Goal: Task Accomplishment & Management: Complete application form

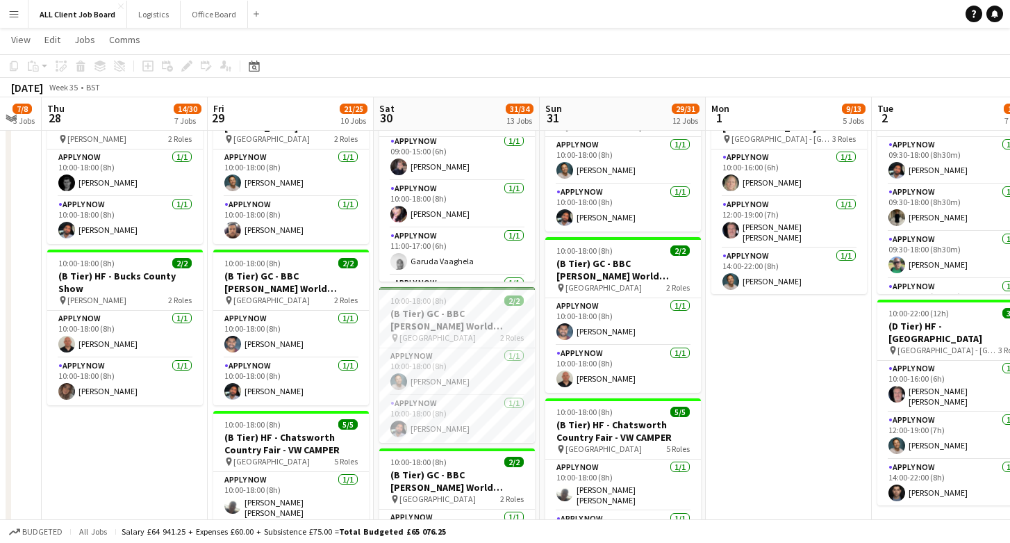
scroll to position [0, 286]
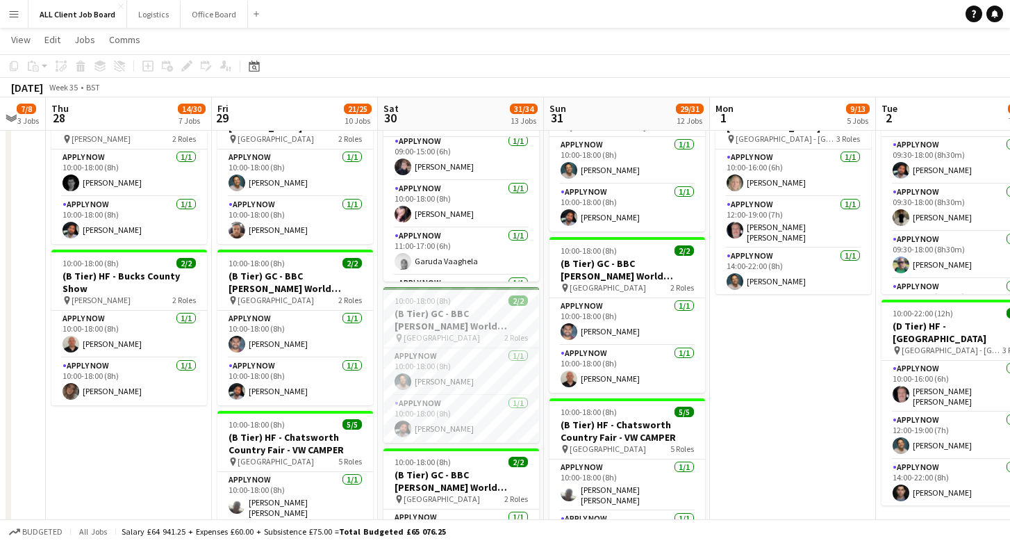
click at [267, 105] on app-board-header-date "Fri 29 21/25 10 Jobs" at bounding box center [295, 113] width 166 height 33
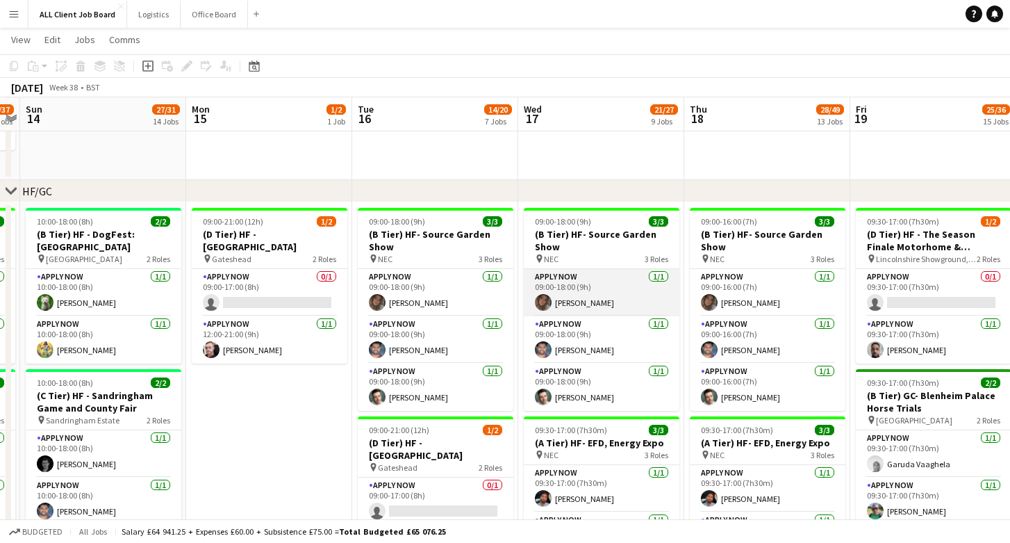
scroll to position [0, 424]
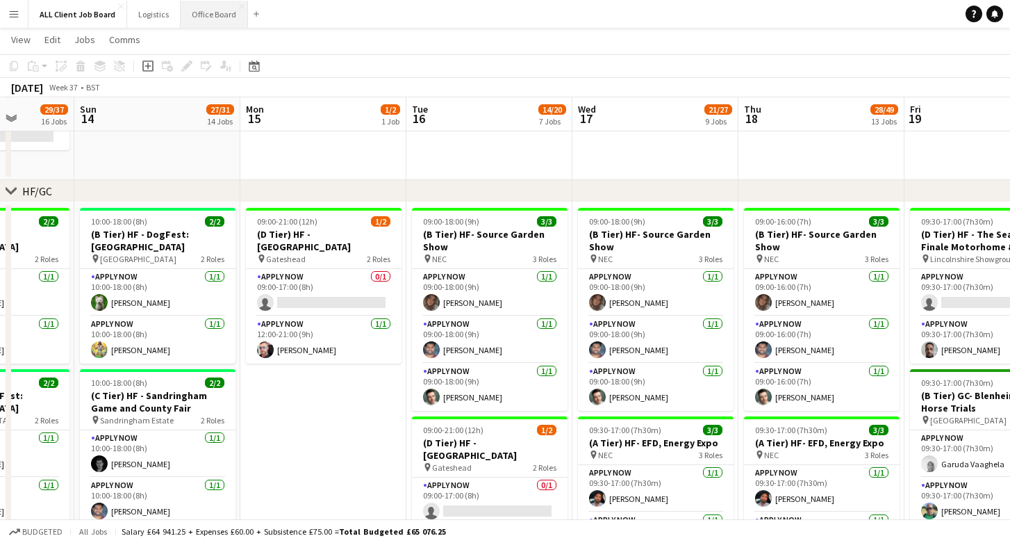
click at [199, 13] on button "Office Board Close" at bounding box center [214, 14] width 67 height 27
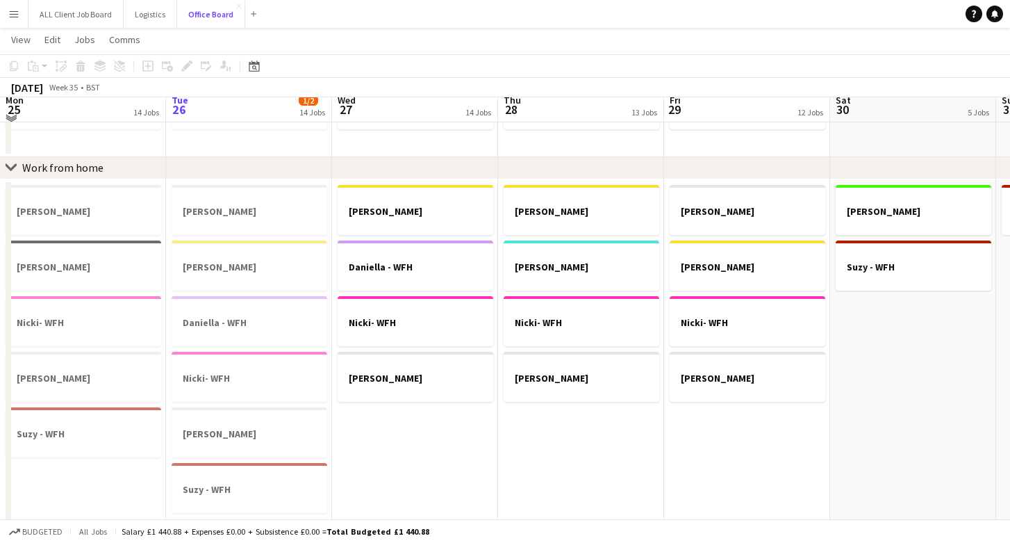
scroll to position [791, 0]
click at [256, 315] on h3 "Daniella - WFH" at bounding box center [250, 321] width 156 height 13
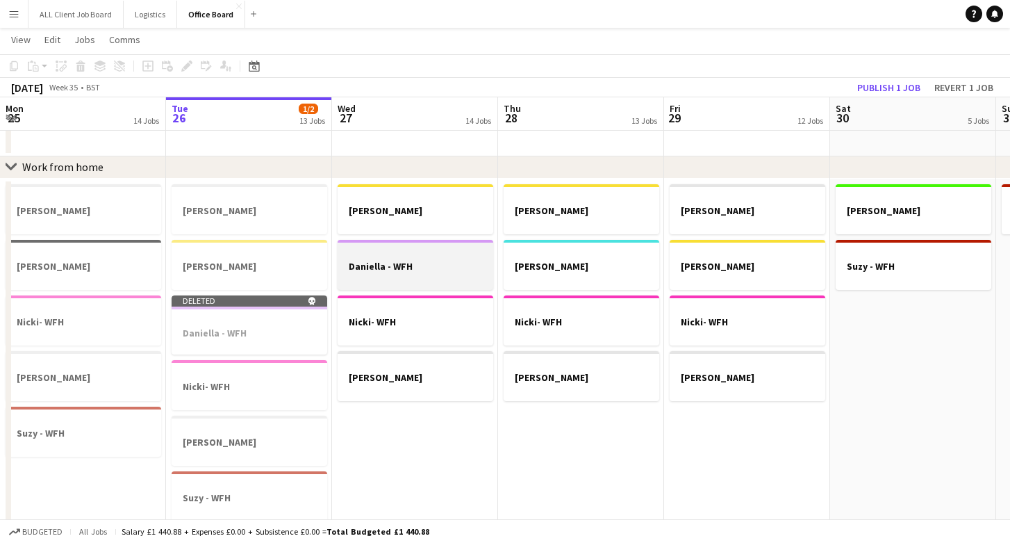
click at [402, 261] on h3 "Daniella - WFH" at bounding box center [416, 266] width 156 height 13
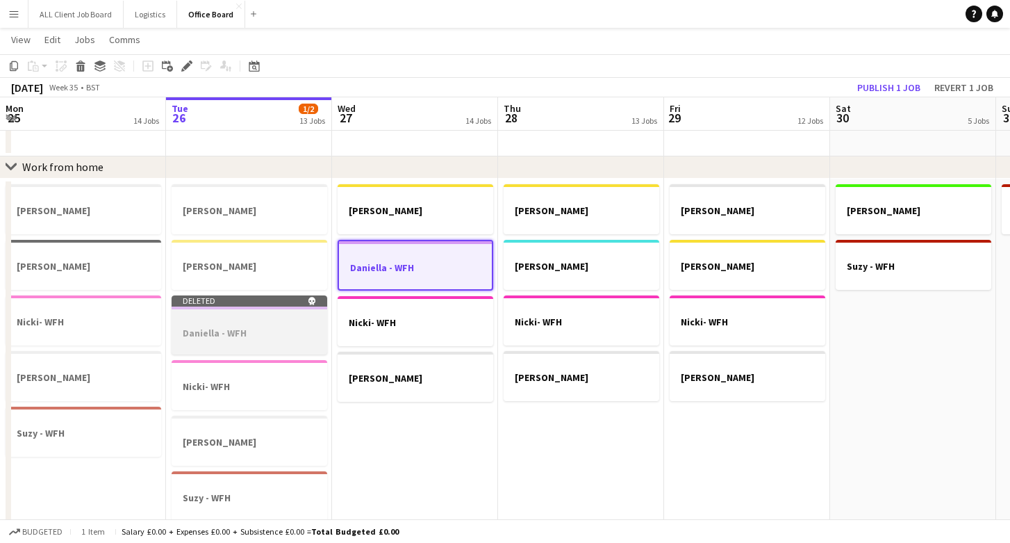
click at [259, 324] on div at bounding box center [250, 320] width 156 height 10
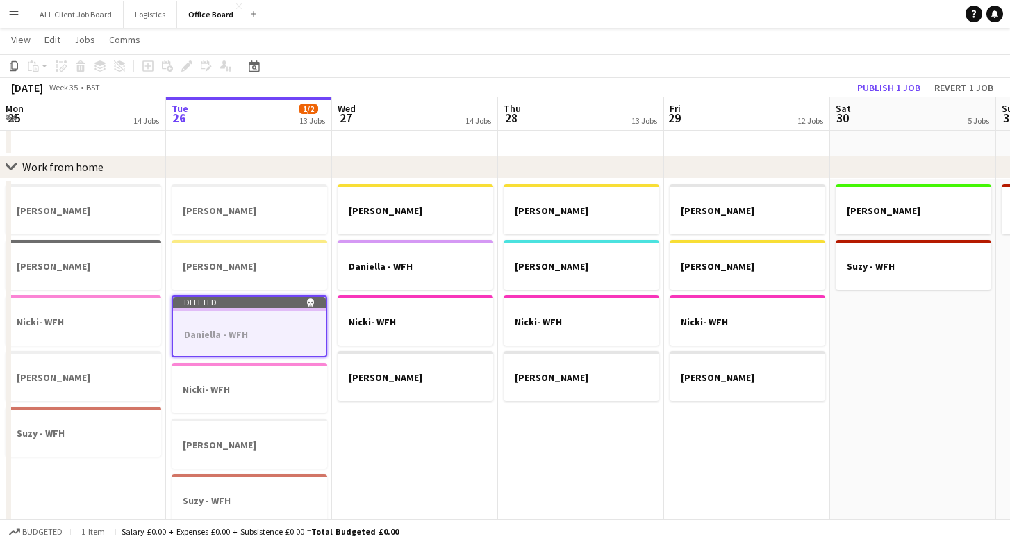
click at [547, 427] on app-date-cell "Claire - WFH Dan Nicki- WFH Nicky - WFH" at bounding box center [581, 359] width 166 height 361
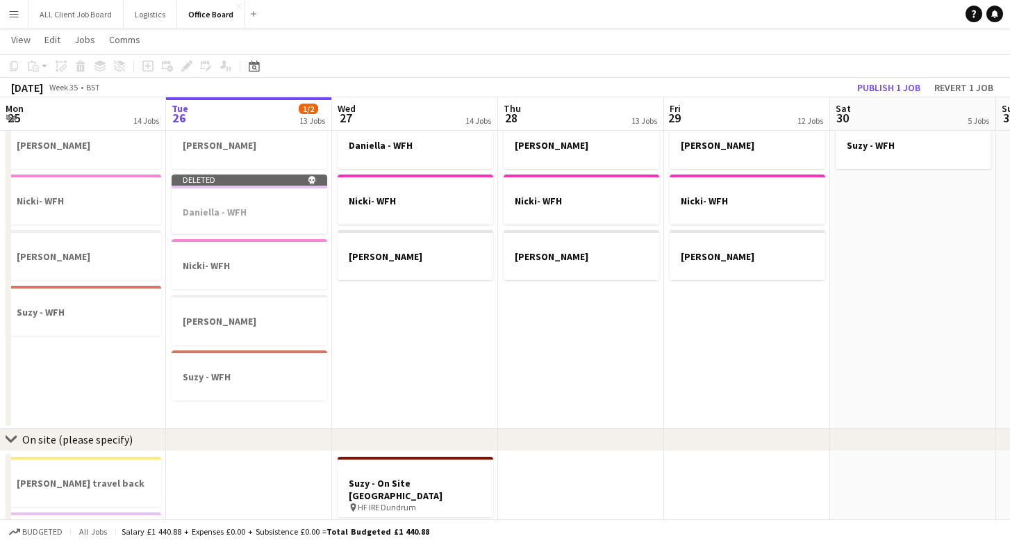
scroll to position [914, 0]
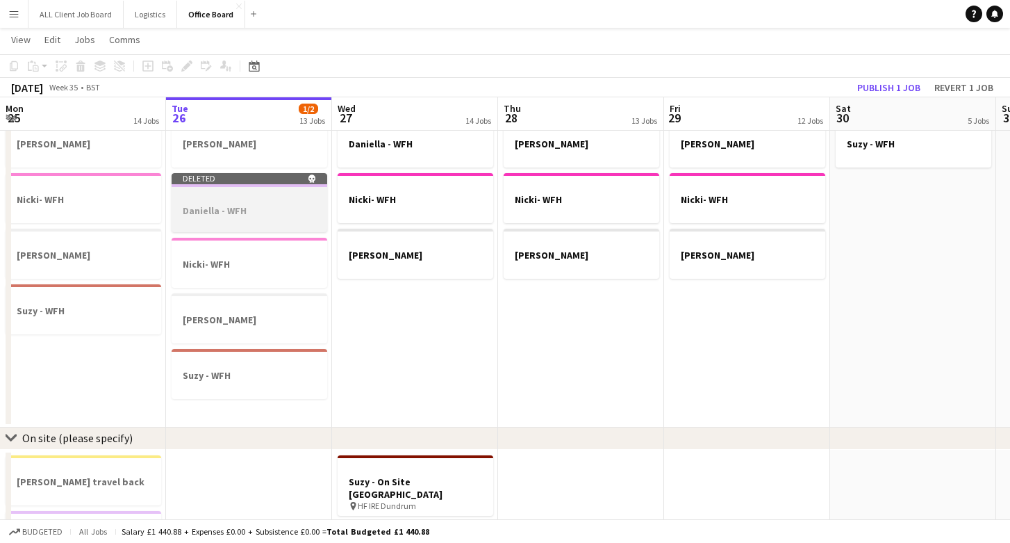
click at [253, 202] on app-job-card "Deleted skull [PERSON_NAME]" at bounding box center [250, 202] width 156 height 59
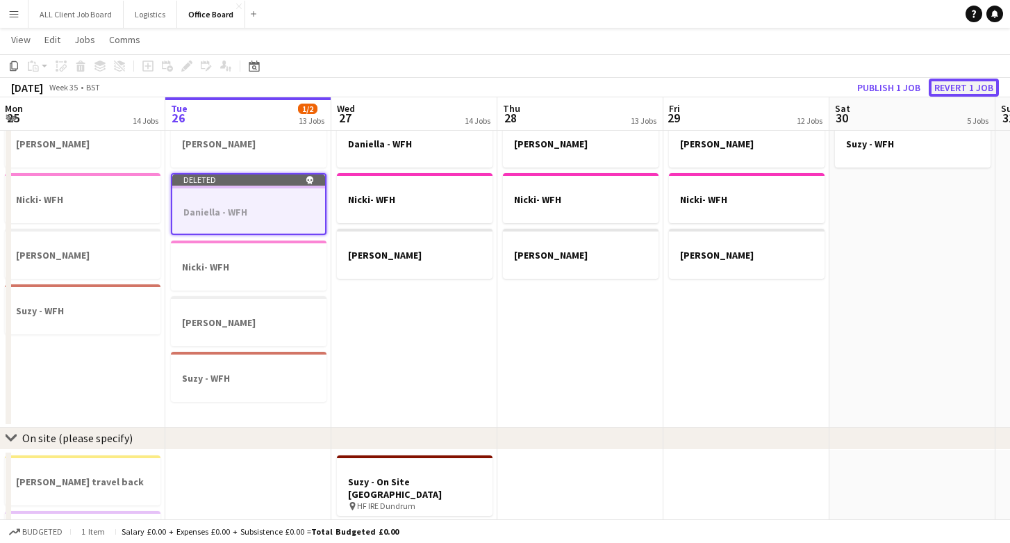
click at [968, 87] on button "Revert 1 job" at bounding box center [964, 88] width 70 height 18
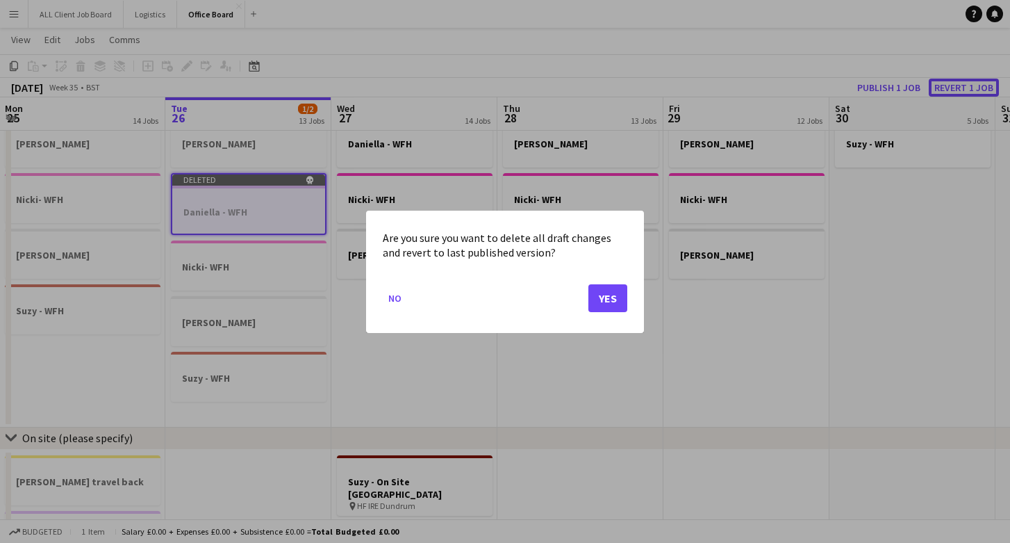
scroll to position [0, 0]
click at [607, 301] on button "Yes" at bounding box center [608, 298] width 39 height 28
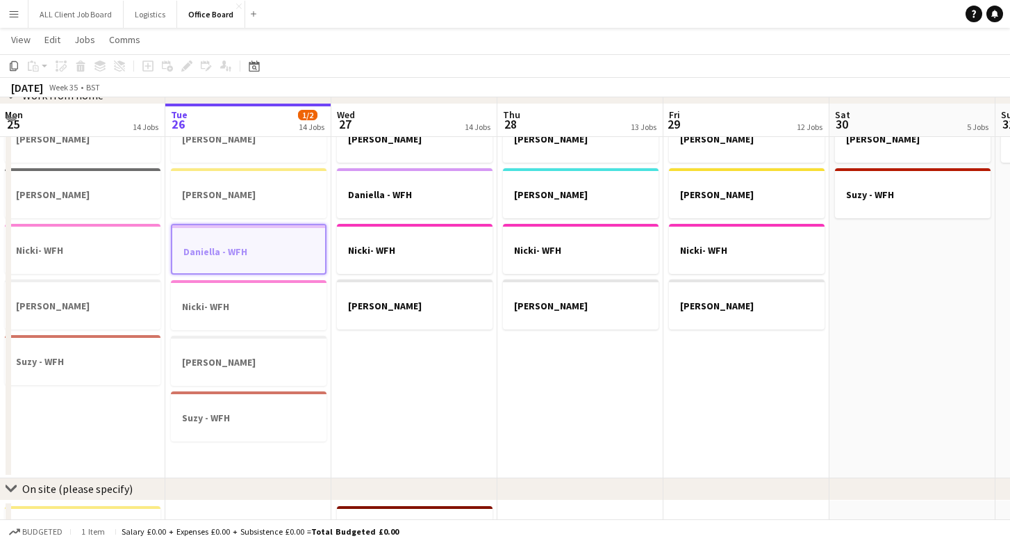
scroll to position [851, 0]
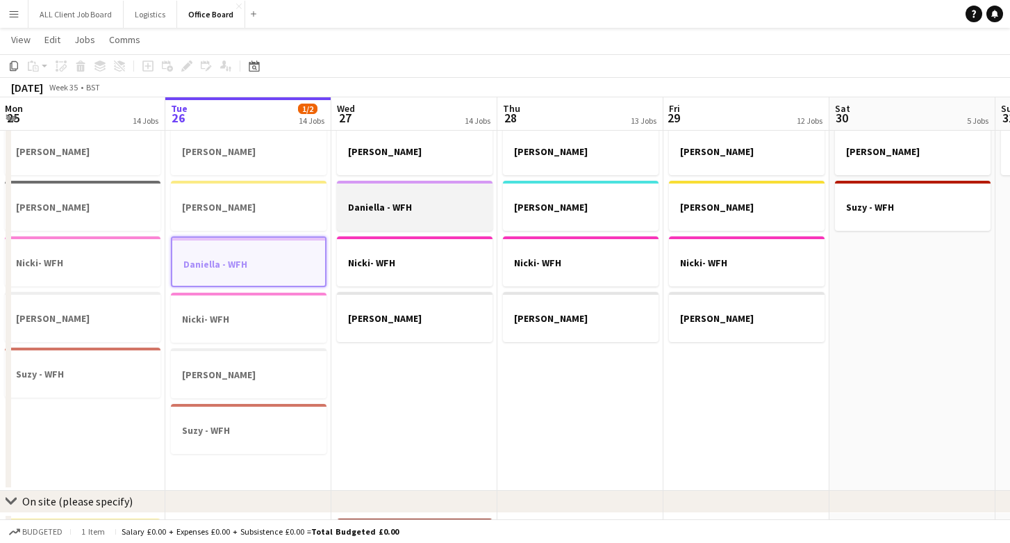
click at [376, 201] on h3 "Daniella - WFH" at bounding box center [415, 207] width 156 height 13
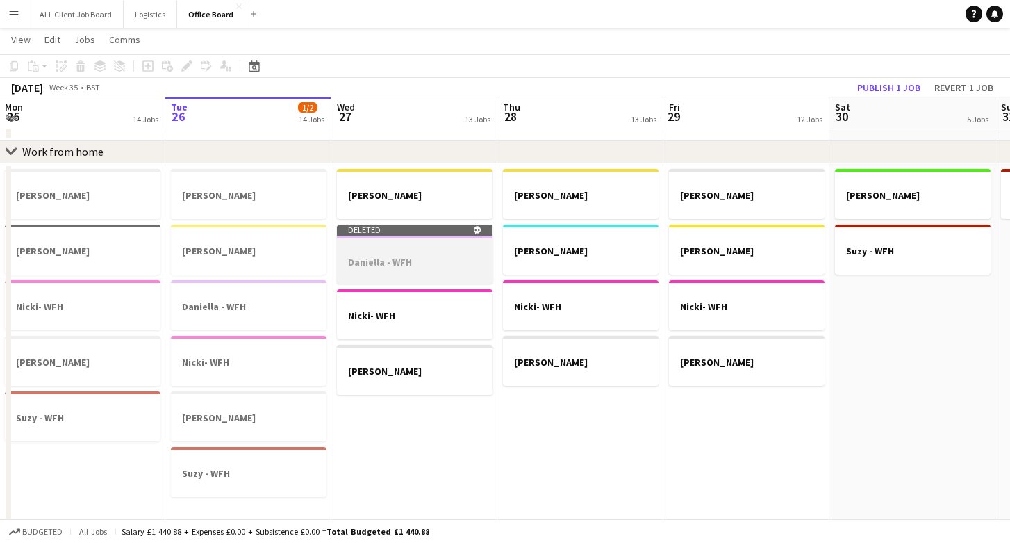
scroll to position [805, 0]
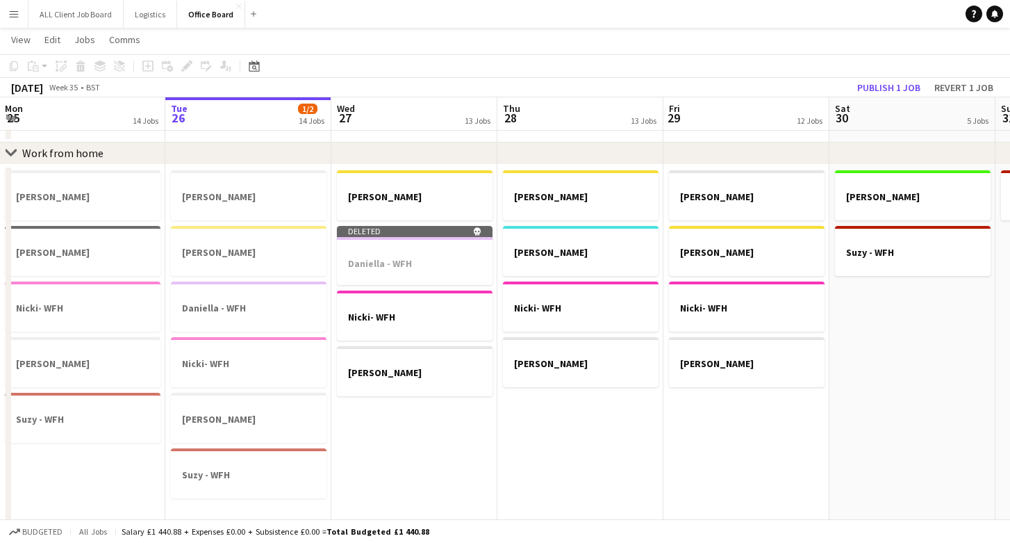
click at [76, 67] on div "Copy Paste Paste Command V Paste with crew Command Shift V Paste linked Job Del…" at bounding box center [67, 66] width 122 height 17
click at [420, 245] on div at bounding box center [415, 250] width 156 height 10
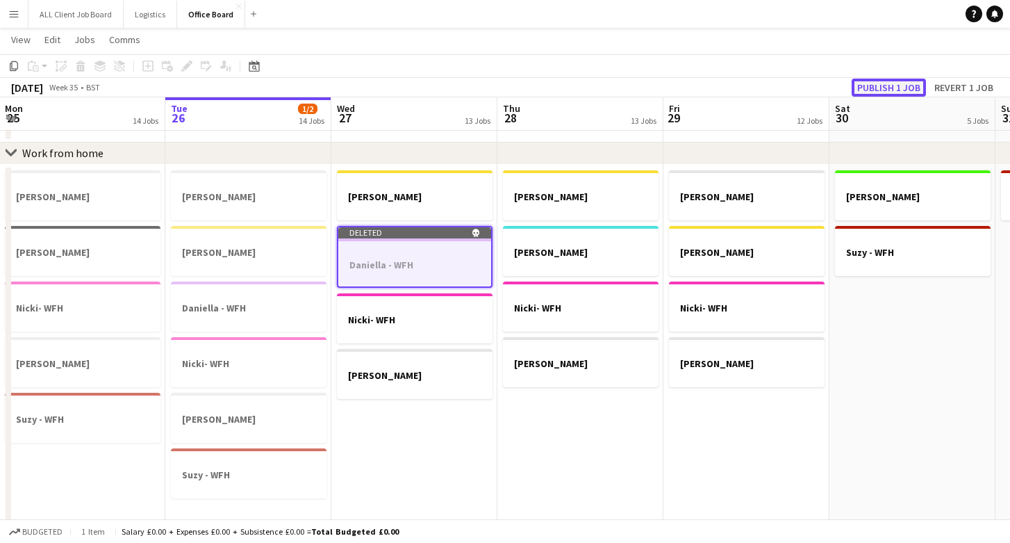
click at [881, 88] on button "Publish 1 job" at bounding box center [889, 88] width 74 height 18
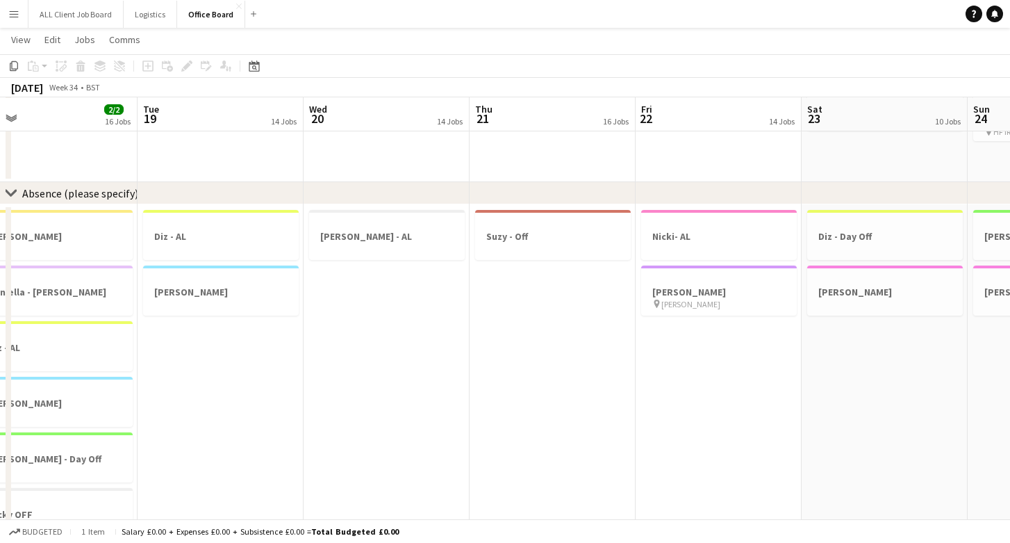
scroll to position [0, 352]
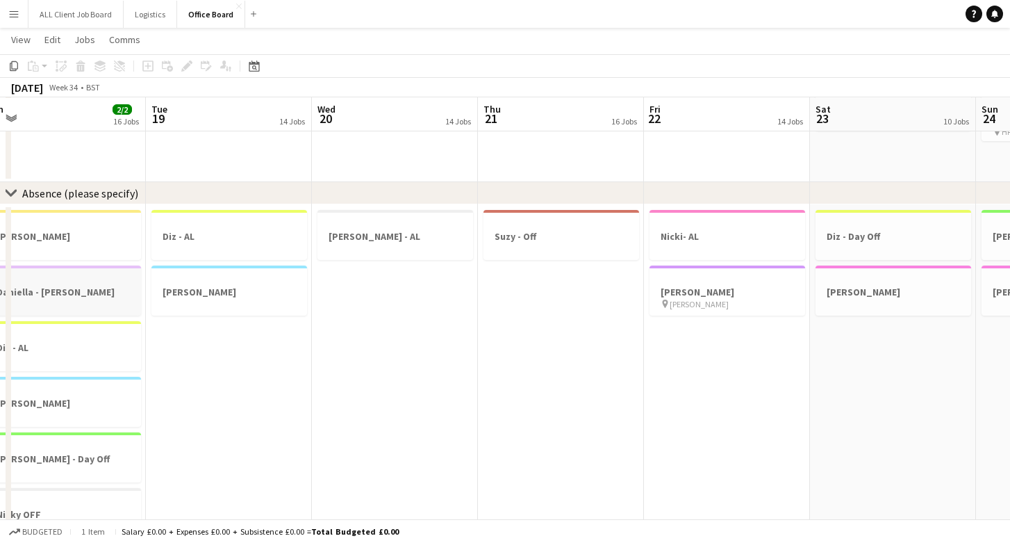
click at [51, 292] on h3 "Daniella - Lieu Day" at bounding box center [63, 292] width 156 height 13
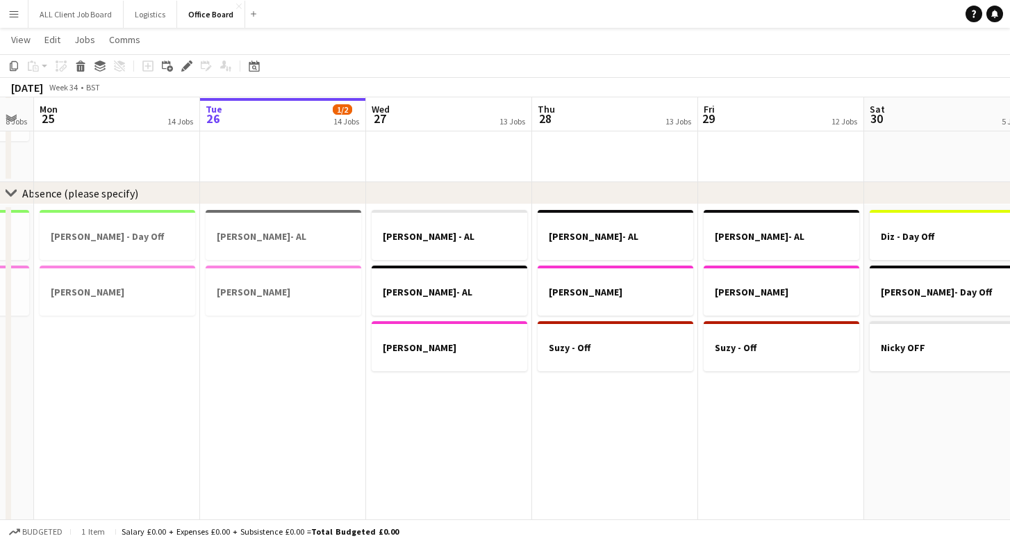
scroll to position [0, 468]
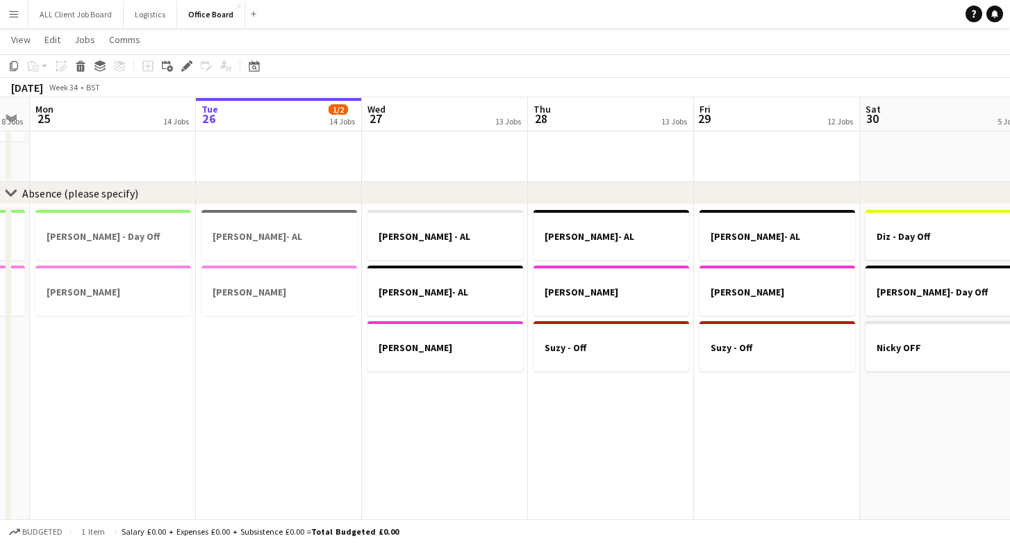
click at [459, 419] on app-date-cell "Chloe - AL Joe- AL Nicole - AL" at bounding box center [445, 412] width 166 height 417
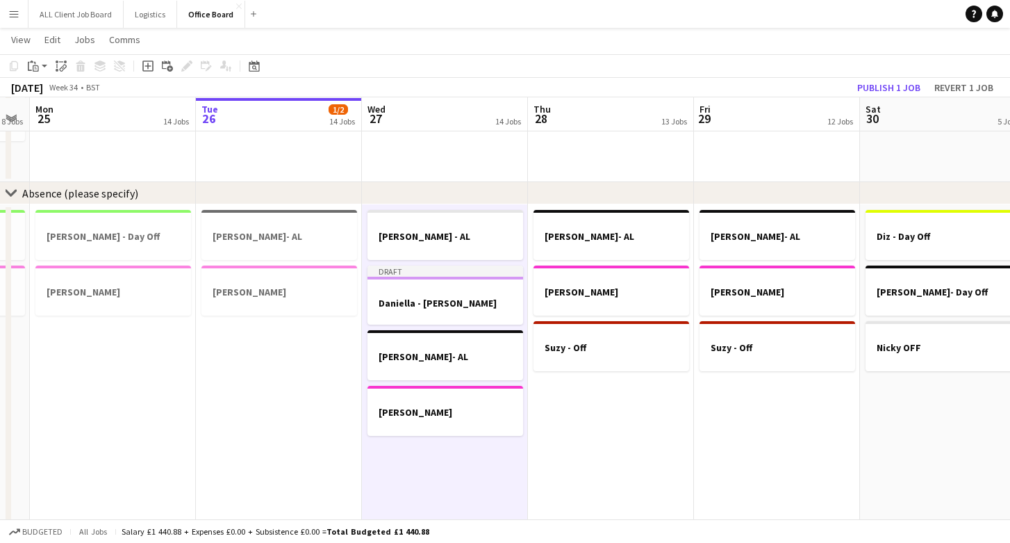
click at [656, 436] on app-date-cell "Joe- AL Nicole - AL Suzy - Off" at bounding box center [611, 412] width 166 height 417
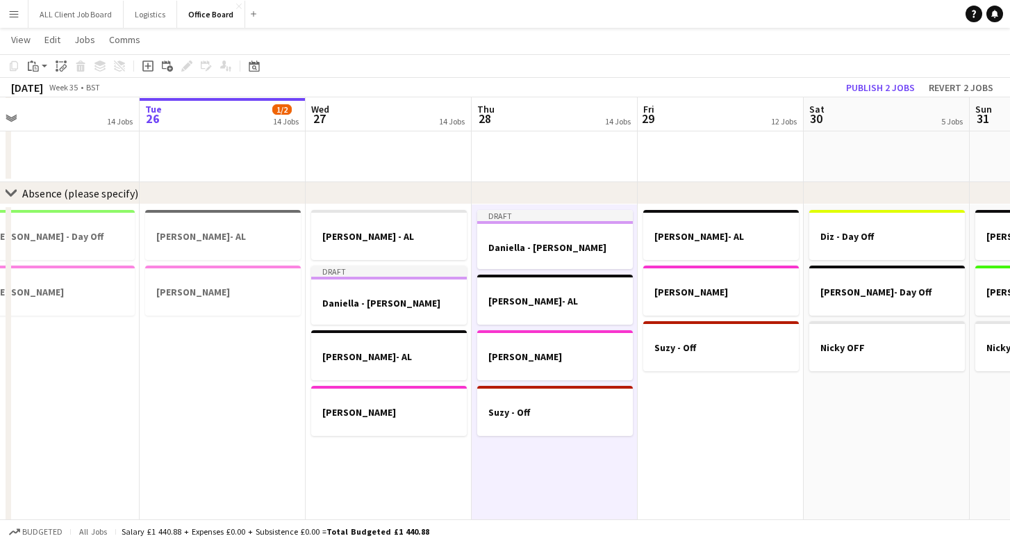
scroll to position [0, 528]
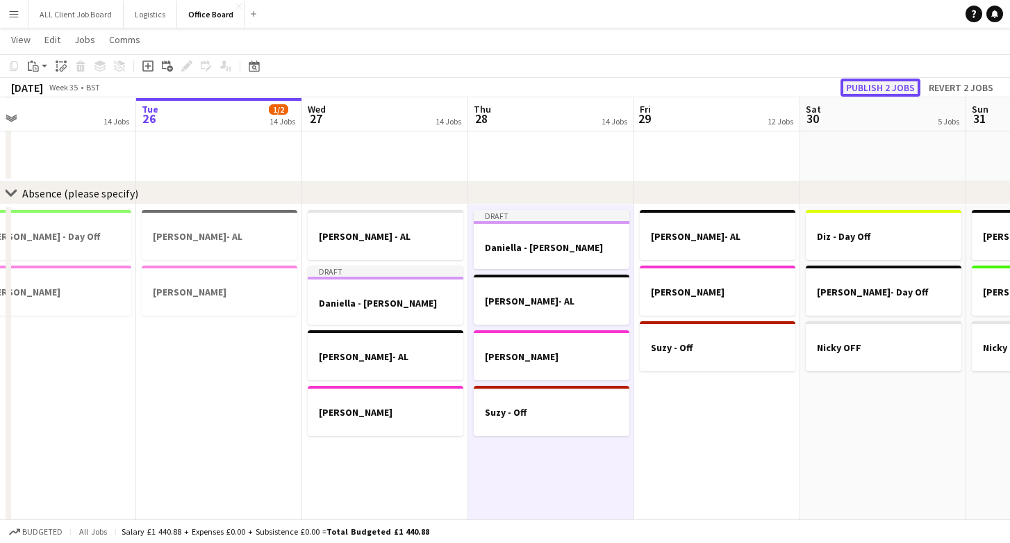
click at [863, 82] on button "Publish 2 jobs" at bounding box center [881, 88] width 80 height 18
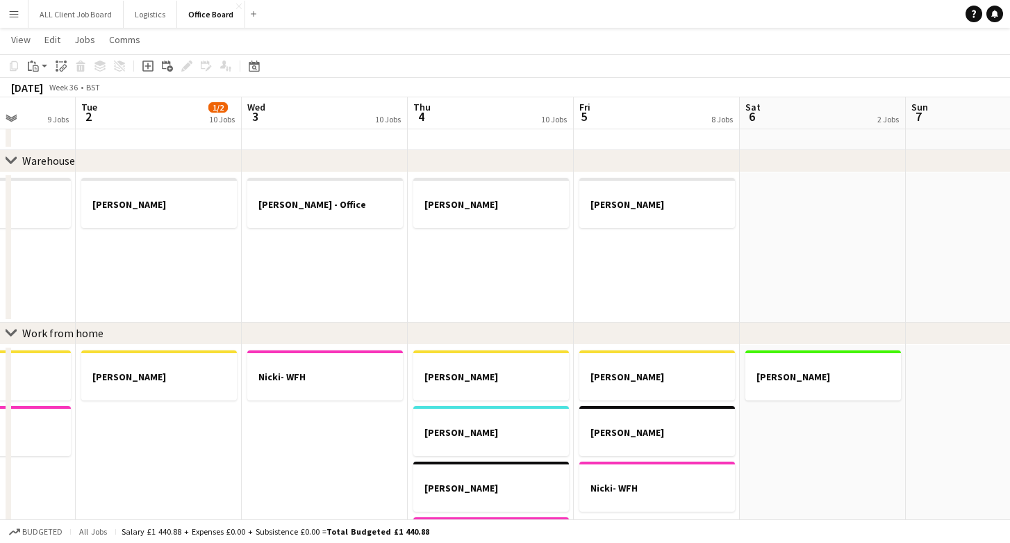
scroll to position [659, 0]
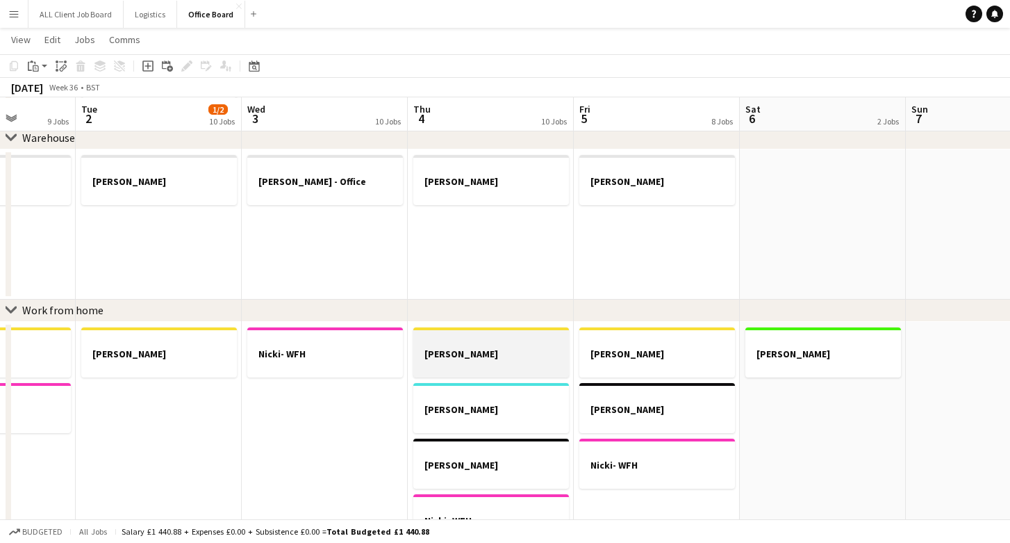
click at [439, 361] on div at bounding box center [491, 365] width 156 height 11
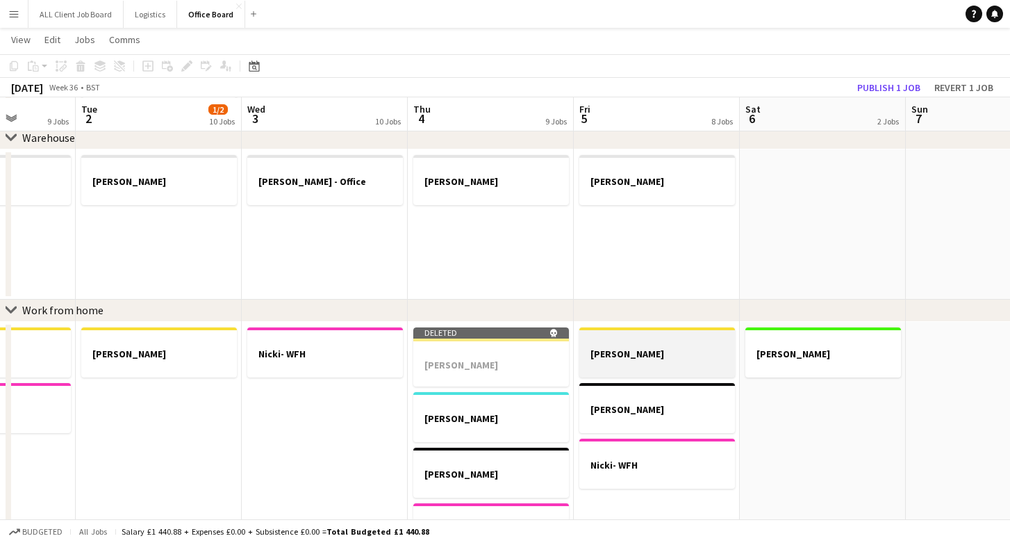
click at [591, 356] on h3 "Claire - WFH" at bounding box center [658, 353] width 156 height 13
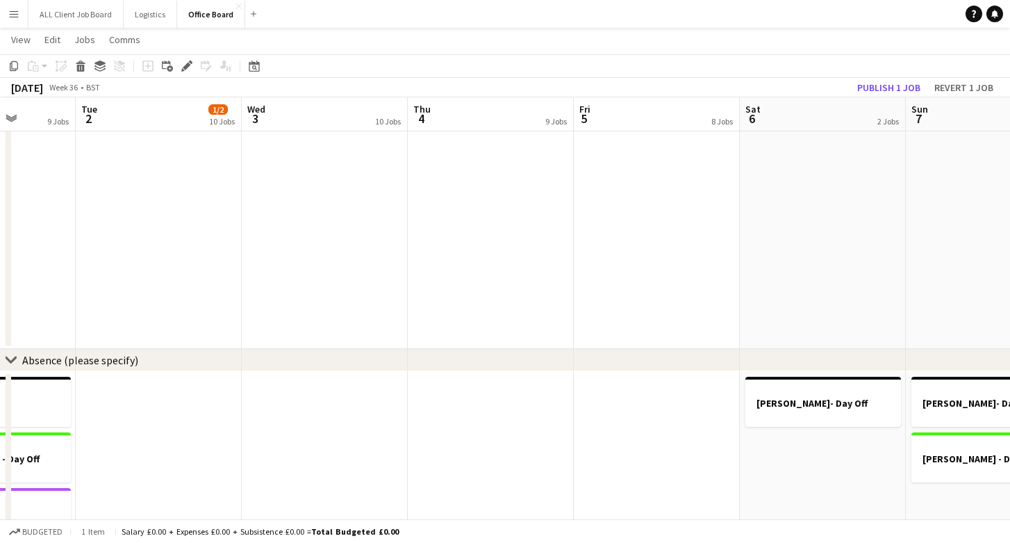
scroll to position [1395, 0]
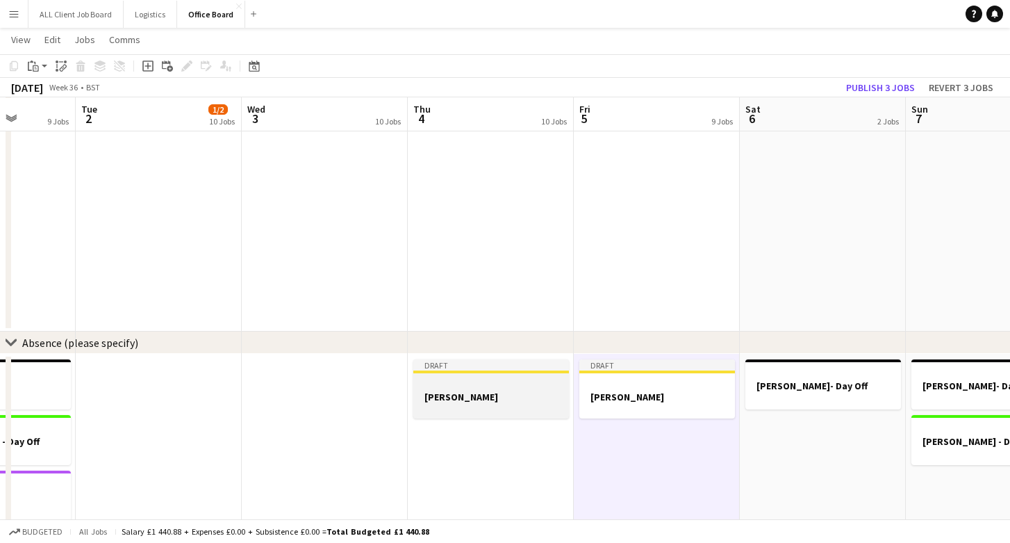
click at [523, 408] on div at bounding box center [491, 408] width 156 height 11
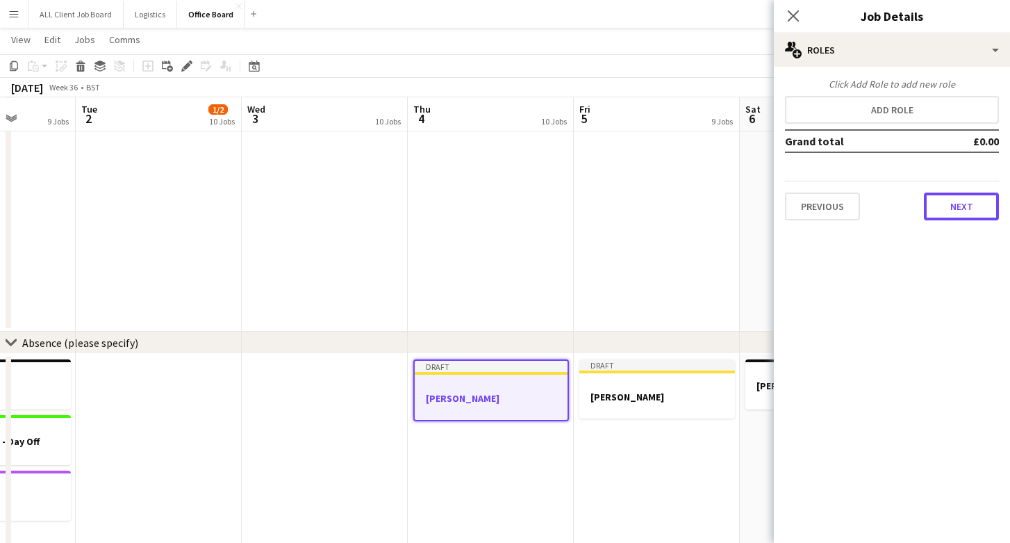
click at [948, 209] on button "Next" at bounding box center [961, 206] width 75 height 28
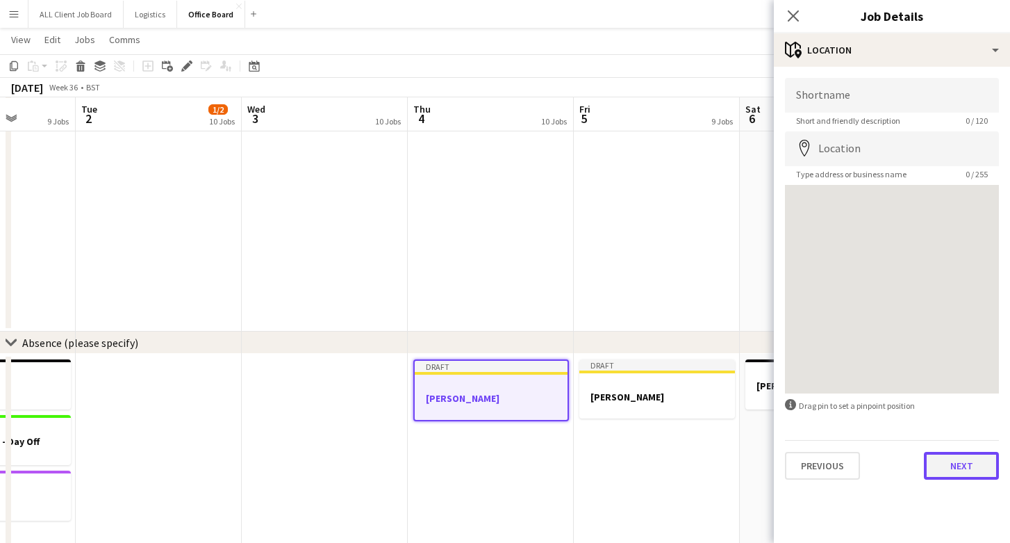
click at [959, 460] on button "Next" at bounding box center [961, 466] width 75 height 28
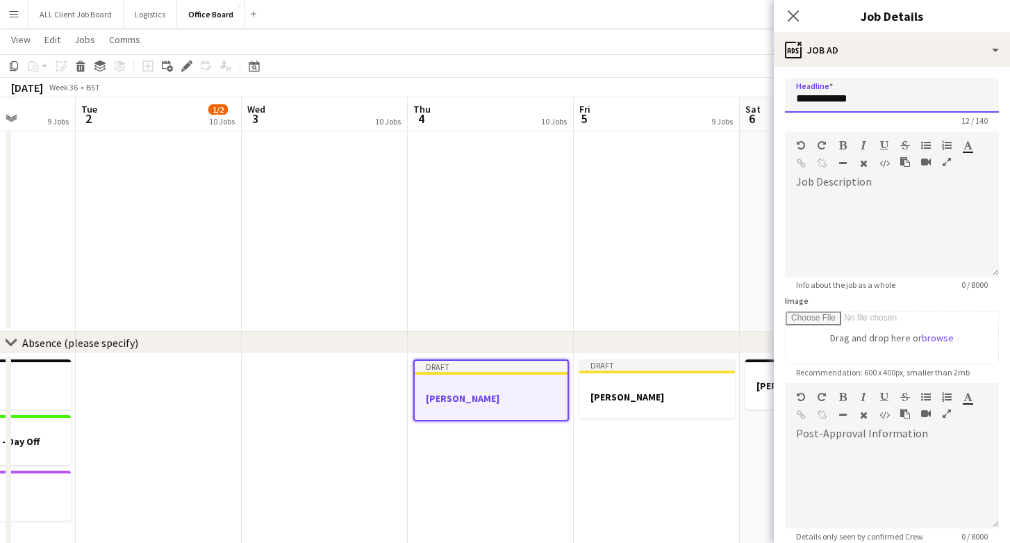
drag, startPoint x: 868, startPoint y: 94, endPoint x: 832, endPoint y: 93, distance: 36.1
click at [832, 93] on input "**********" at bounding box center [892, 95] width 214 height 35
type input "**********"
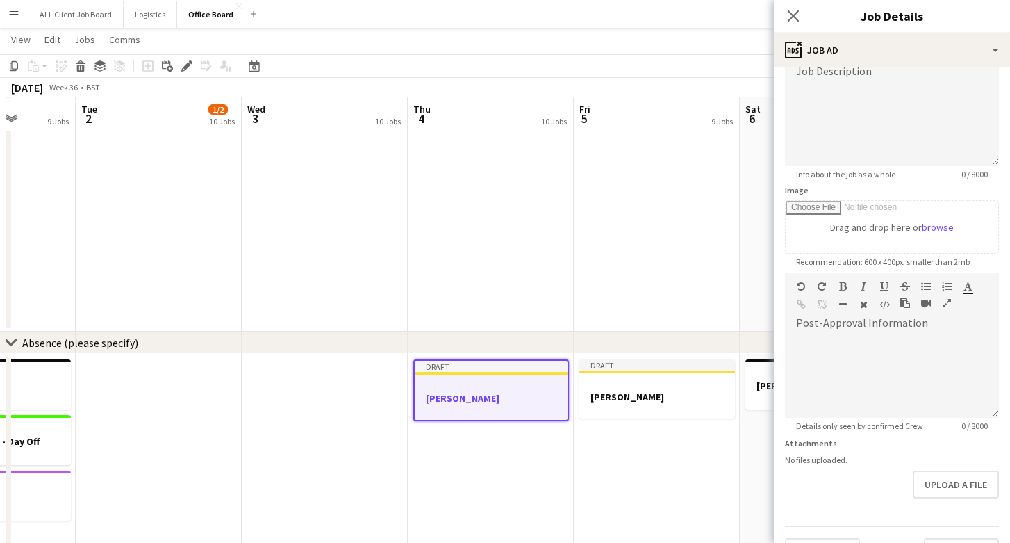
scroll to position [144, 0]
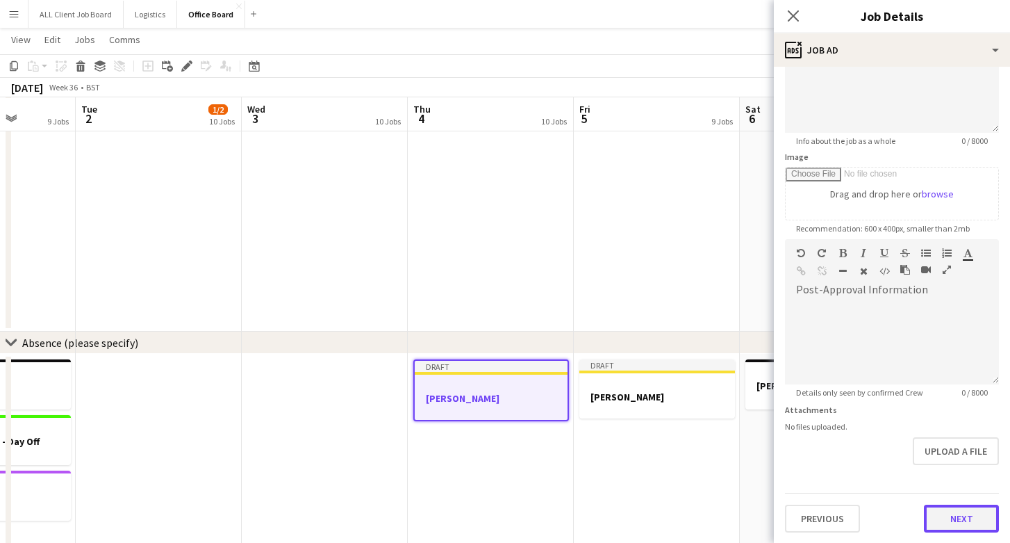
click at [954, 522] on button "Next" at bounding box center [961, 518] width 75 height 28
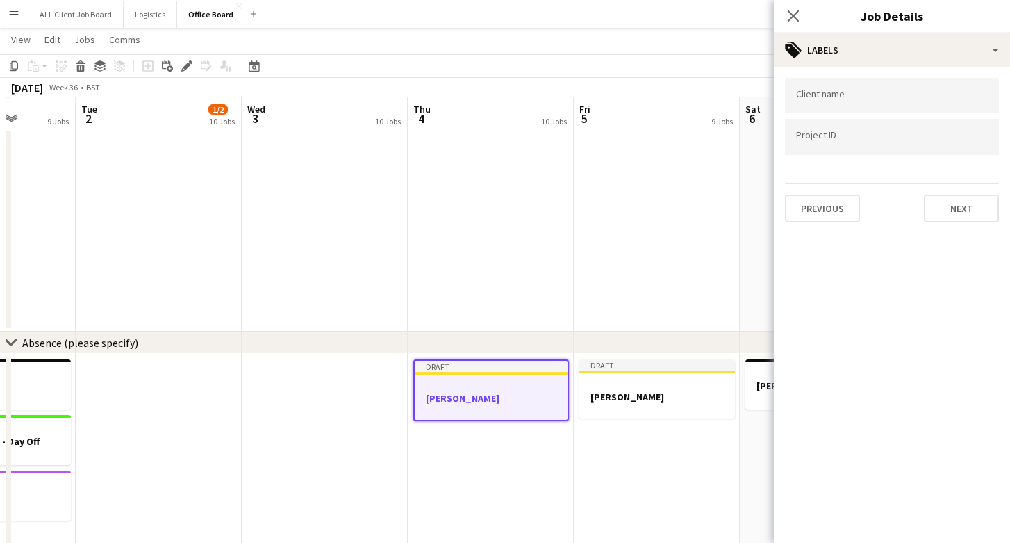
scroll to position [0, 0]
click at [964, 205] on button "Next" at bounding box center [961, 209] width 75 height 28
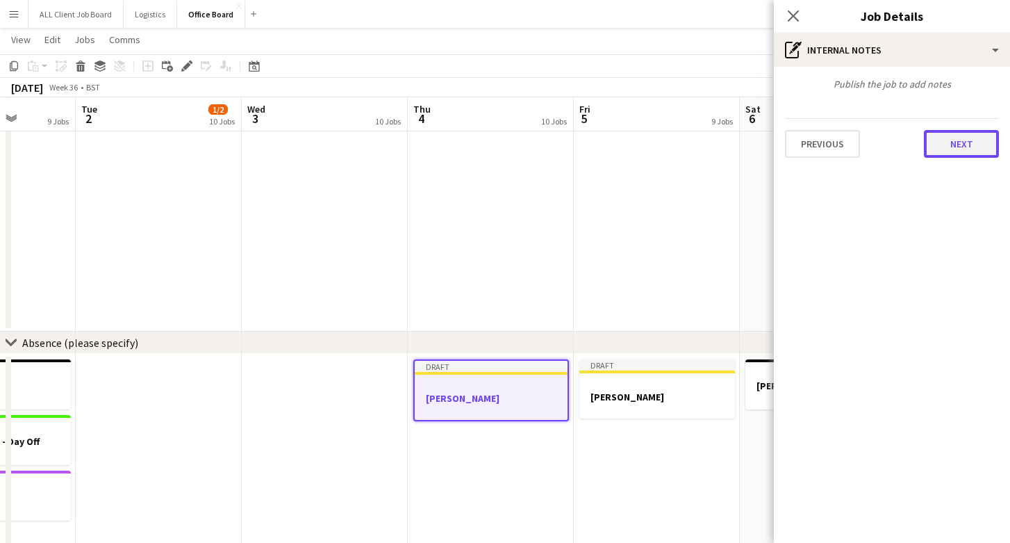
click at [951, 149] on button "Next" at bounding box center [961, 144] width 75 height 28
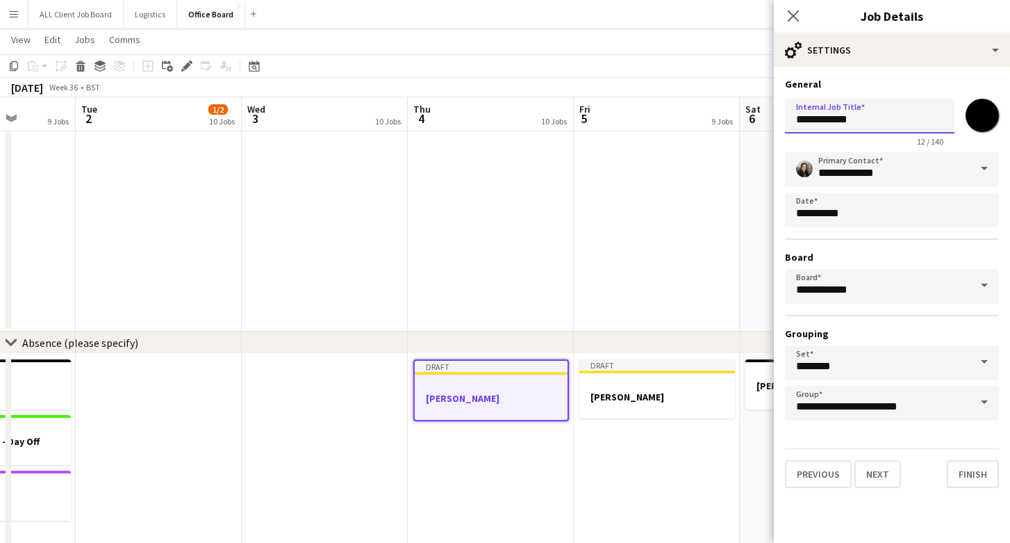
drag, startPoint x: 873, startPoint y: 126, endPoint x: 832, endPoint y: 121, distance: 41.4
click at [831, 121] on input "**********" at bounding box center [870, 116] width 170 height 35
type input "**********"
click at [992, 484] on button "Finish" at bounding box center [973, 474] width 52 height 28
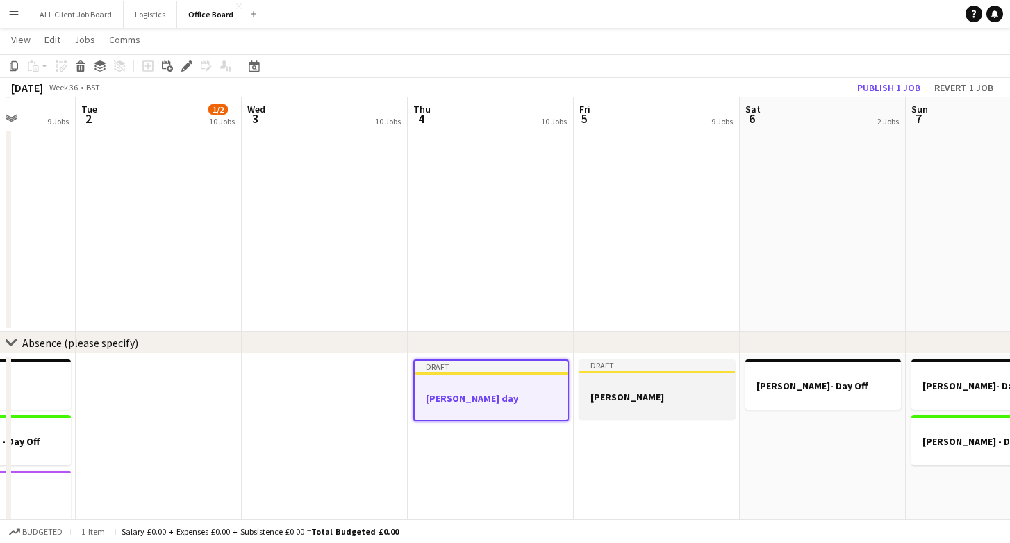
click at [647, 391] on h3 "Claire - WFH" at bounding box center [658, 397] width 156 height 13
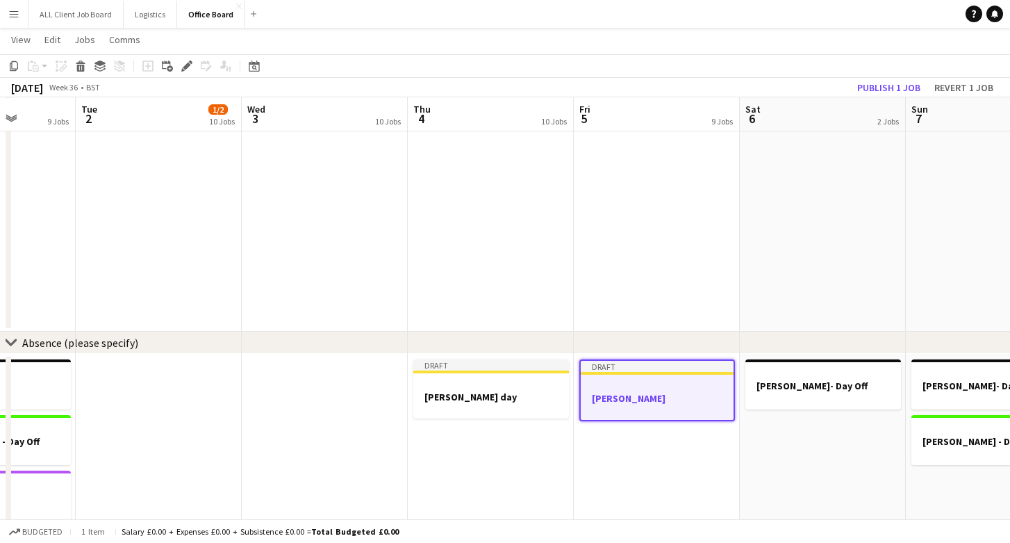
click at [647, 391] on app-job-card "Draft Claire - WFH" at bounding box center [658, 390] width 156 height 62
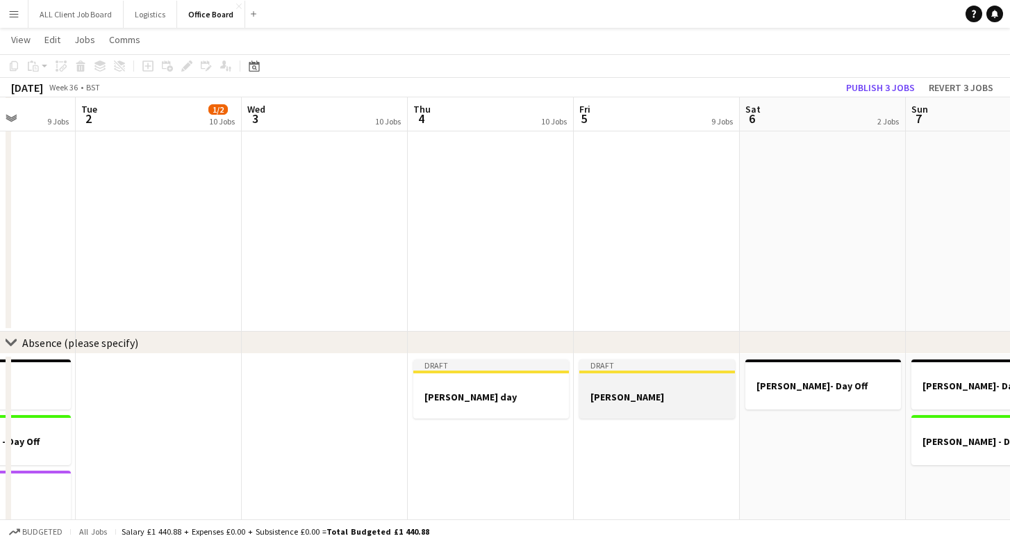
click at [647, 391] on h3 "Claire - WFH" at bounding box center [658, 397] width 156 height 13
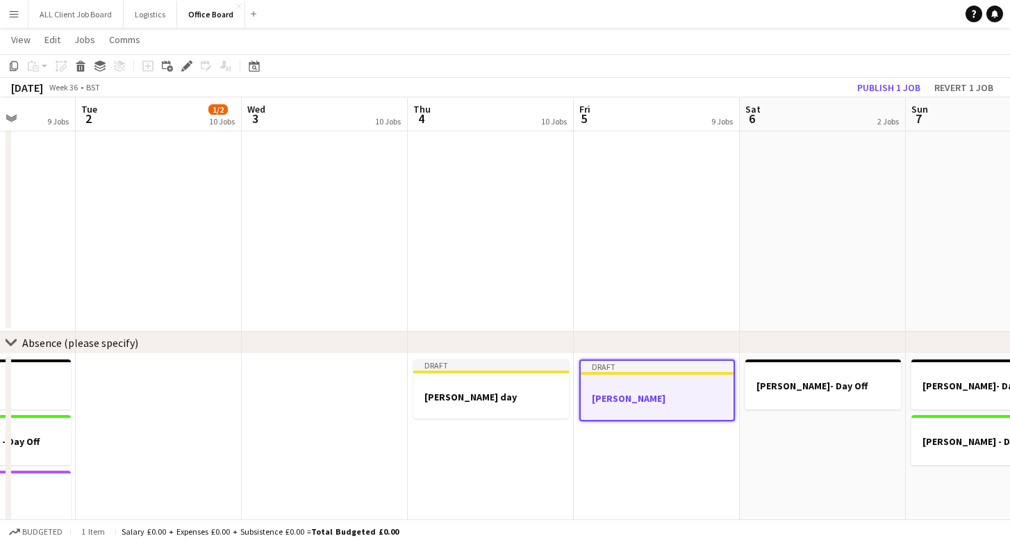
click at [647, 391] on app-job-card "Draft Claire - WFH" at bounding box center [658, 390] width 156 height 62
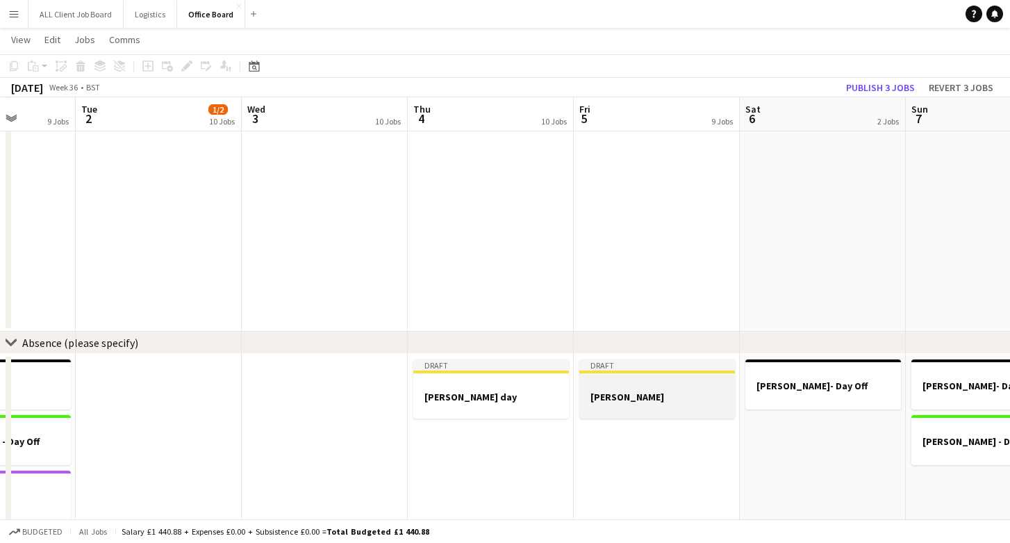
click at [647, 391] on h3 "Claire - WFH" at bounding box center [658, 397] width 156 height 13
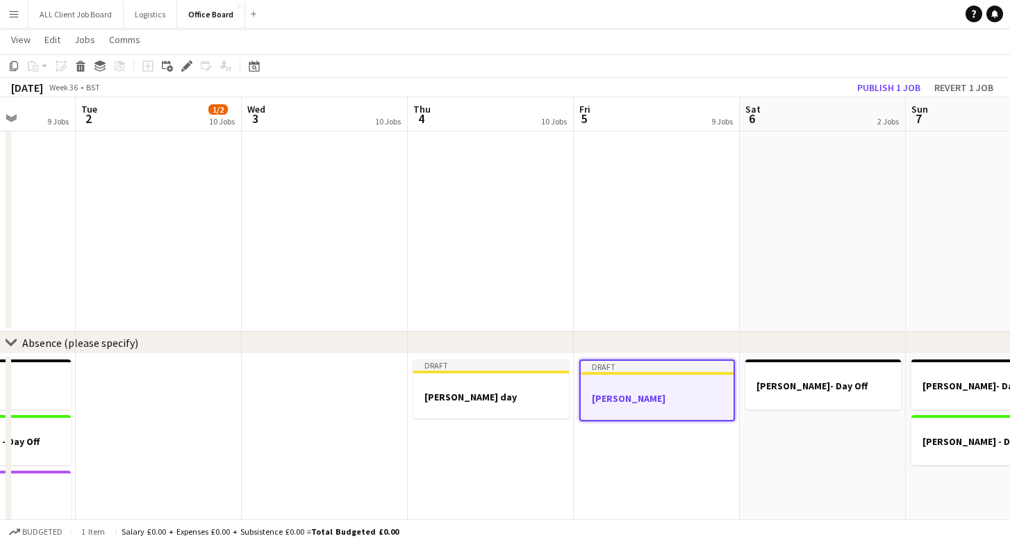
click at [647, 391] on app-job-card "Draft Claire - WFH" at bounding box center [658, 390] width 156 height 62
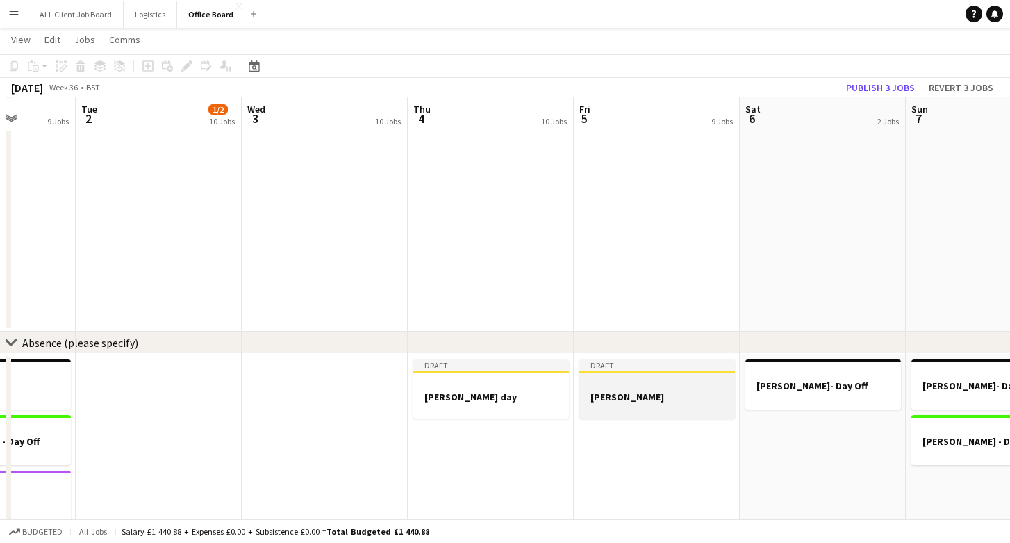
click at [625, 404] on div at bounding box center [658, 408] width 156 height 11
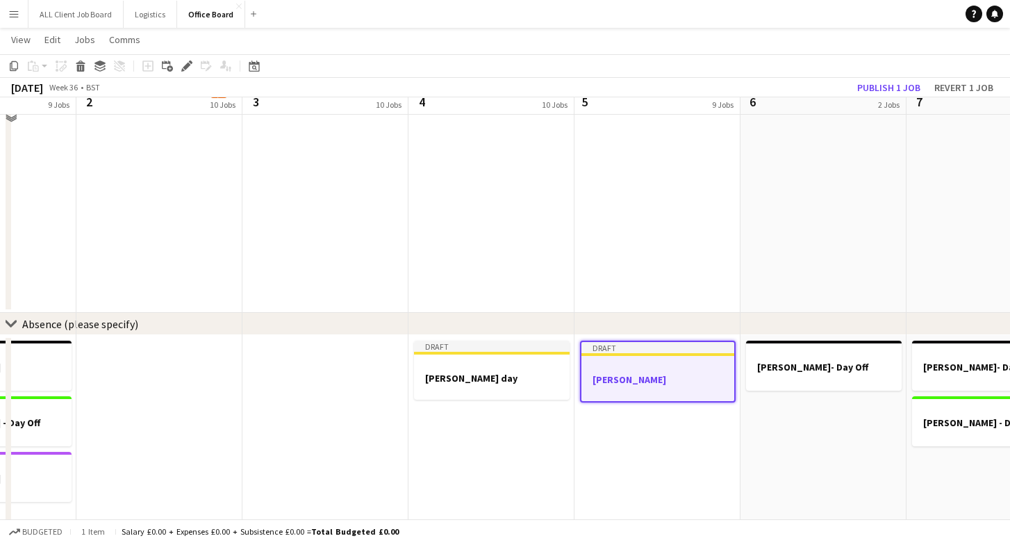
scroll to position [1424, 0]
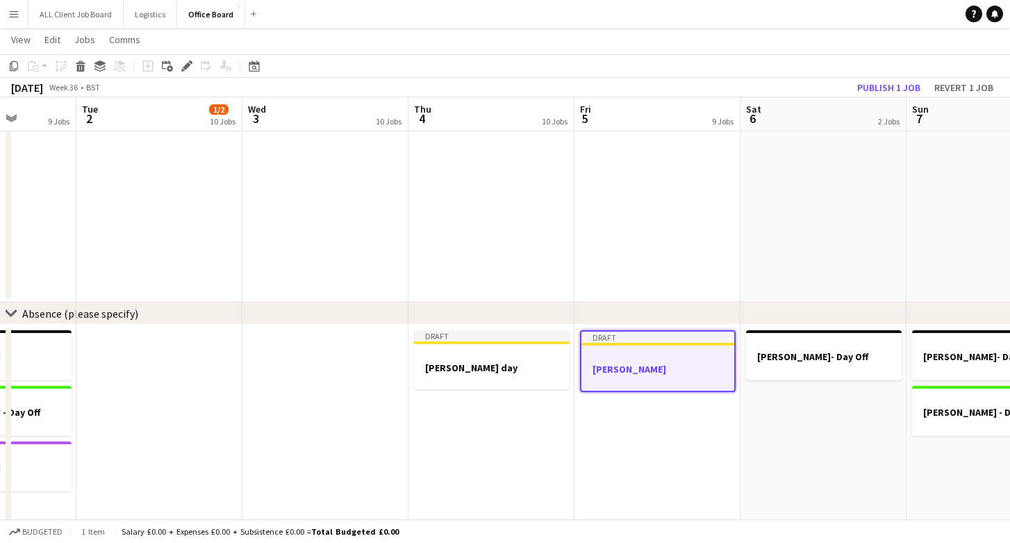
click at [637, 344] on div at bounding box center [658, 344] width 153 height 3
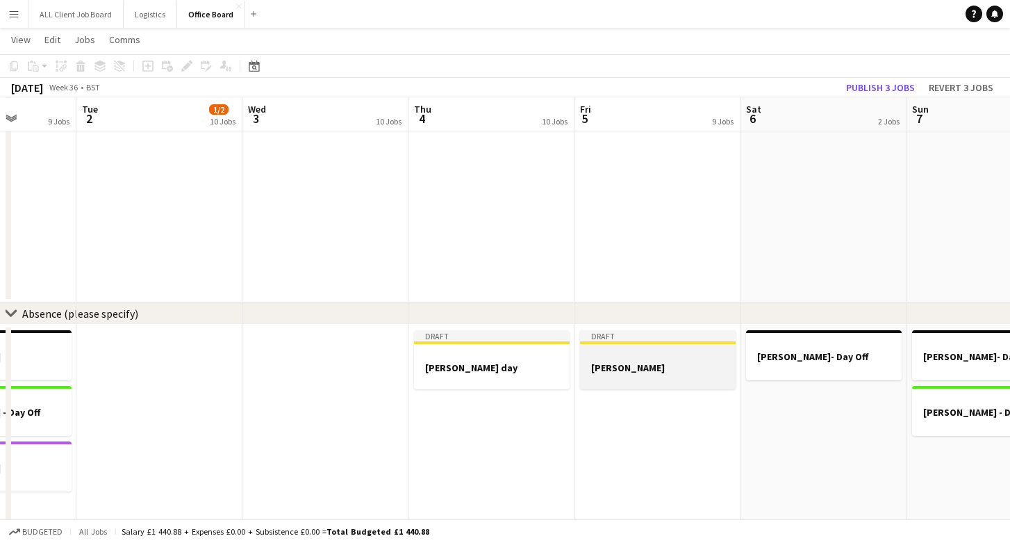
click at [614, 350] on div at bounding box center [658, 355] width 156 height 10
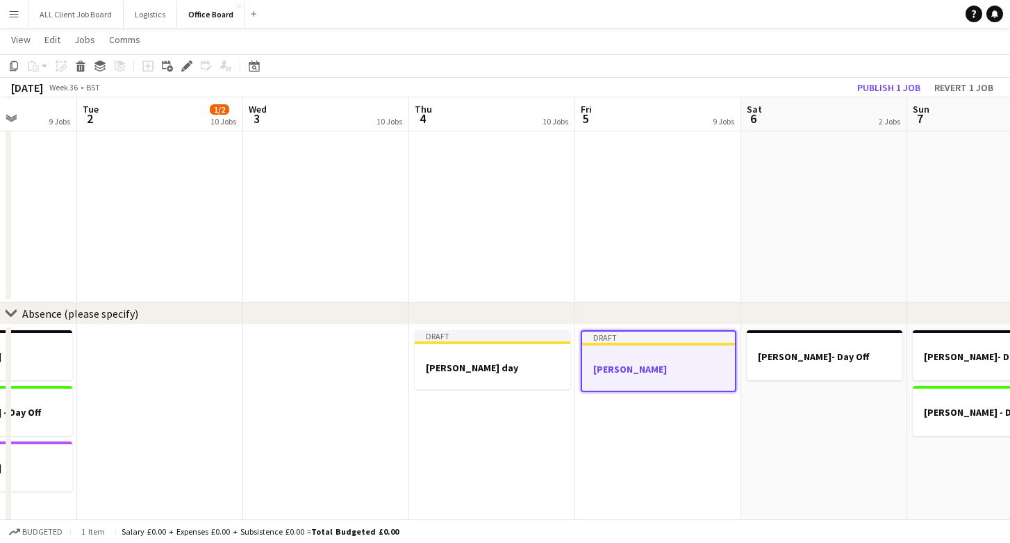
click at [614, 349] on app-job-card "Draft Claire - WFH" at bounding box center [659, 361] width 156 height 62
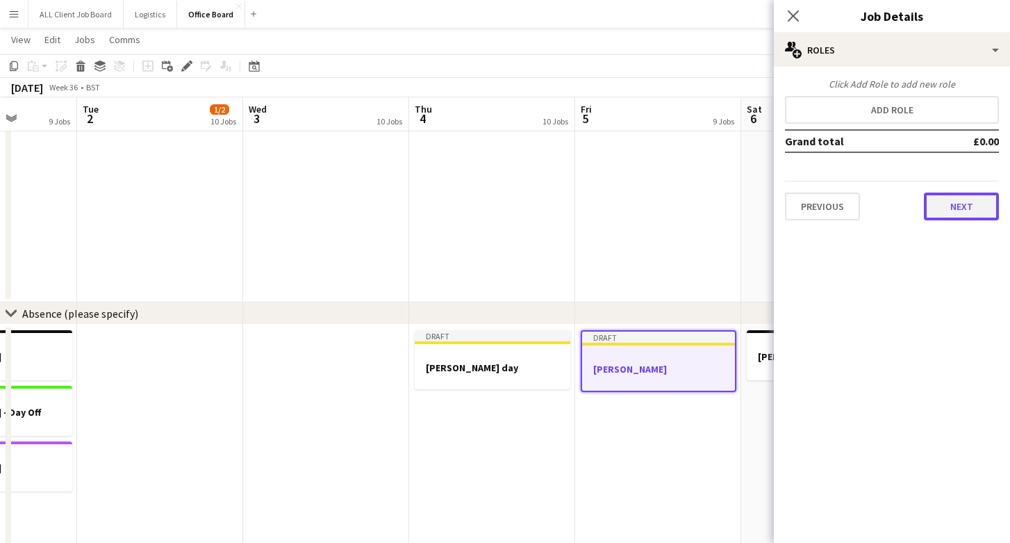
click at [942, 204] on button "Next" at bounding box center [961, 206] width 75 height 28
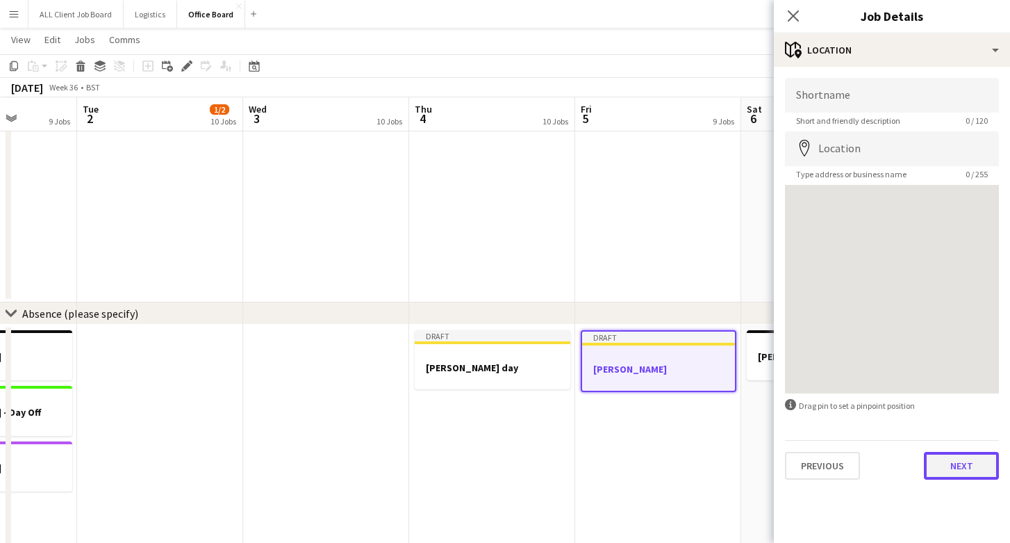
click at [954, 463] on button "Next" at bounding box center [961, 466] width 75 height 28
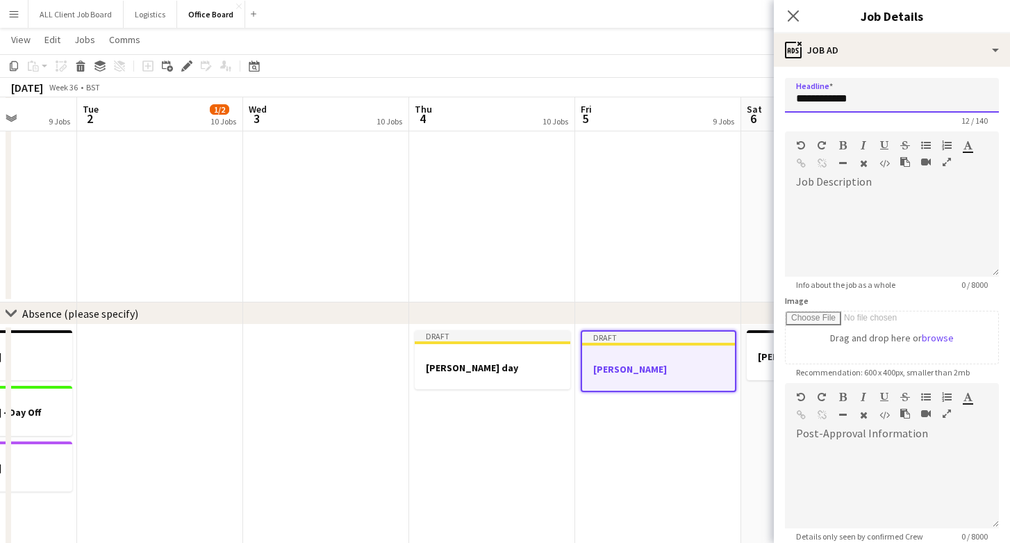
click at [862, 101] on input "**********" at bounding box center [892, 95] width 214 height 35
type input "**********"
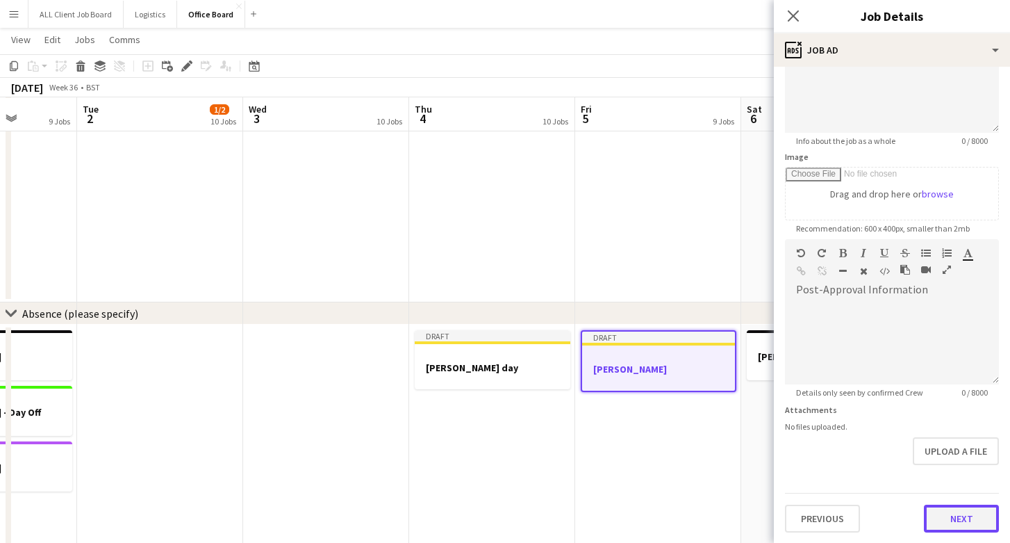
click at [944, 509] on button "Next" at bounding box center [961, 518] width 75 height 28
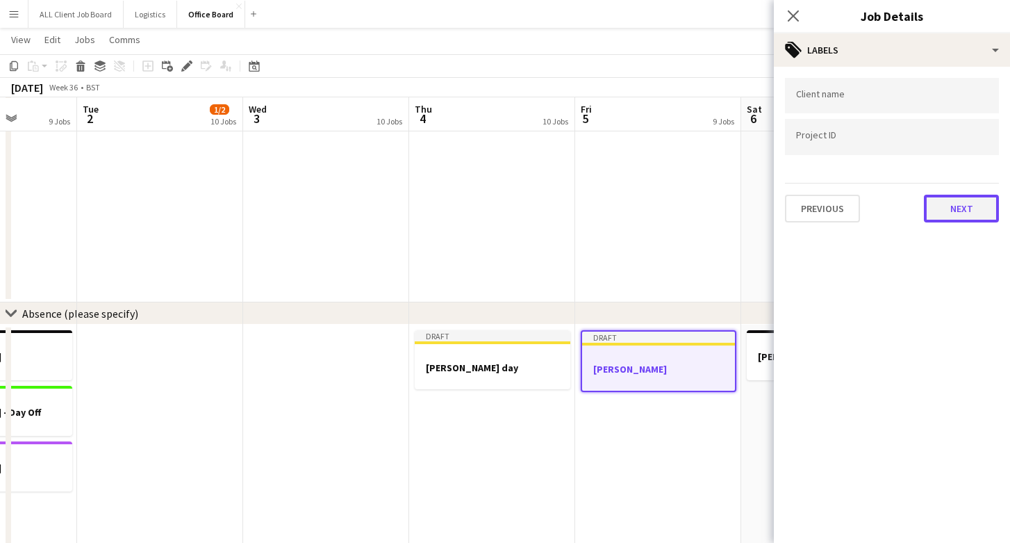
click at [957, 220] on button "Next" at bounding box center [961, 209] width 75 height 28
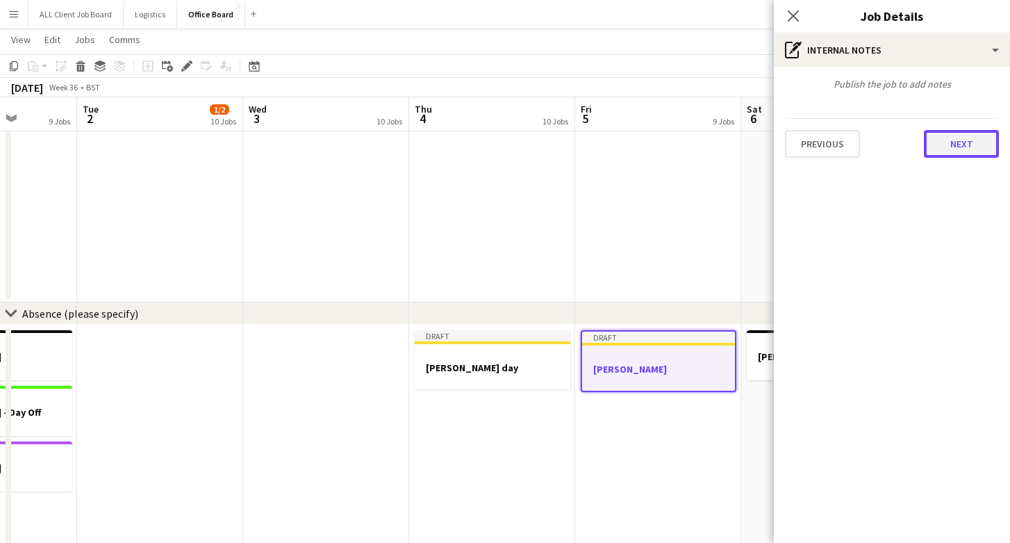
click at [956, 151] on button "Next" at bounding box center [961, 144] width 75 height 28
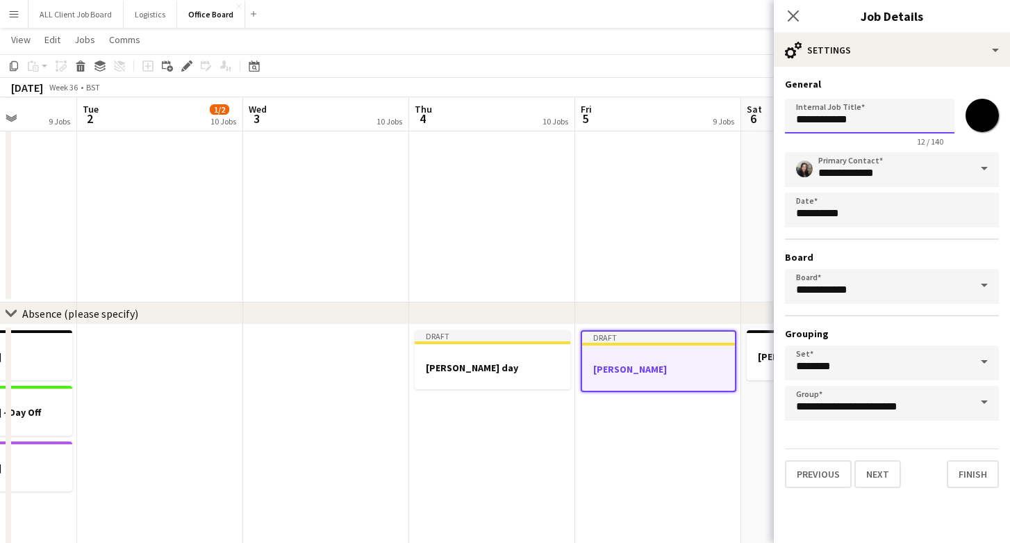
click at [875, 125] on input "**********" at bounding box center [870, 116] width 170 height 35
type input "**********"
click at [985, 470] on button "Finish" at bounding box center [973, 474] width 52 height 28
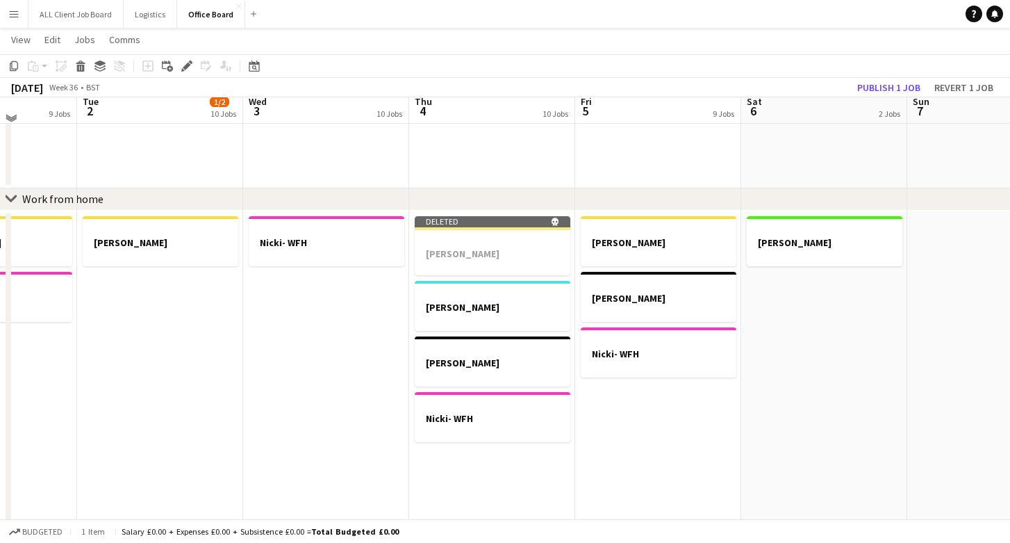
scroll to position [763, 0]
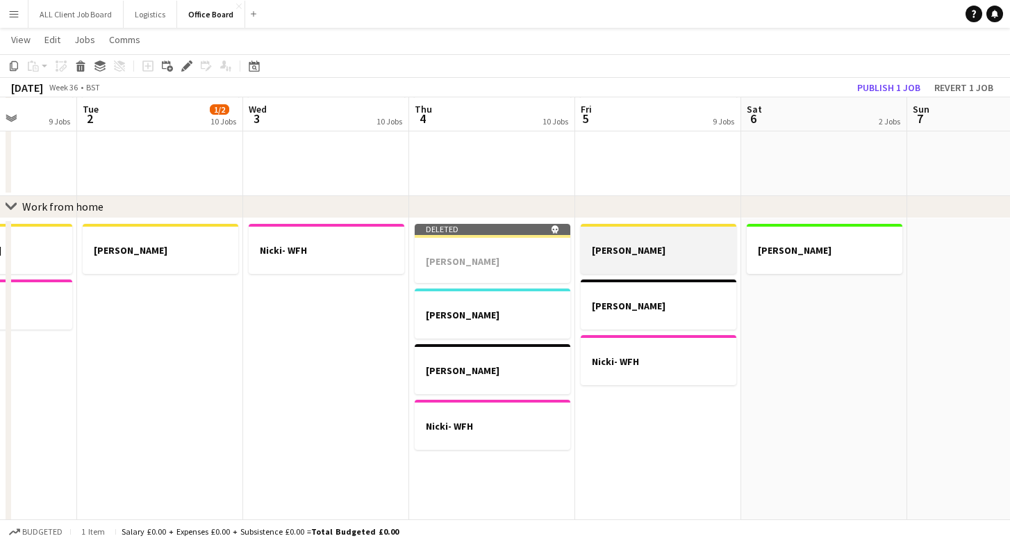
click at [659, 243] on app-job-card "Claire - WFH" at bounding box center [659, 249] width 156 height 50
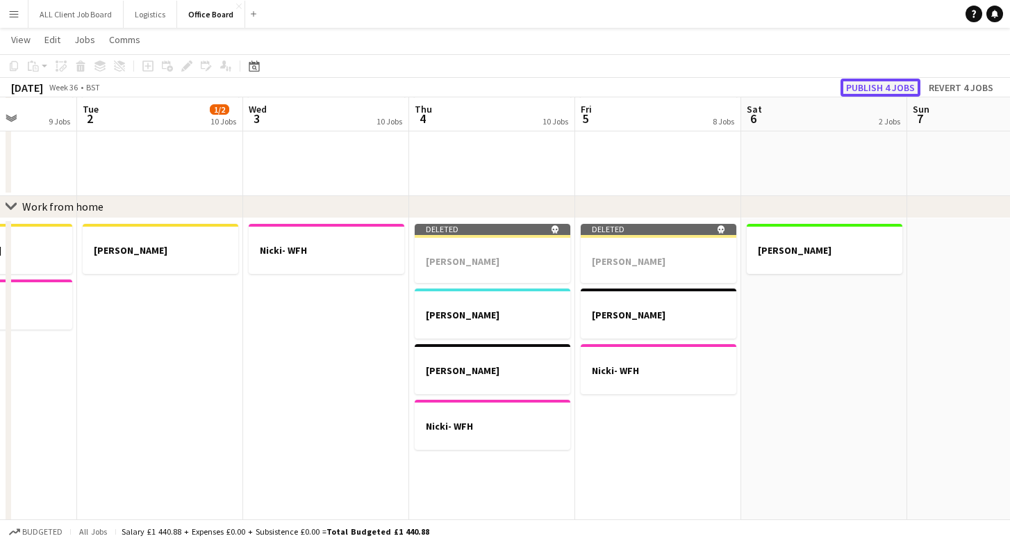
click at [877, 88] on button "Publish 4 jobs" at bounding box center [881, 88] width 80 height 18
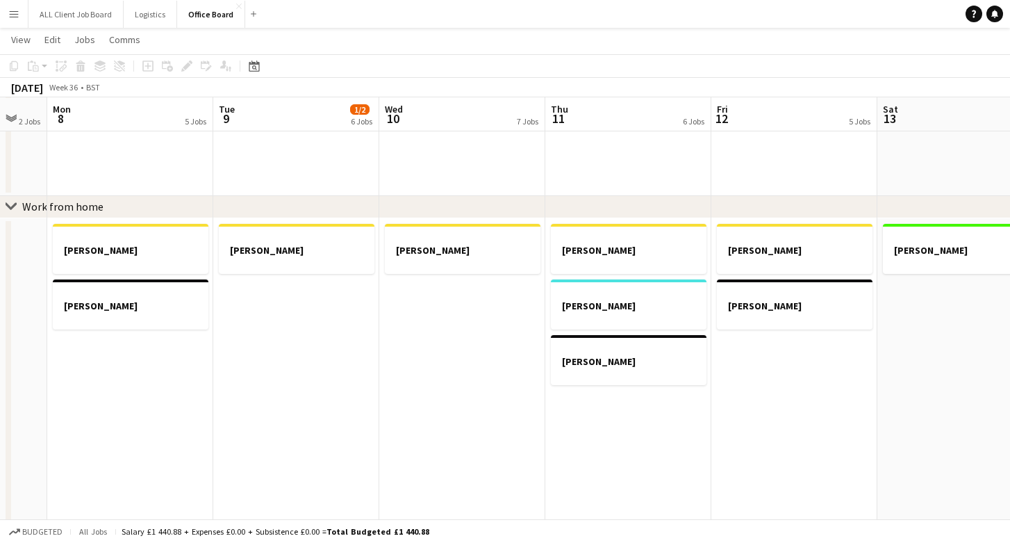
scroll to position [0, 452]
click at [769, 238] on div at bounding box center [794, 237] width 156 height 10
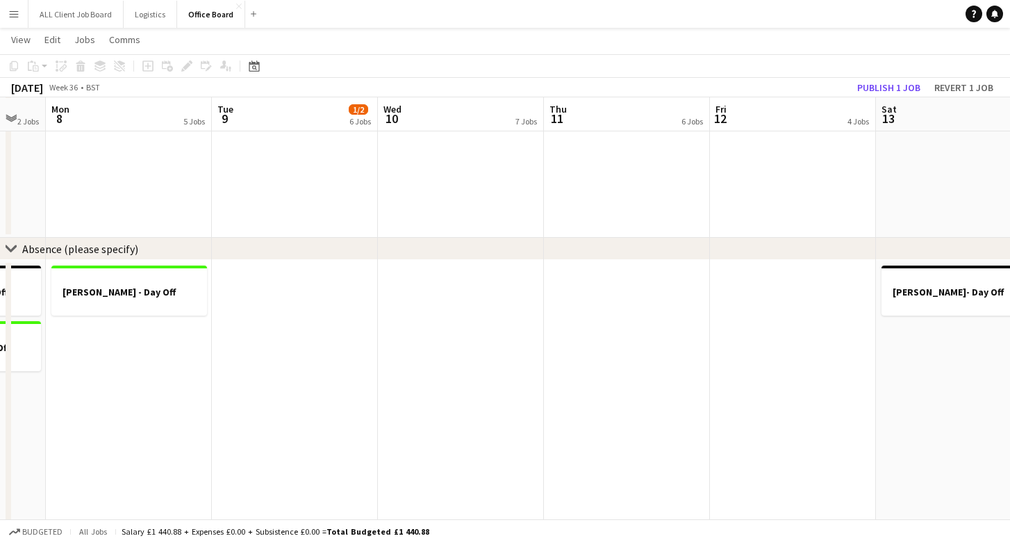
scroll to position [1497, 0]
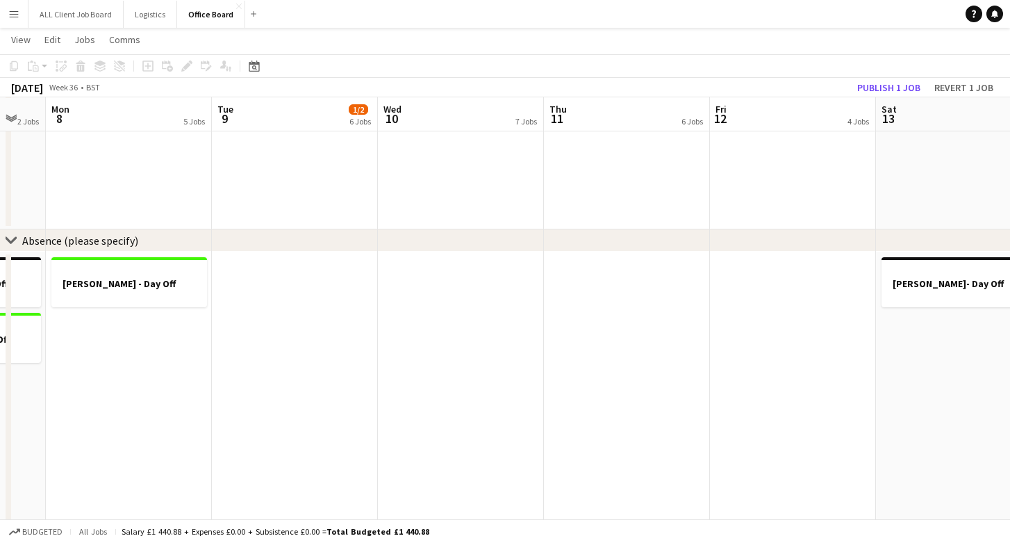
click at [771, 350] on app-date-cell at bounding box center [793, 460] width 166 height 417
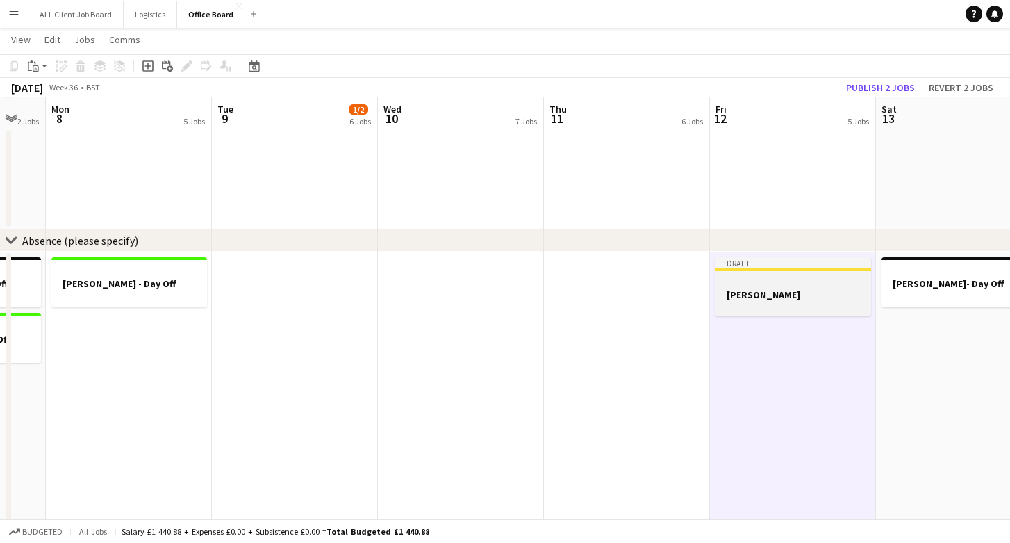
click at [766, 285] on div at bounding box center [794, 282] width 156 height 10
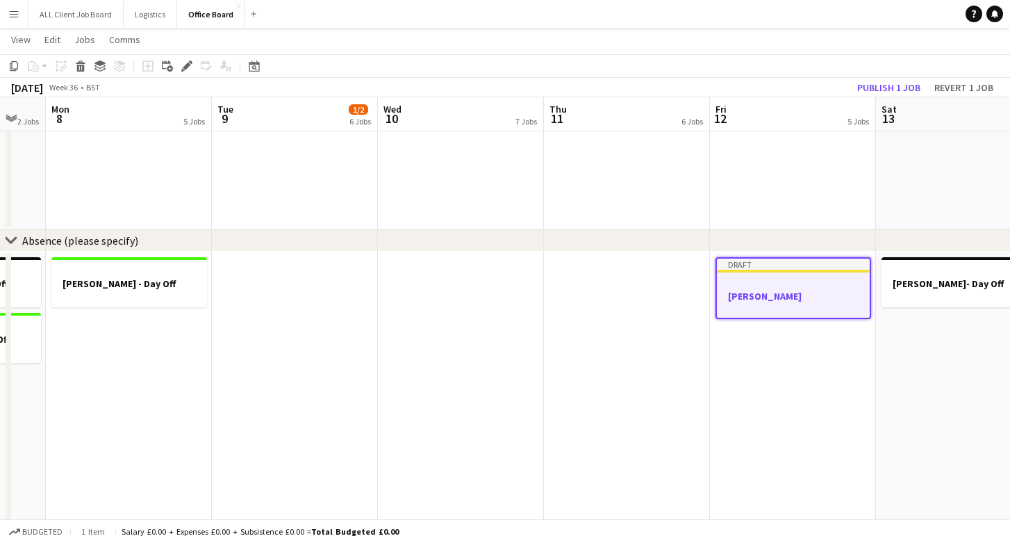
click at [766, 285] on div at bounding box center [793, 283] width 153 height 10
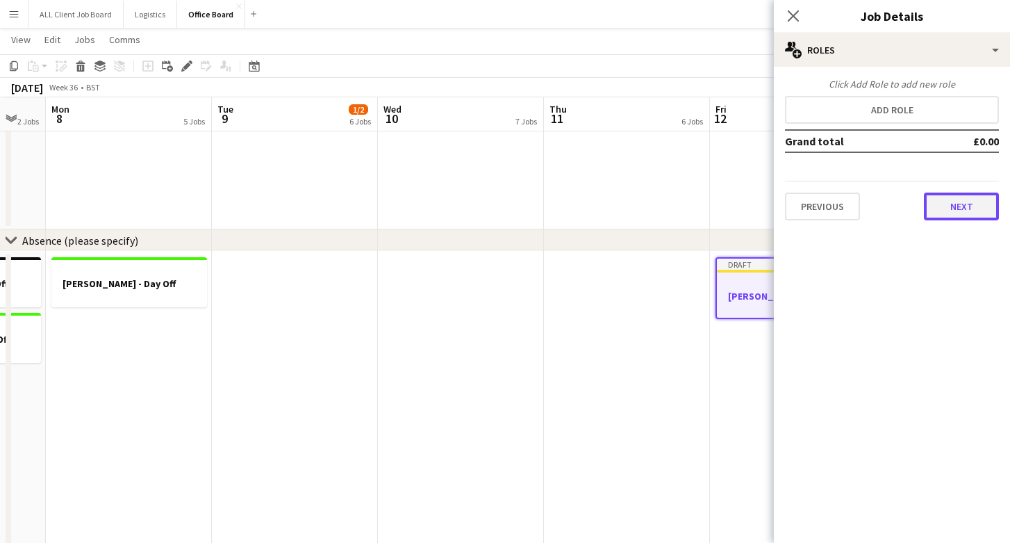
click at [964, 206] on button "Next" at bounding box center [961, 206] width 75 height 28
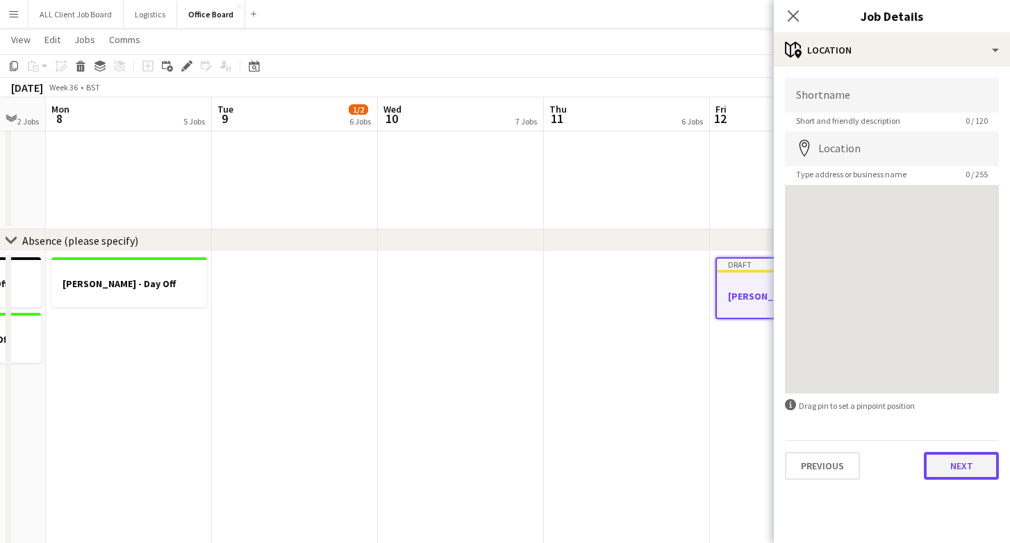
click at [965, 466] on button "Next" at bounding box center [961, 466] width 75 height 28
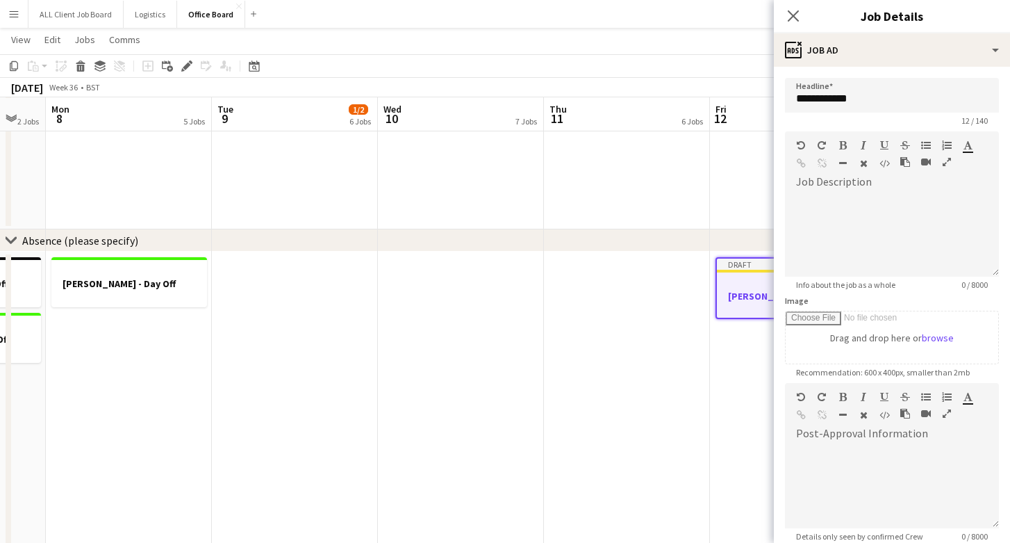
scroll to position [144, 0]
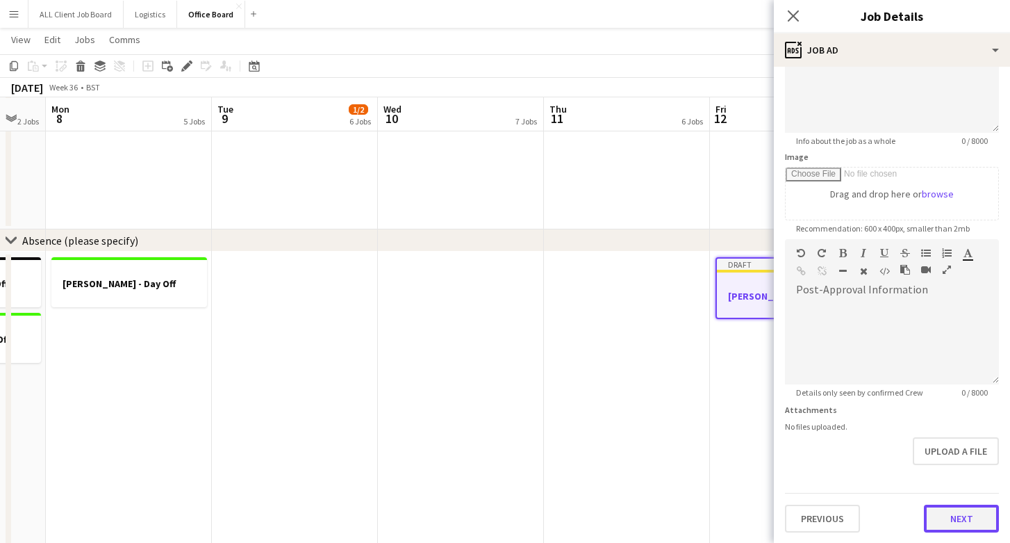
click at [953, 521] on button "Next" at bounding box center [961, 518] width 75 height 28
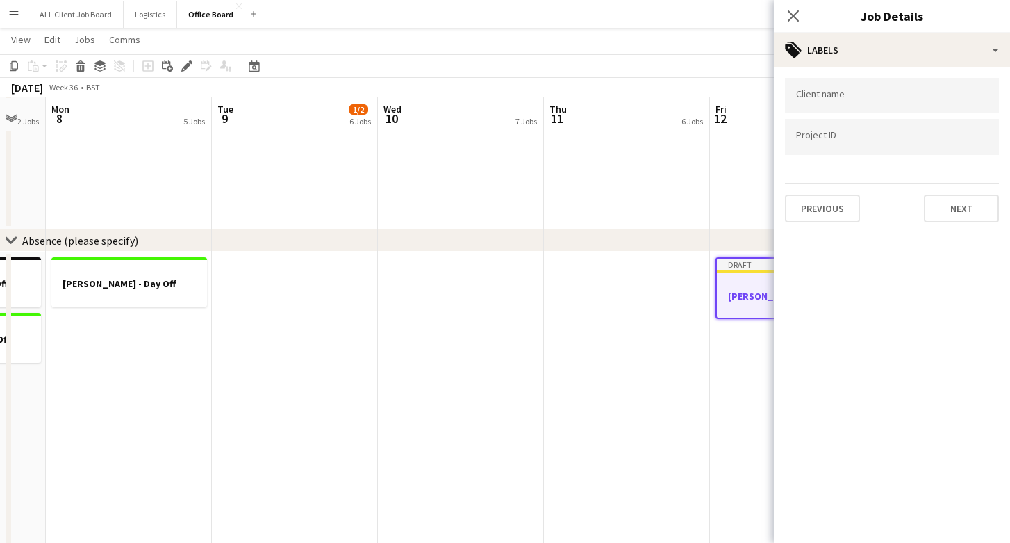
scroll to position [0, 0]
click at [959, 211] on button "Next" at bounding box center [961, 209] width 75 height 28
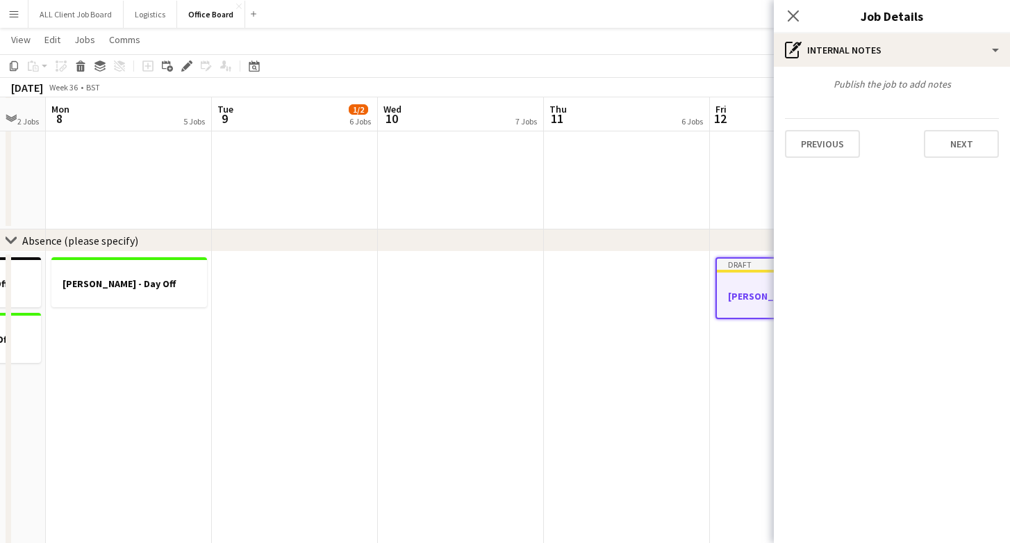
click at [960, 124] on div "Previous Next" at bounding box center [892, 138] width 214 height 40
click at [960, 154] on button "Next" at bounding box center [961, 144] width 75 height 28
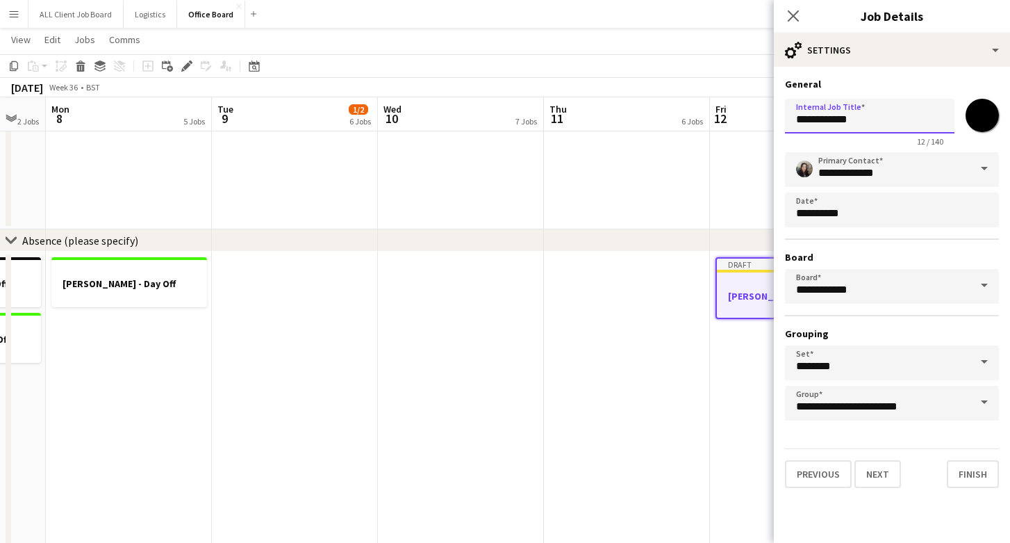
drag, startPoint x: 884, startPoint y: 128, endPoint x: 833, endPoint y: 118, distance: 51.7
click at [832, 118] on input "**********" at bounding box center [870, 116] width 170 height 35
type input "**********"
click at [985, 477] on button "Finish" at bounding box center [973, 474] width 52 height 28
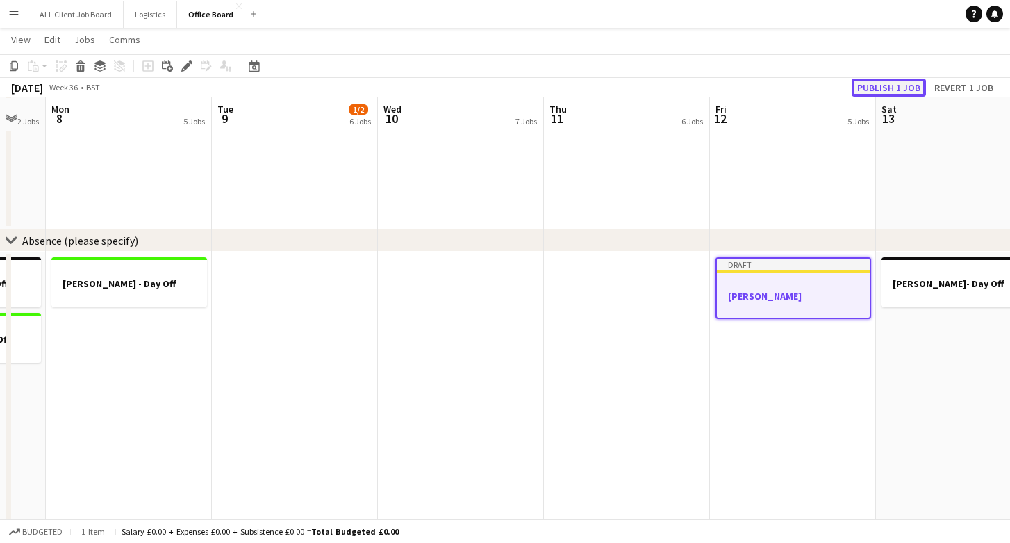
click at [880, 86] on button "Publish 1 job" at bounding box center [889, 88] width 74 height 18
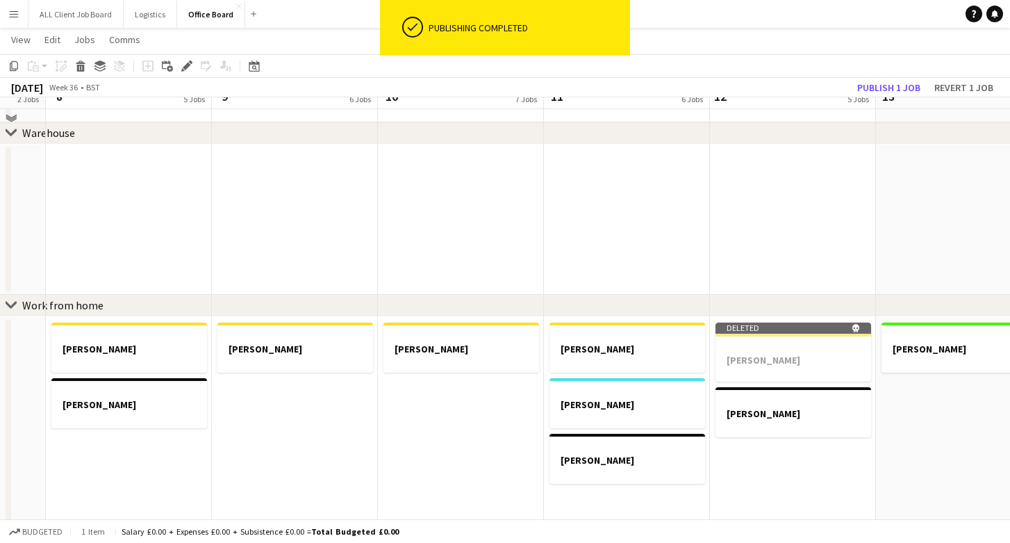
scroll to position [673, 0]
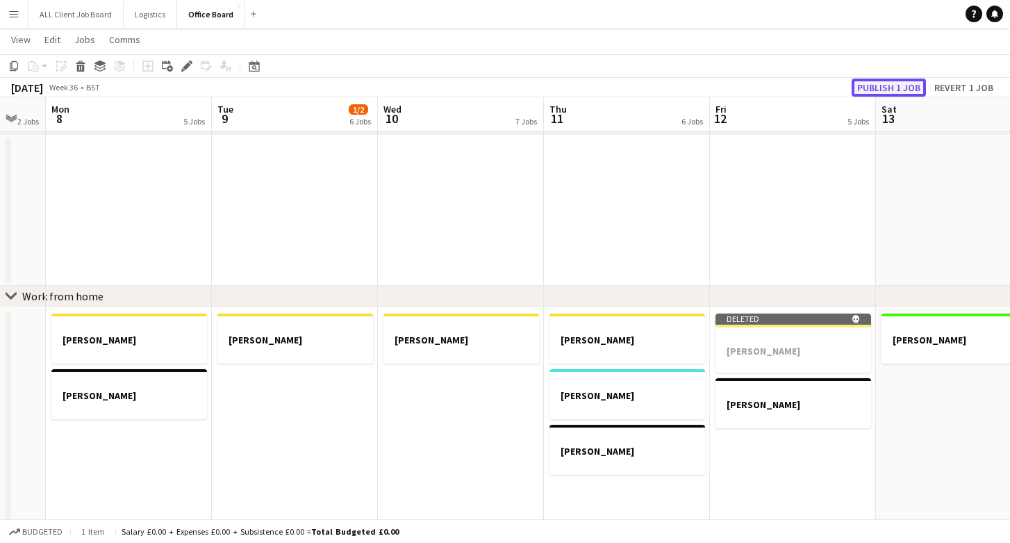
click at [868, 85] on button "Publish 1 job" at bounding box center [889, 88] width 74 height 18
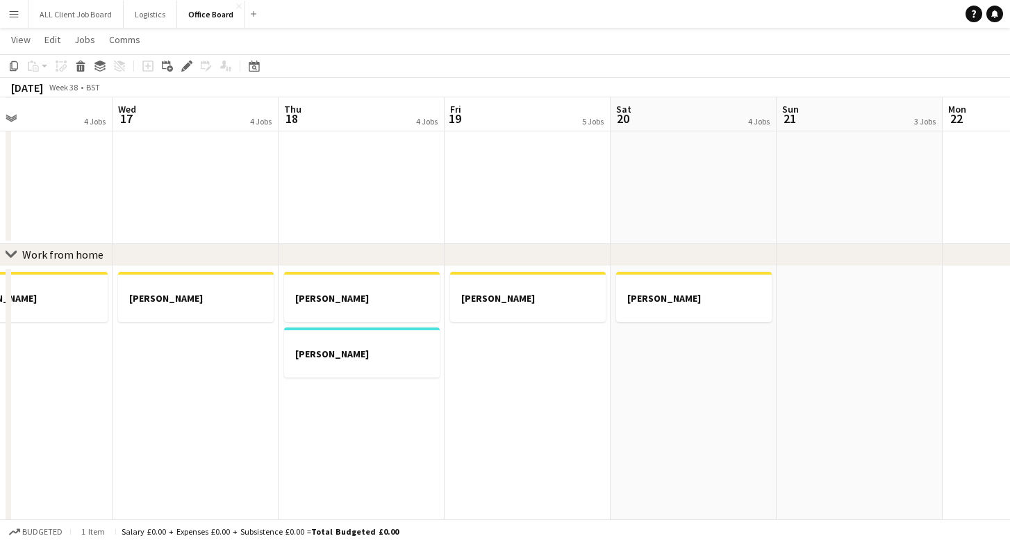
scroll to position [0, 596]
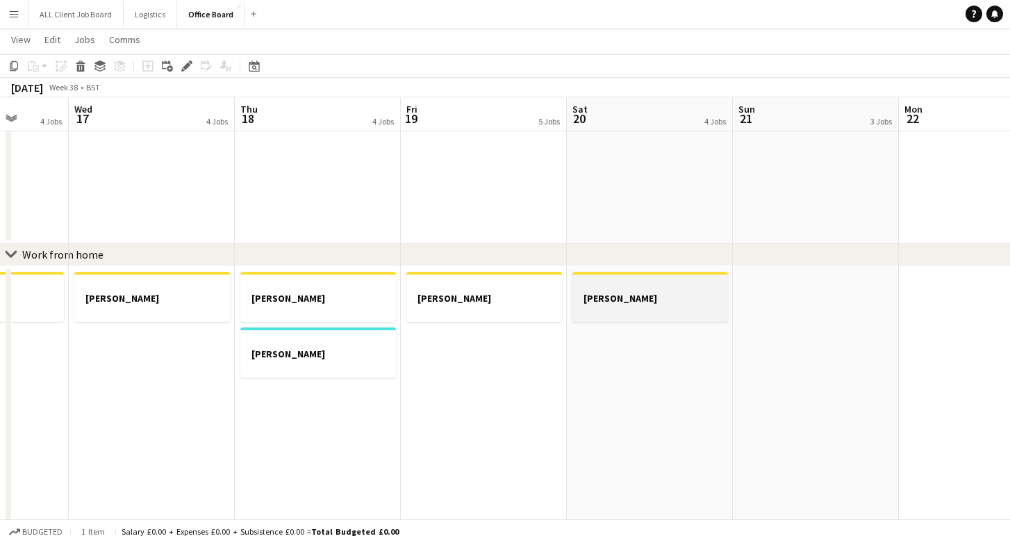
click at [637, 315] on app-job-card "Claire - WFH" at bounding box center [651, 297] width 156 height 50
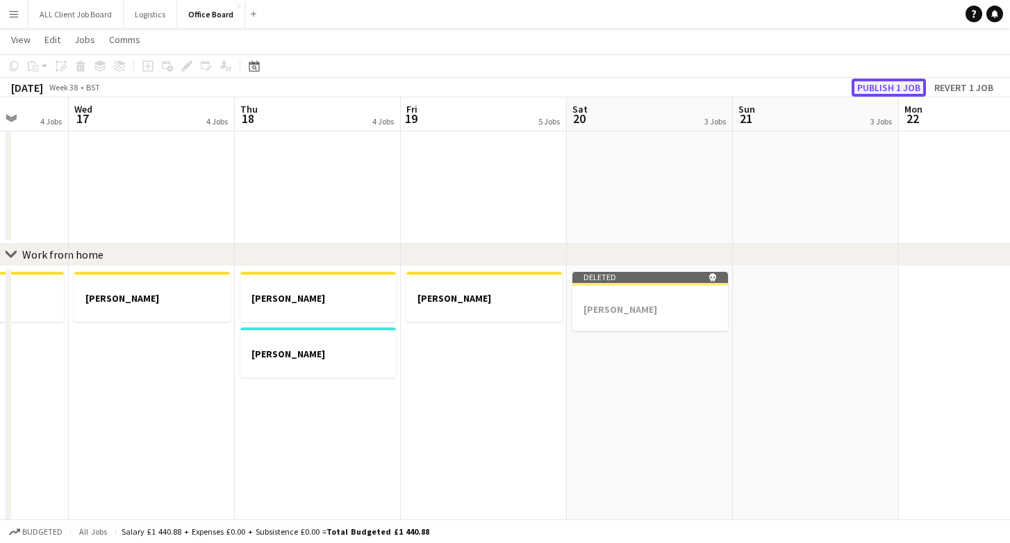
click at [879, 87] on button "Publish 1 job" at bounding box center [889, 88] width 74 height 18
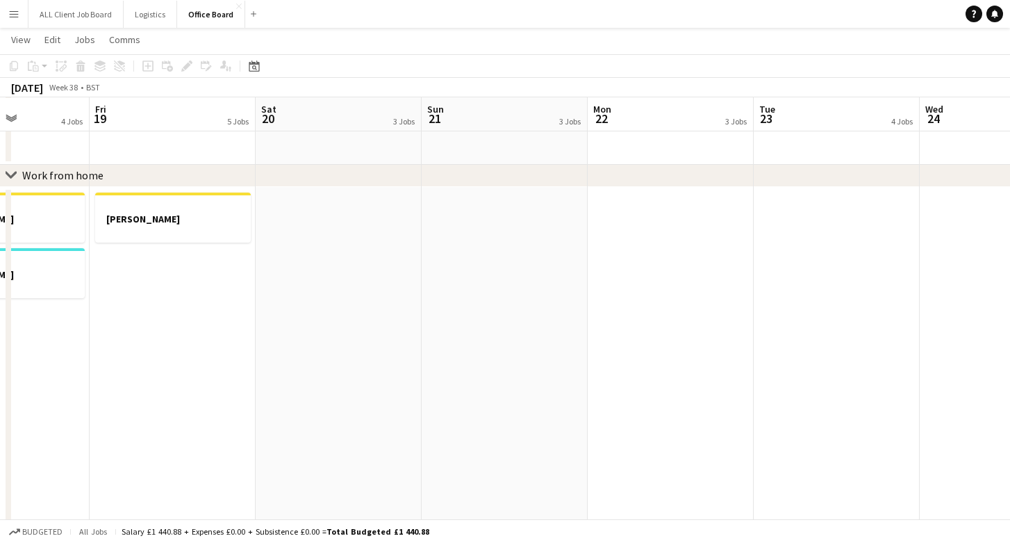
scroll to position [794, 0]
click at [167, 248] on app-date-cell "Claire - WFH" at bounding box center [173, 380] width 166 height 384
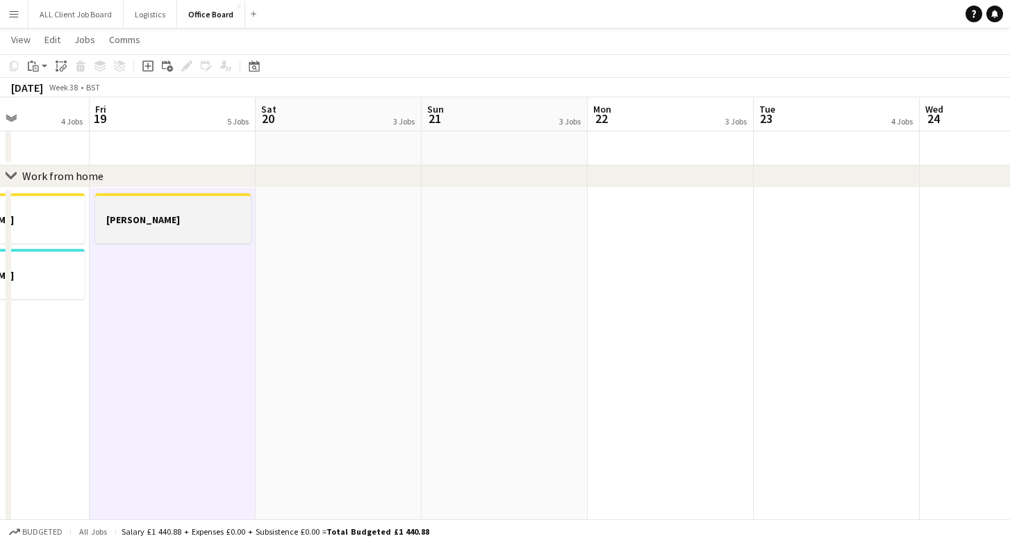
click at [176, 215] on h3 "Claire - WFH" at bounding box center [173, 219] width 156 height 13
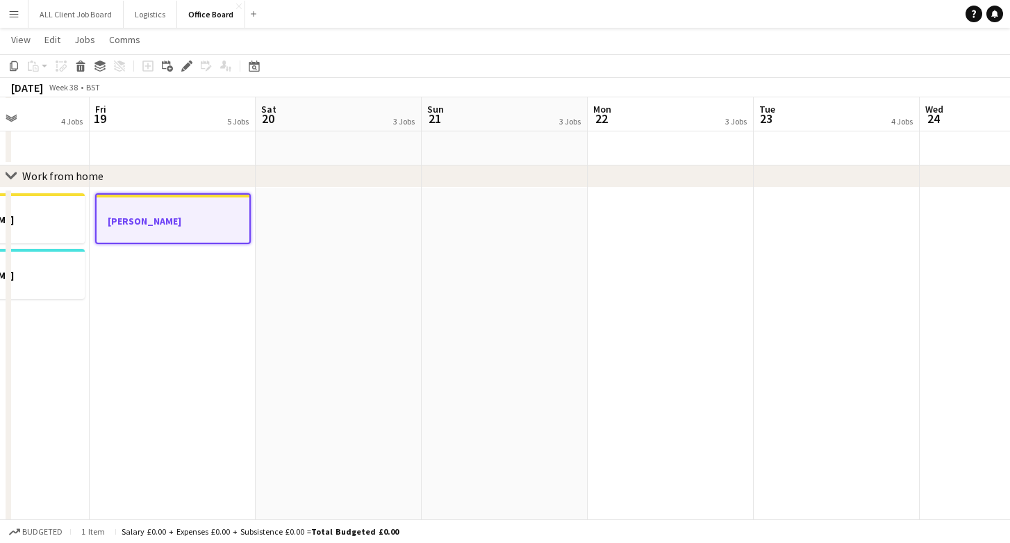
click at [699, 280] on app-date-cell at bounding box center [671, 380] width 166 height 384
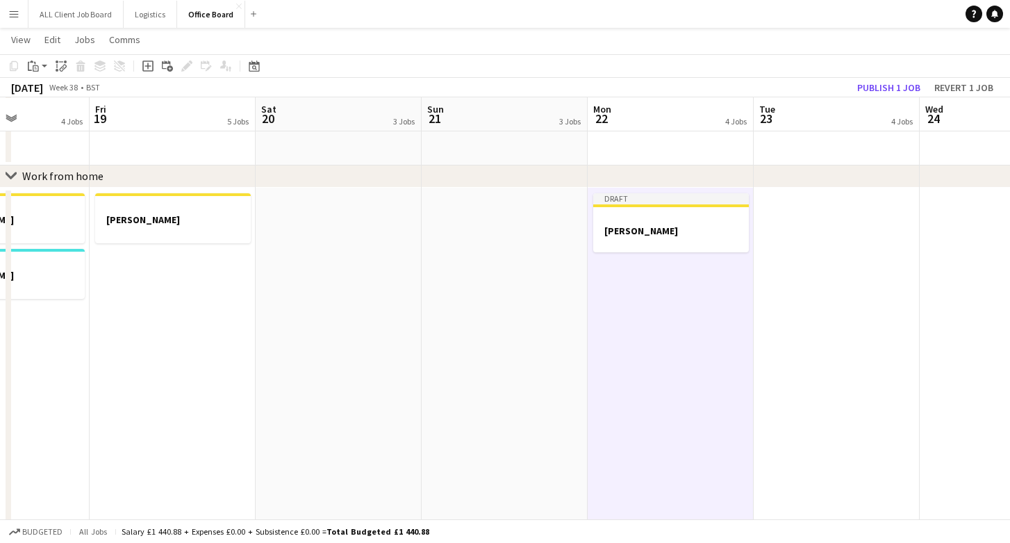
click at [759, 263] on app-date-cell at bounding box center [837, 380] width 166 height 384
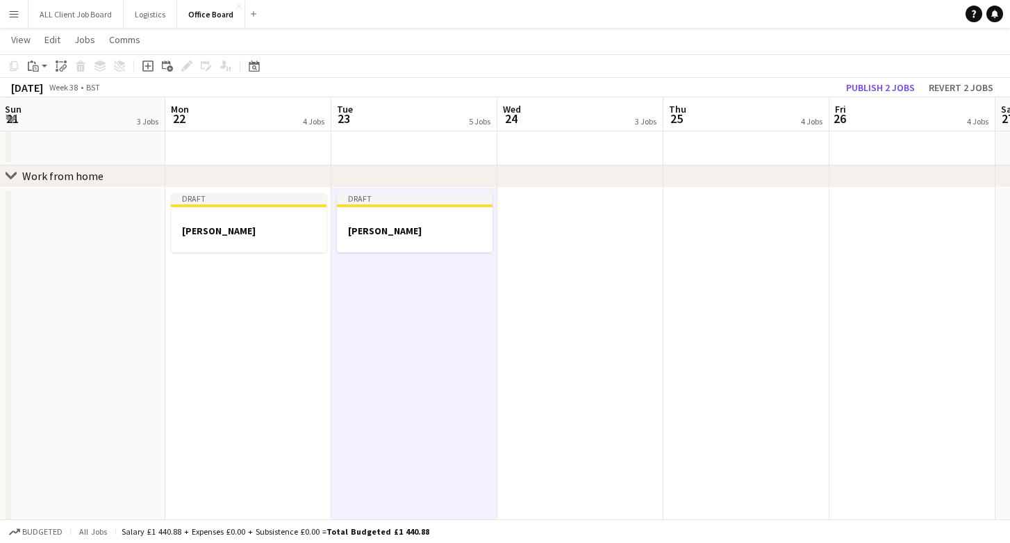
scroll to position [0, 521]
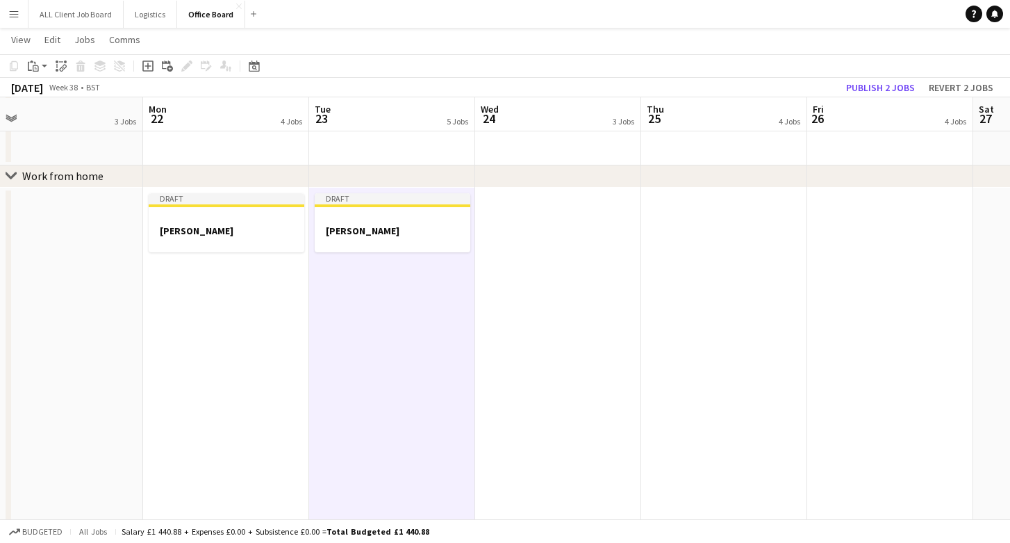
click at [574, 249] on app-date-cell at bounding box center [558, 380] width 166 height 384
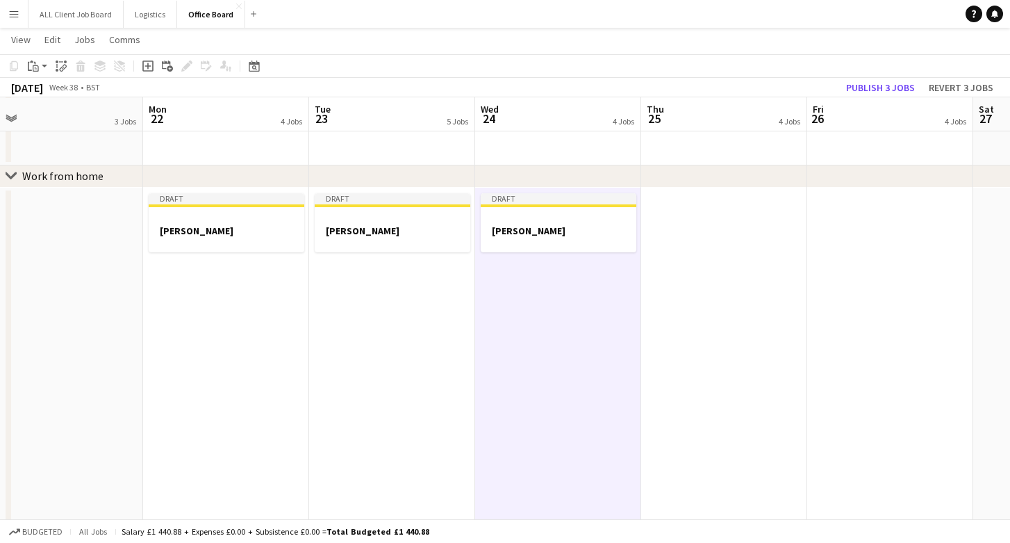
click at [698, 233] on app-date-cell at bounding box center [724, 380] width 166 height 384
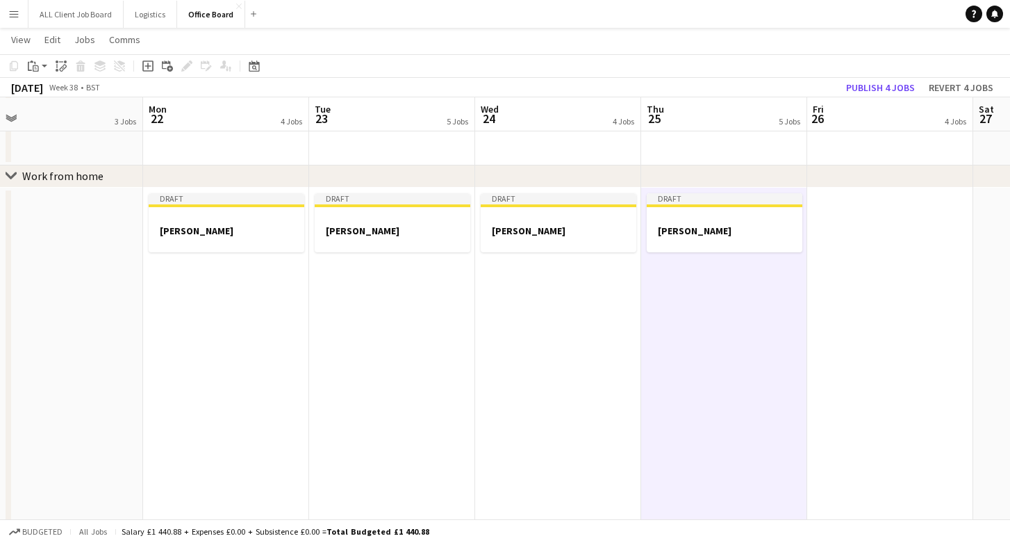
click at [838, 215] on app-date-cell at bounding box center [890, 380] width 166 height 384
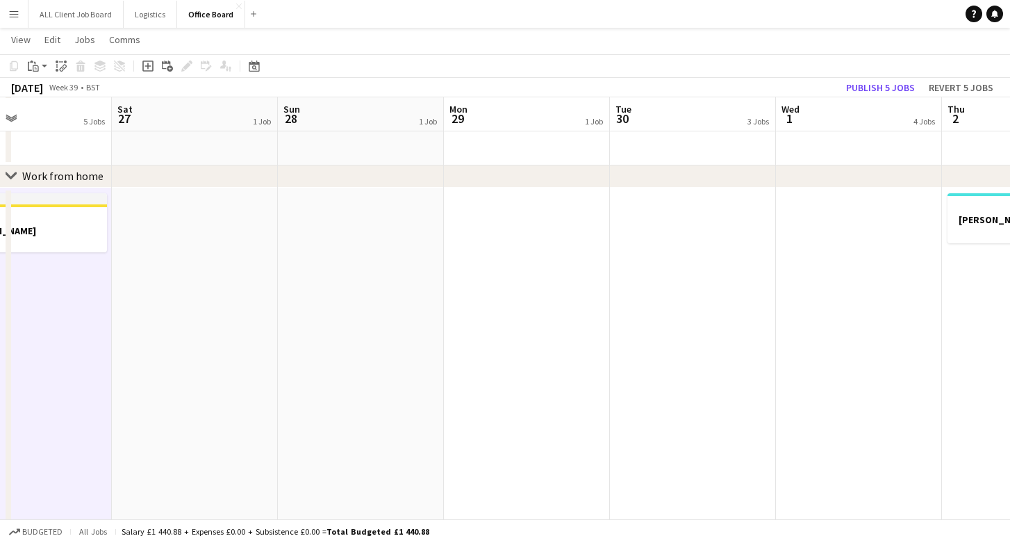
click at [557, 236] on app-date-cell at bounding box center [527, 380] width 166 height 384
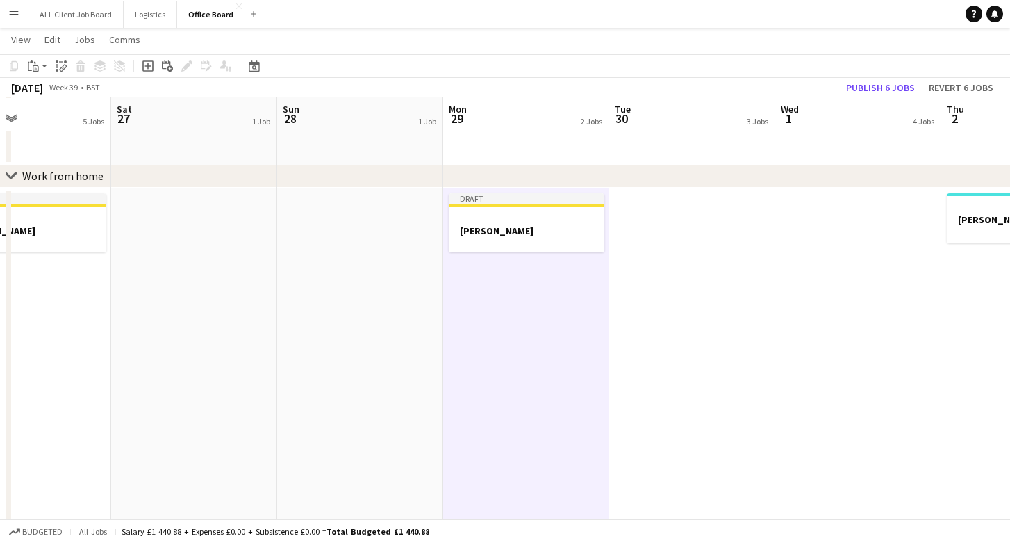
click at [685, 245] on app-date-cell at bounding box center [692, 380] width 166 height 384
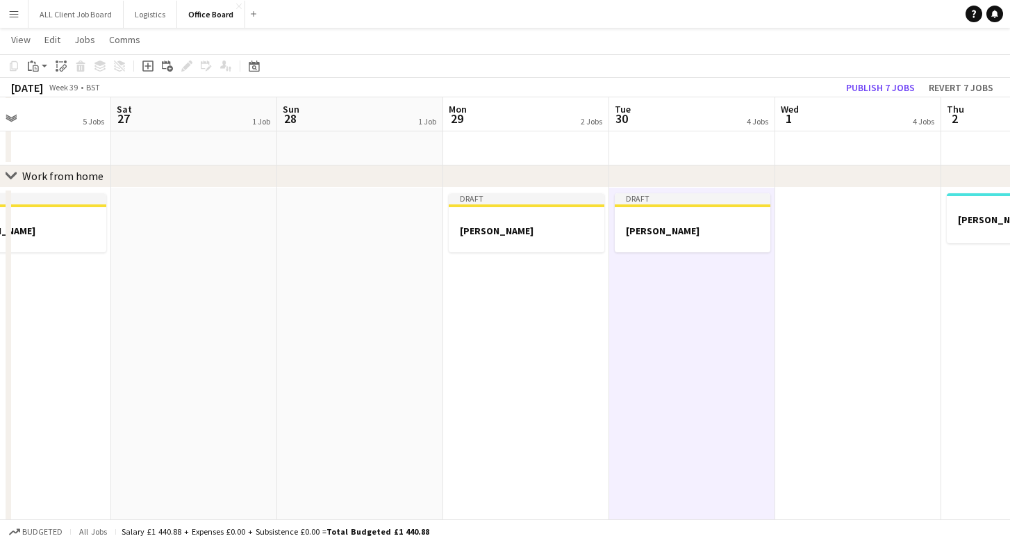
click at [868, 233] on app-date-cell at bounding box center [858, 380] width 166 height 384
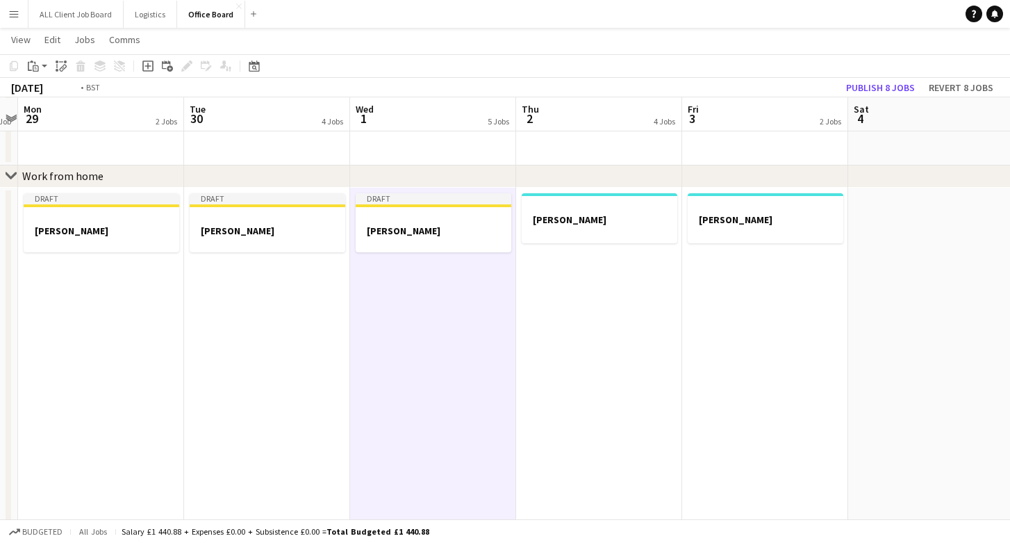
scroll to position [0, 527]
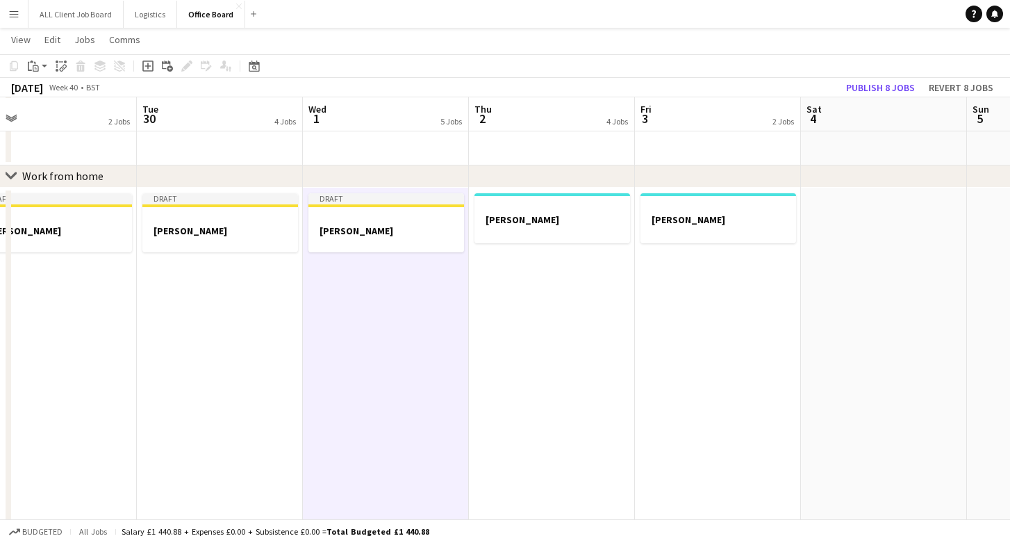
click at [502, 298] on app-date-cell "Dan" at bounding box center [552, 380] width 166 height 384
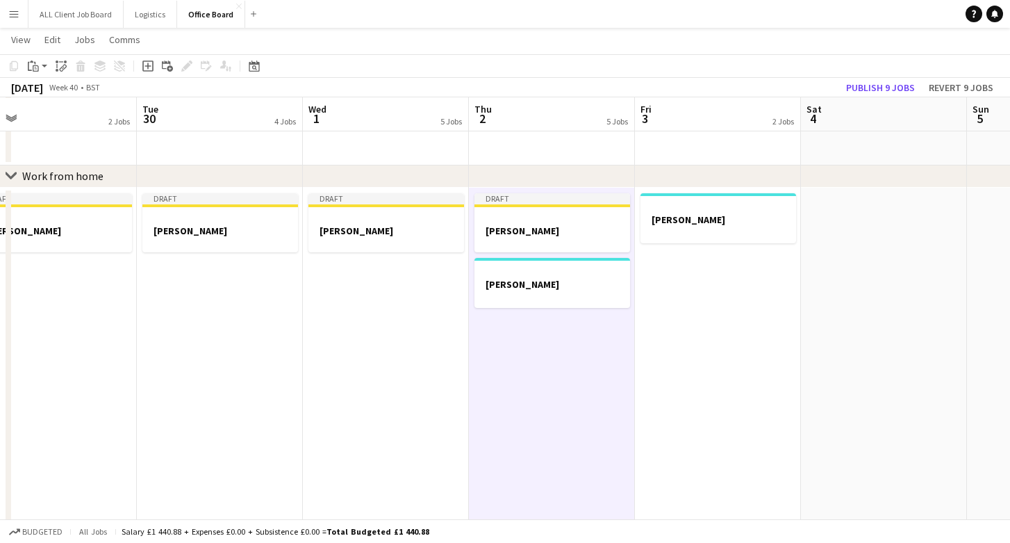
click at [700, 339] on app-date-cell "Dan" at bounding box center [718, 380] width 166 height 384
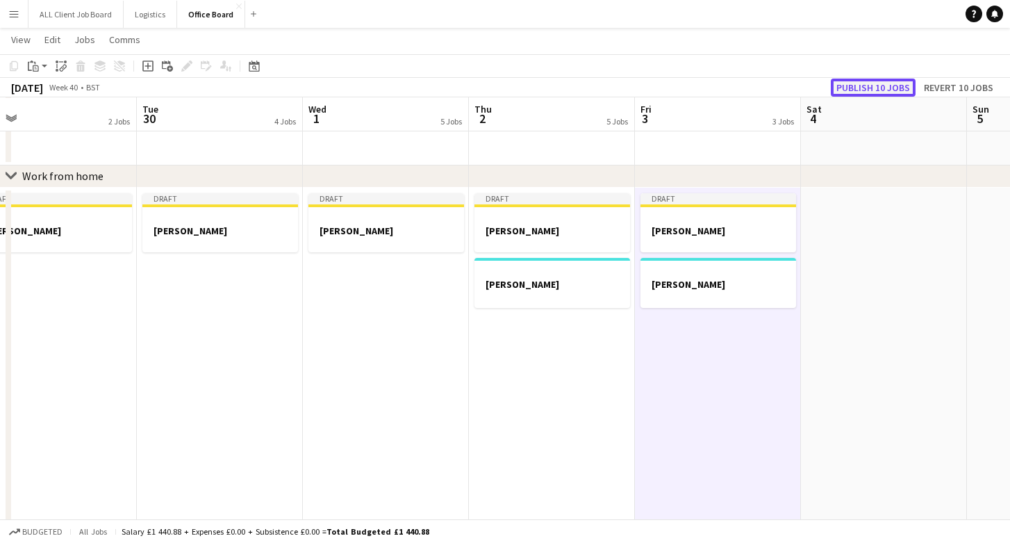
click at [855, 83] on button "Publish 10 jobs" at bounding box center [873, 88] width 85 height 18
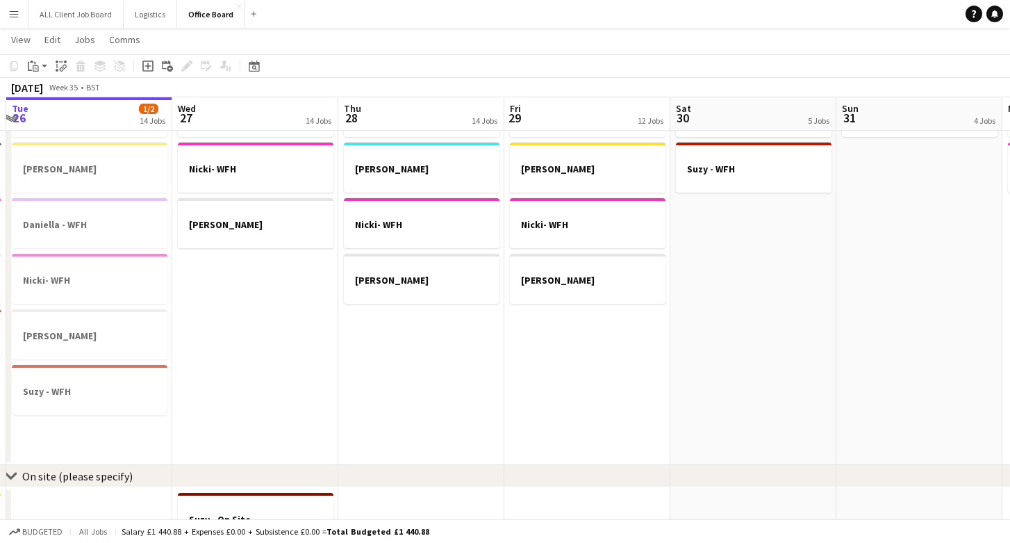
scroll to position [0, 296]
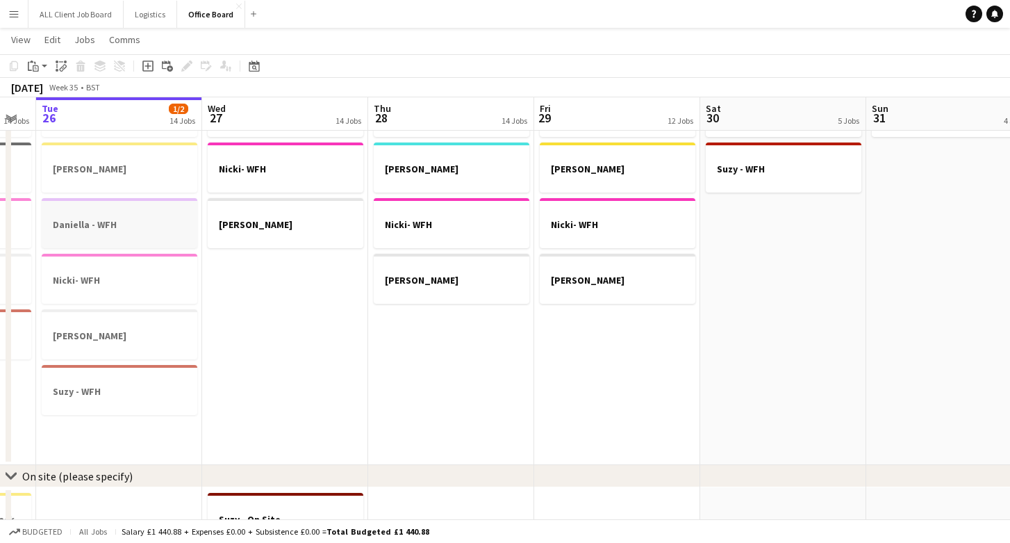
click at [128, 231] on div at bounding box center [120, 236] width 156 height 11
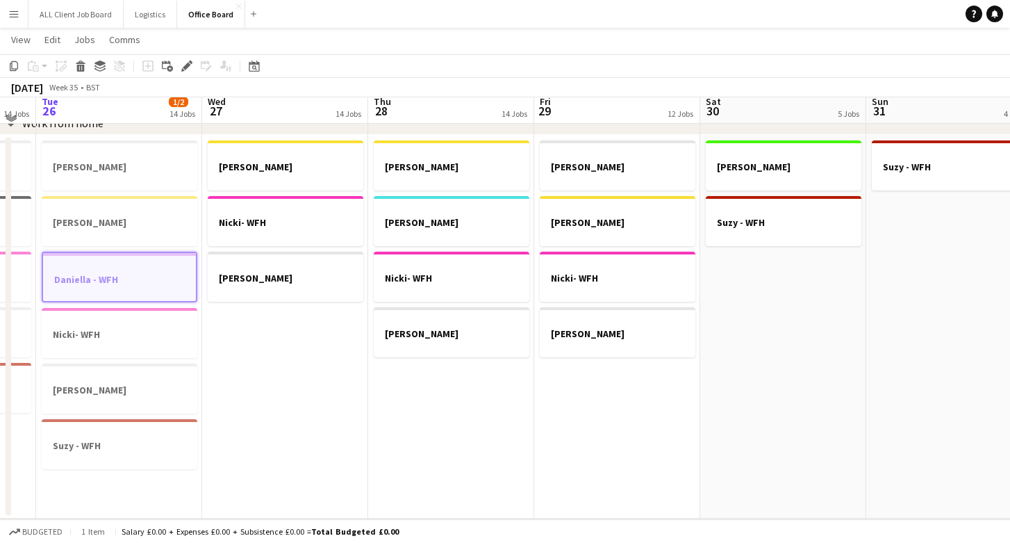
scroll to position [834, 0]
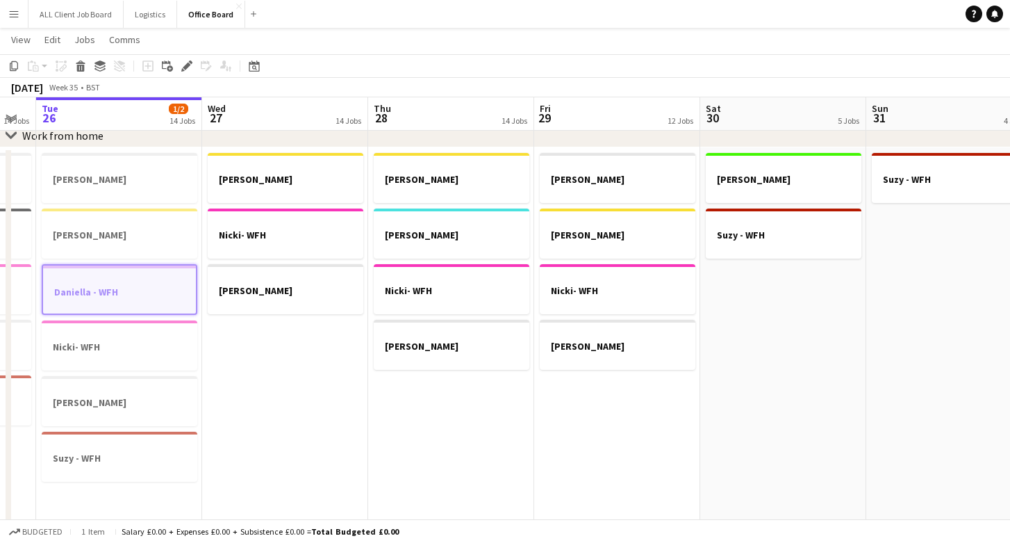
click at [596, 451] on app-date-cell "Chloe - WFH Claire - WFH Nicki- WFH Nicky - WFH" at bounding box center [617, 339] width 166 height 384
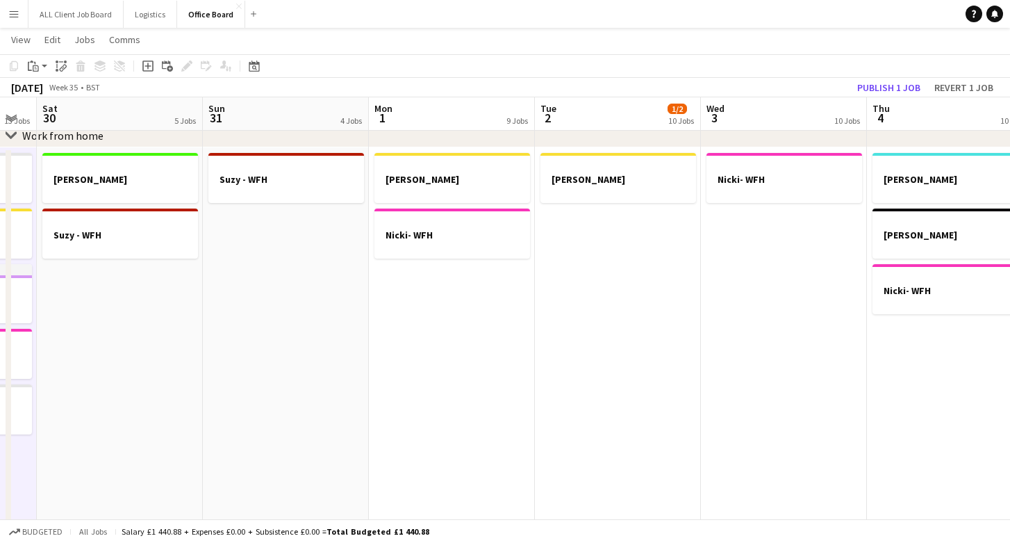
scroll to position [0, 631]
click at [416, 386] on app-date-cell "Claire - WFH Nicki- WFH" at bounding box center [449, 339] width 166 height 384
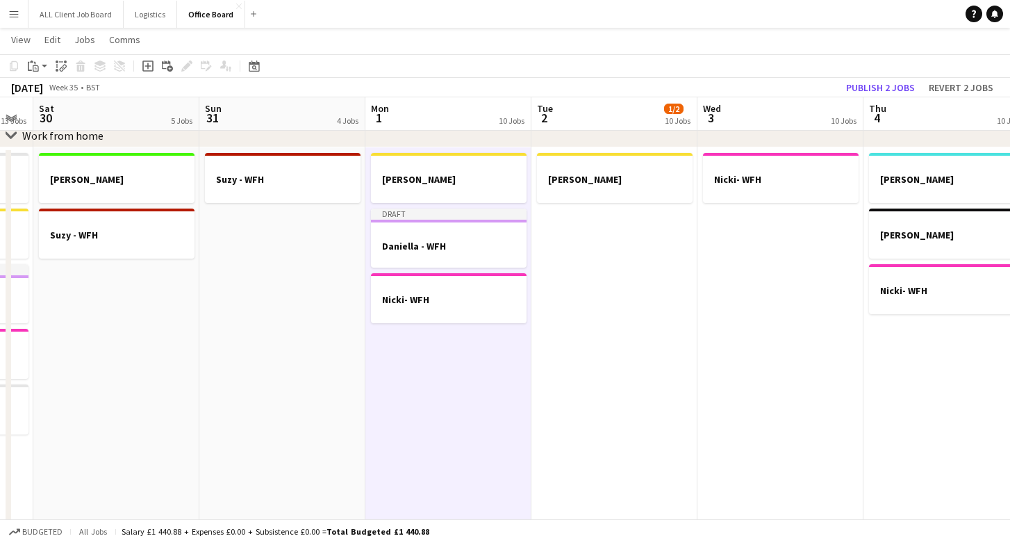
click at [586, 319] on app-date-cell "Claire - WFH" at bounding box center [615, 339] width 166 height 384
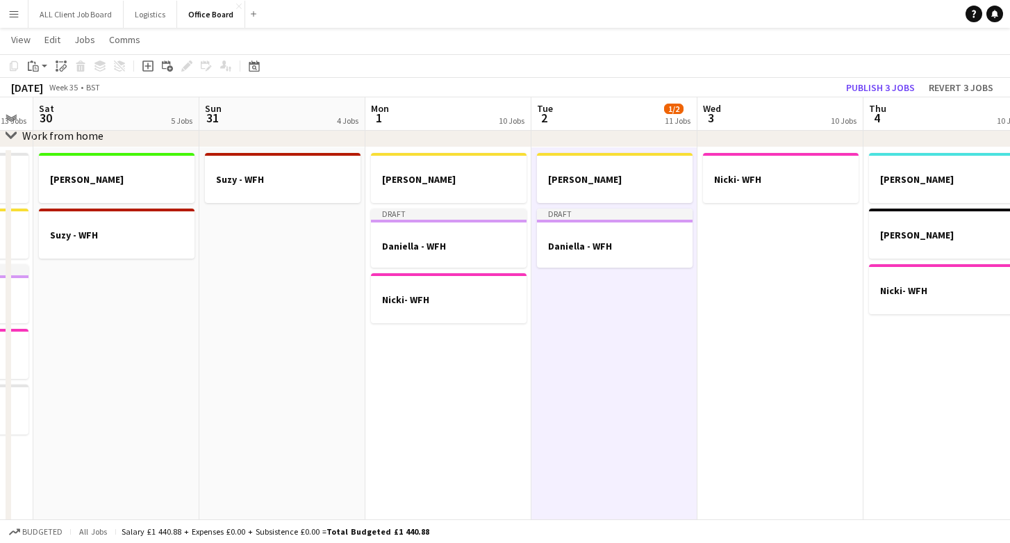
click at [718, 320] on app-date-cell "Nicki- WFH" at bounding box center [781, 339] width 166 height 384
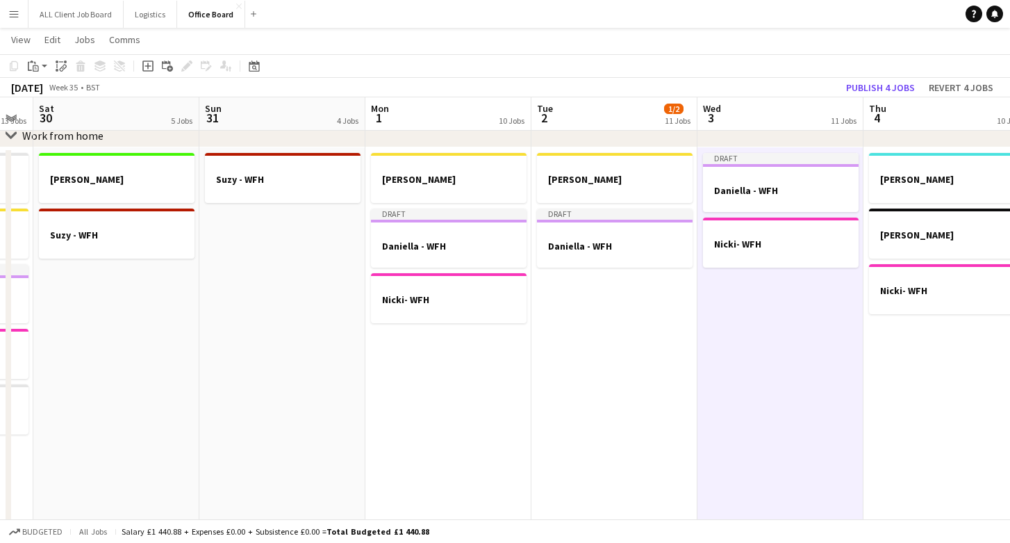
scroll to position [0, 630]
click at [877, 357] on app-date-cell "Dan Joe- WFH Nicki- WFH" at bounding box center [947, 339] width 166 height 384
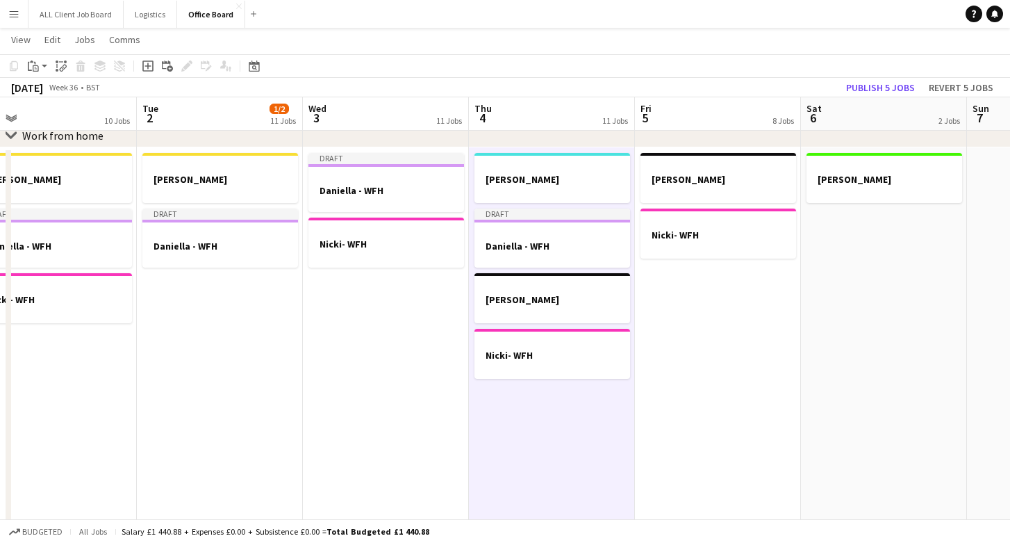
scroll to position [0, 383]
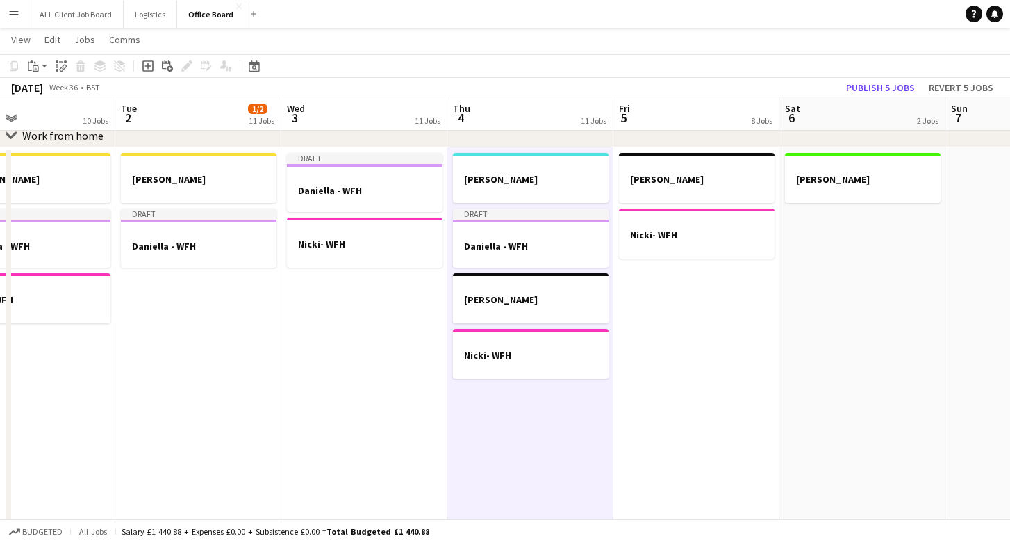
click at [705, 350] on app-date-cell "Joe- WFH Nicki- WFH" at bounding box center [697, 339] width 166 height 384
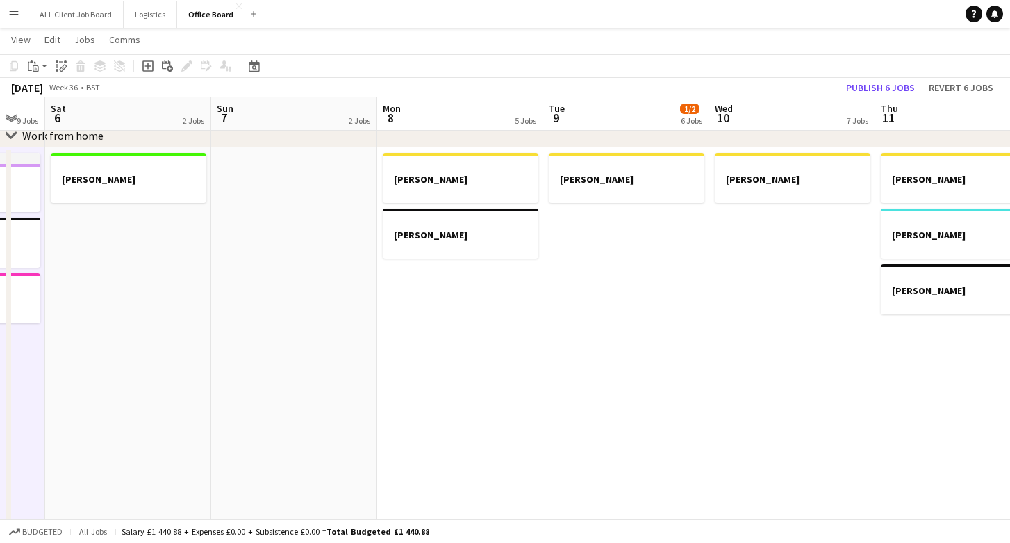
scroll to position [0, 469]
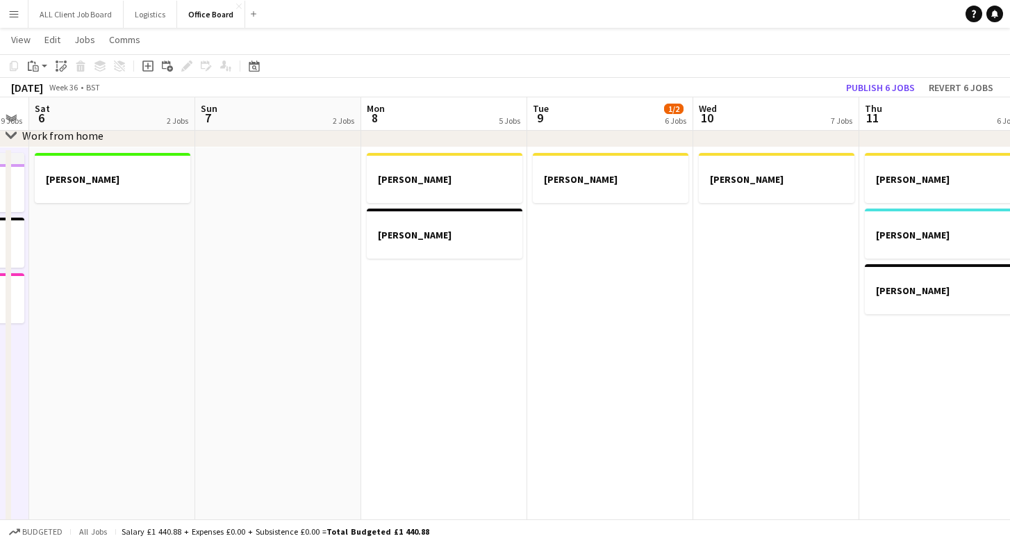
click at [427, 393] on app-date-cell "Claire - WFH Joe- WFH" at bounding box center [444, 339] width 166 height 384
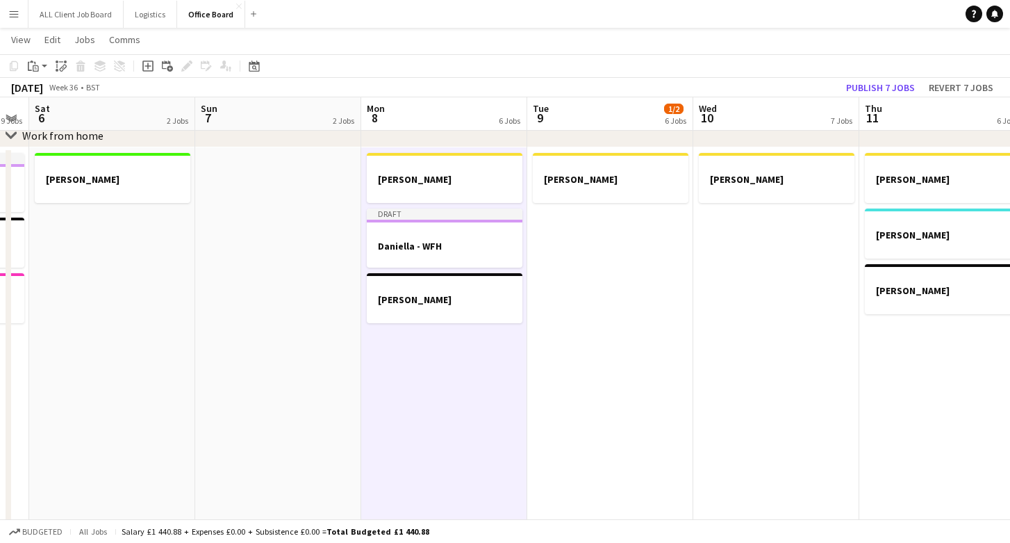
click at [611, 397] on app-date-cell "Claire - WFH" at bounding box center [610, 339] width 166 height 384
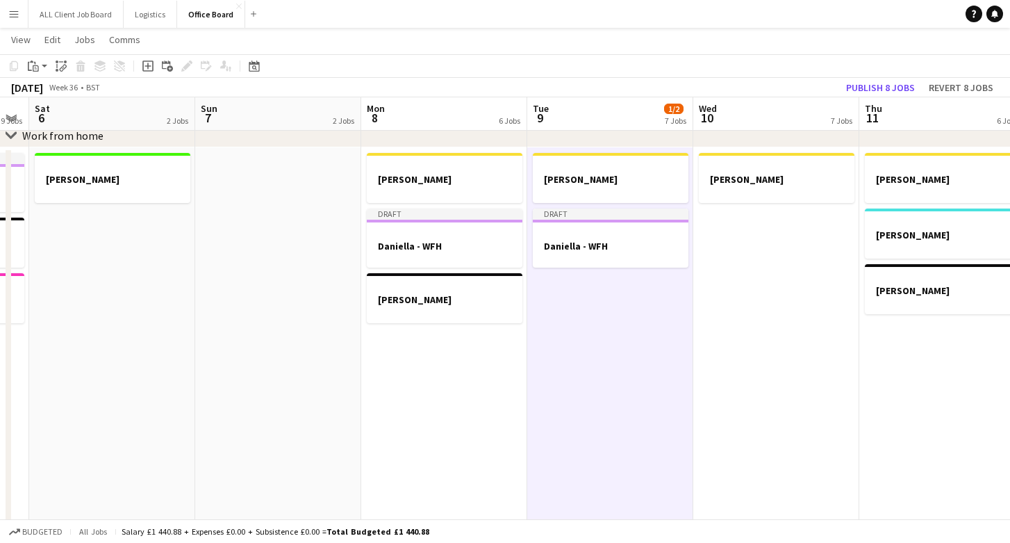
click at [787, 366] on app-date-cell "Claire - WFH" at bounding box center [776, 339] width 166 height 384
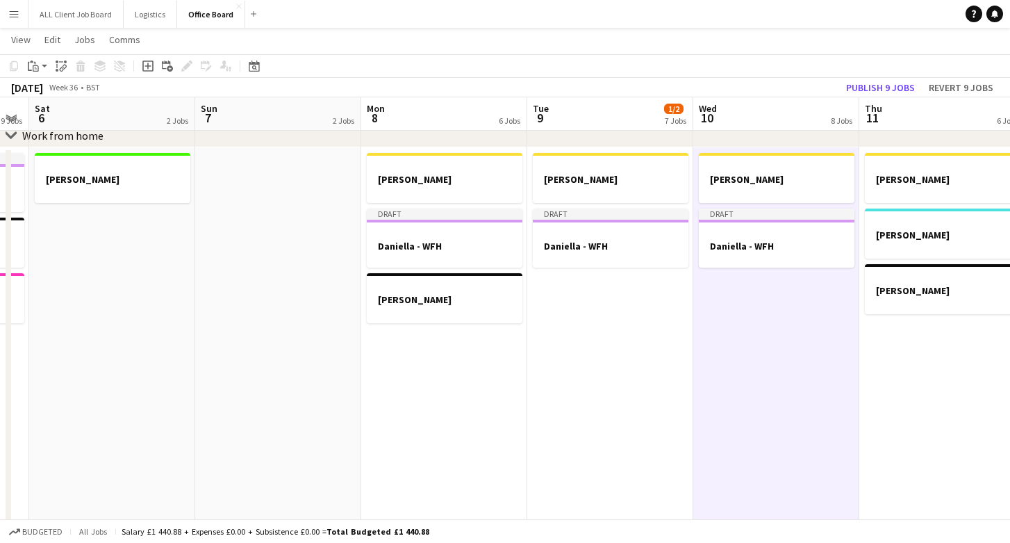
click at [956, 434] on app-date-cell "Claire - WFH Dan Joe- WFH" at bounding box center [943, 339] width 166 height 384
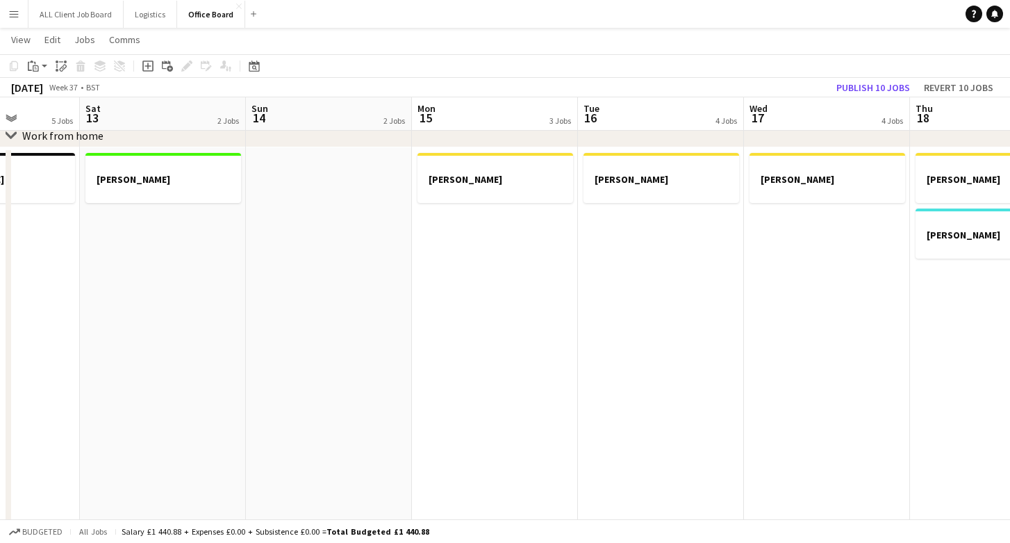
scroll to position [0, 612]
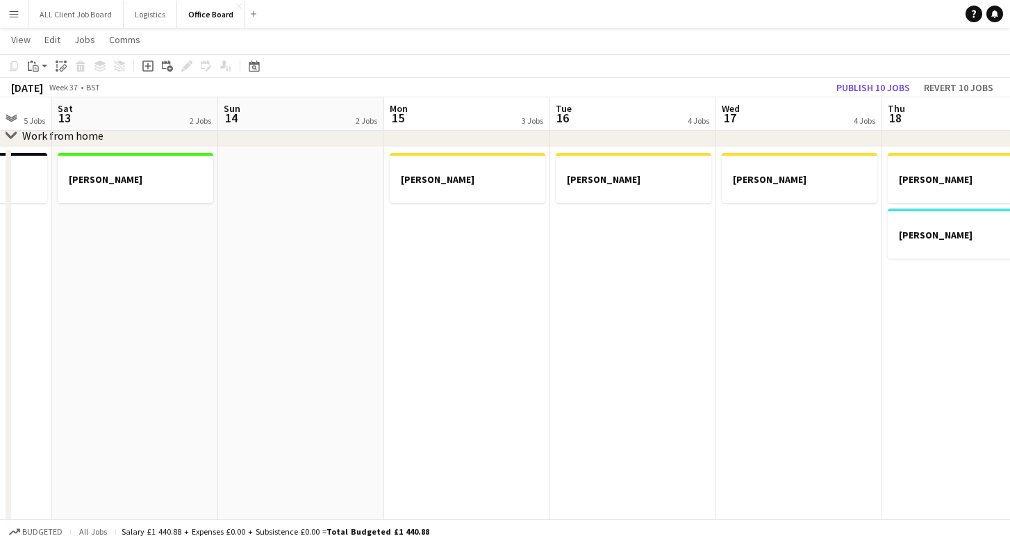
click at [518, 402] on app-date-cell "Claire - WFH" at bounding box center [467, 339] width 166 height 384
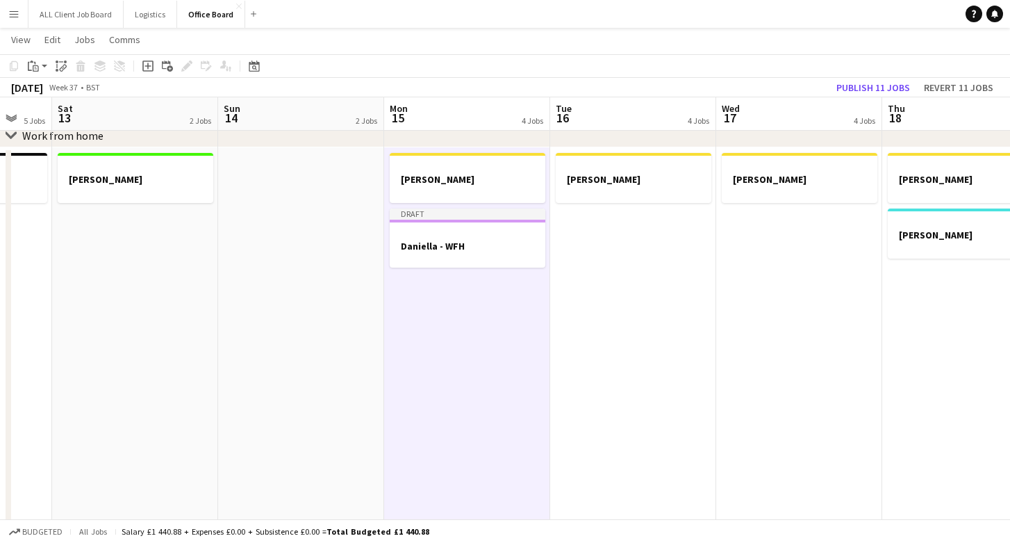
click at [722, 325] on app-date-cell "Claire - WFH" at bounding box center [799, 339] width 166 height 384
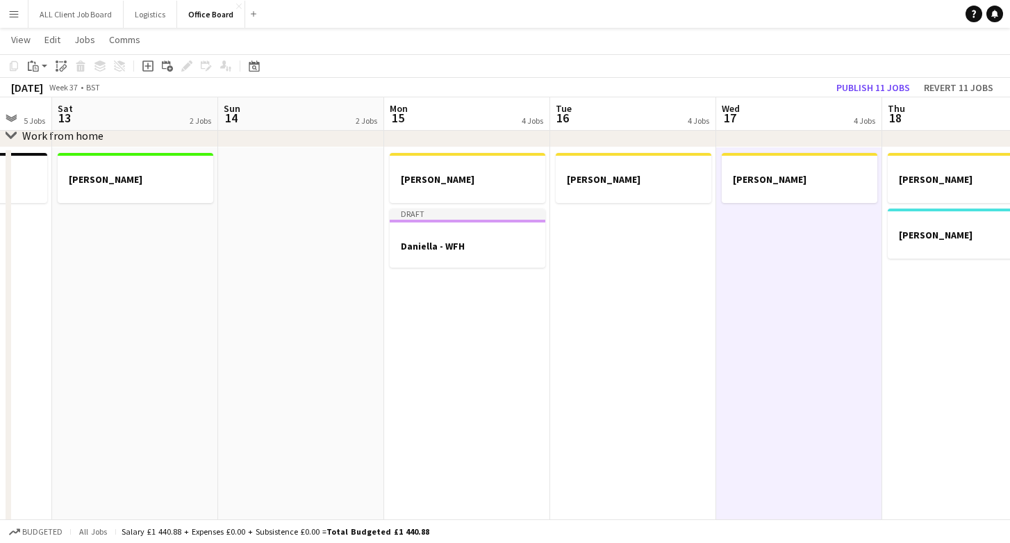
click at [652, 332] on app-date-cell "Claire - WFH" at bounding box center [633, 339] width 166 height 384
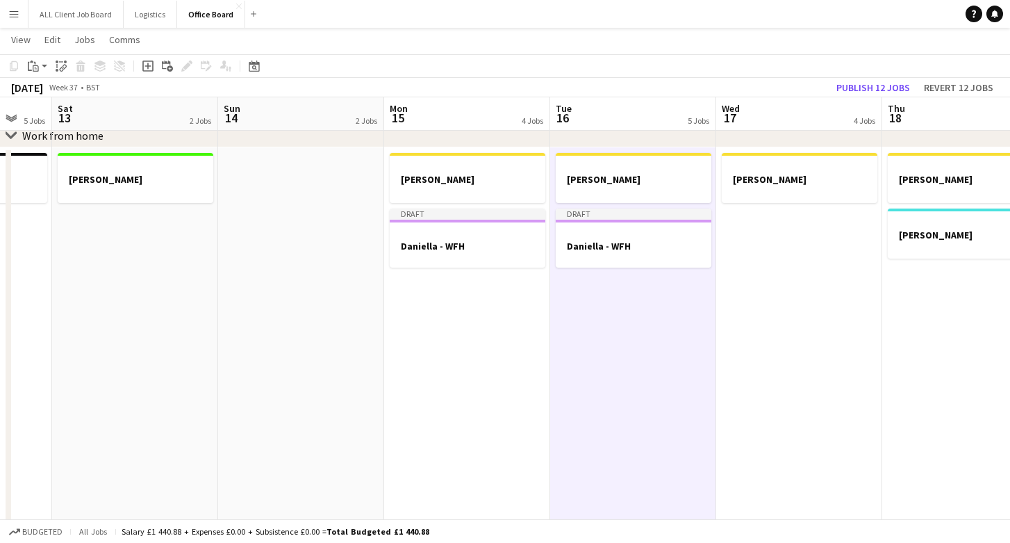
click at [839, 330] on app-date-cell "Claire - WFH" at bounding box center [799, 339] width 166 height 384
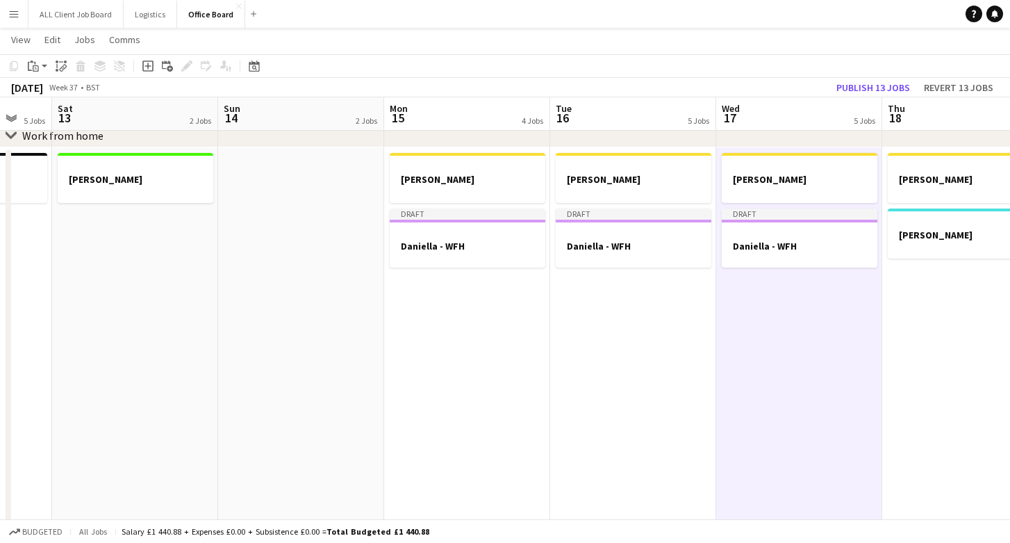
click at [910, 329] on app-date-cell "Claire - WFH Dan" at bounding box center [965, 339] width 166 height 384
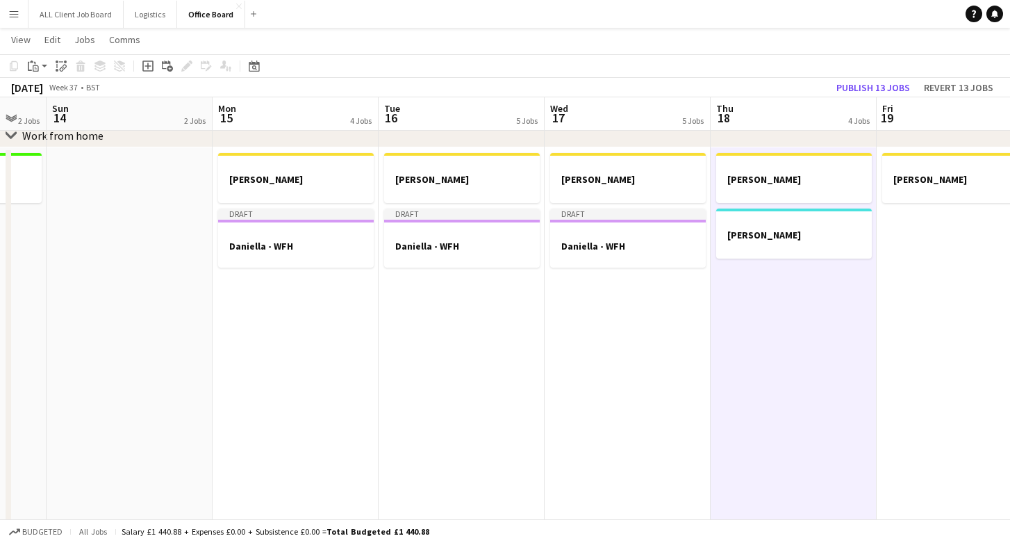
scroll to position [0, 502]
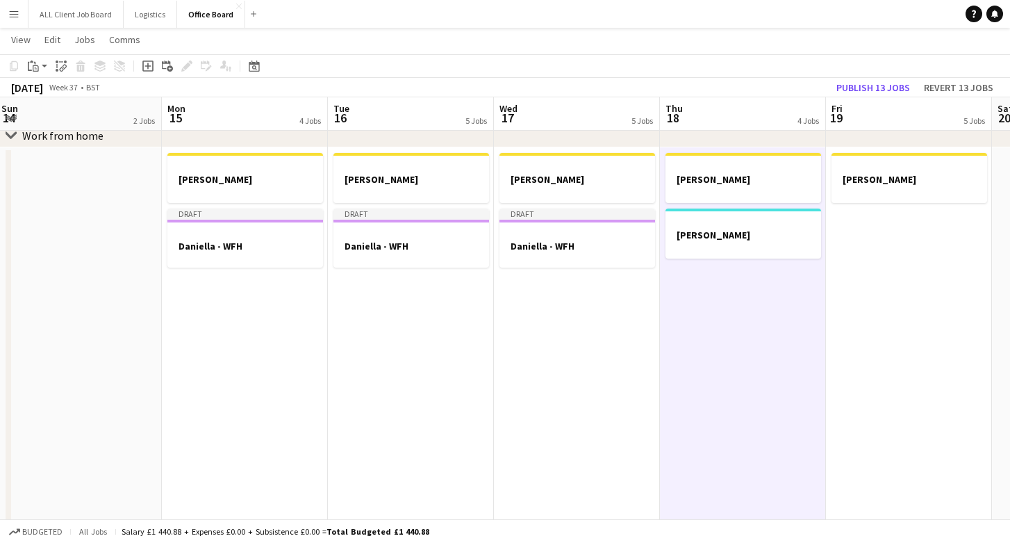
click at [719, 338] on app-date-cell "Claire - WFH Dan" at bounding box center [743, 339] width 166 height 384
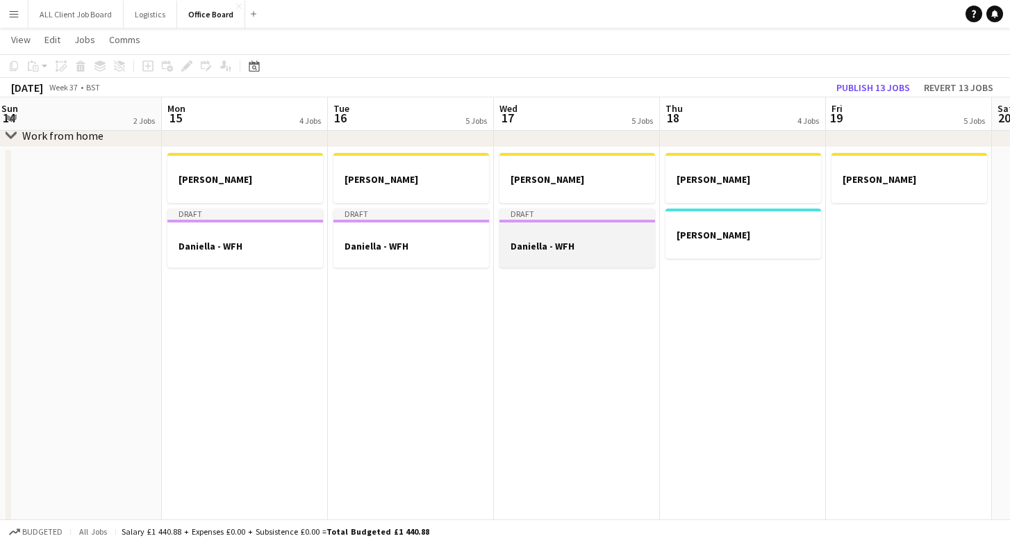
click at [586, 251] on h3 "Daniella - WFH" at bounding box center [578, 246] width 156 height 13
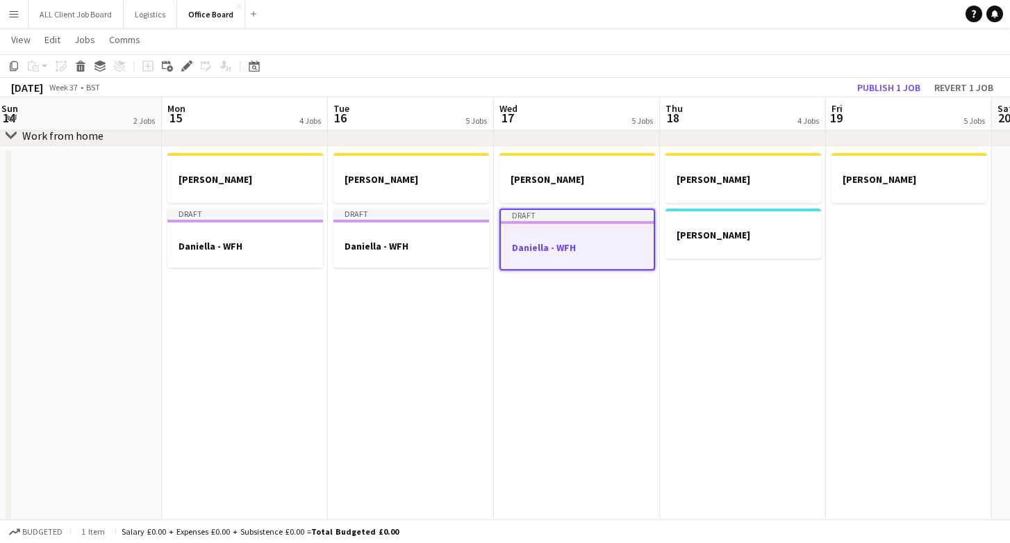
click at [737, 322] on app-date-cell "Claire - WFH Dan" at bounding box center [743, 339] width 166 height 384
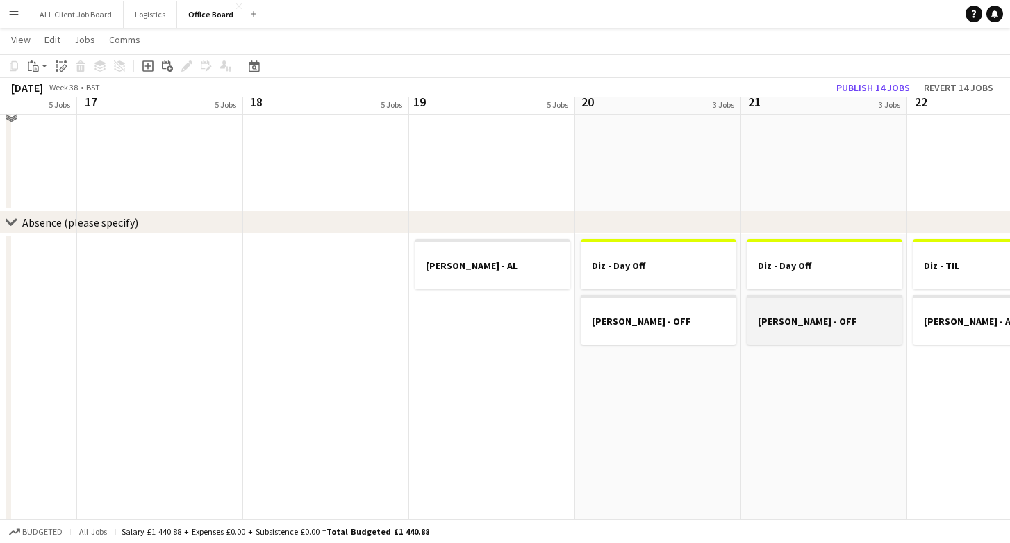
scroll to position [1520, 0]
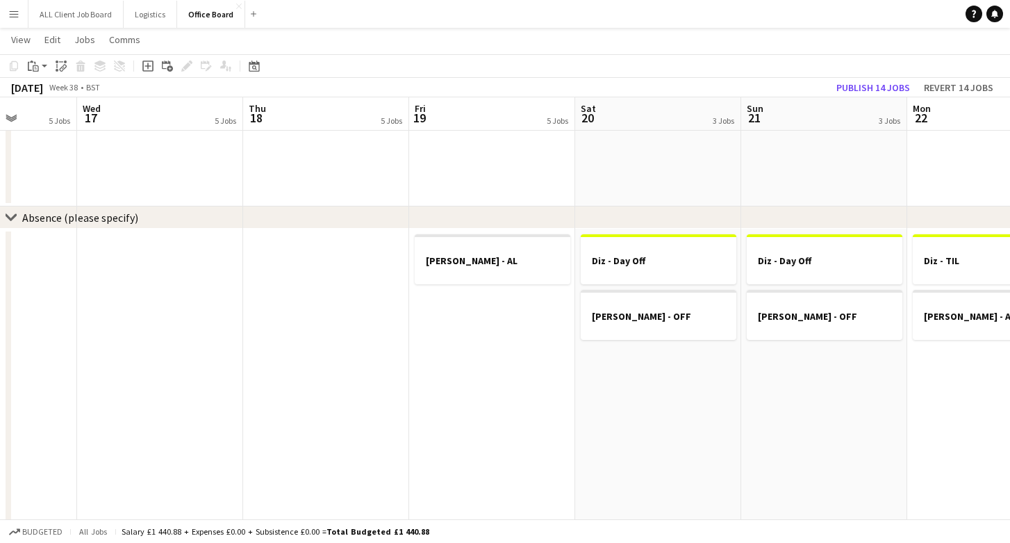
click at [492, 402] on app-date-cell "Nicky Lewis - AL" at bounding box center [492, 437] width 166 height 417
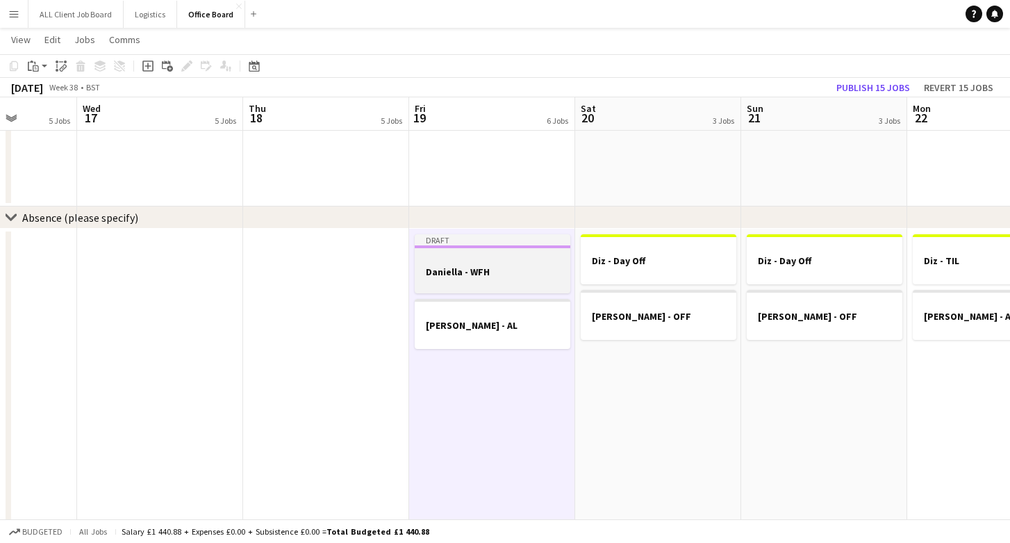
click at [476, 265] on h3 "Daniella - WFH" at bounding box center [493, 271] width 156 height 13
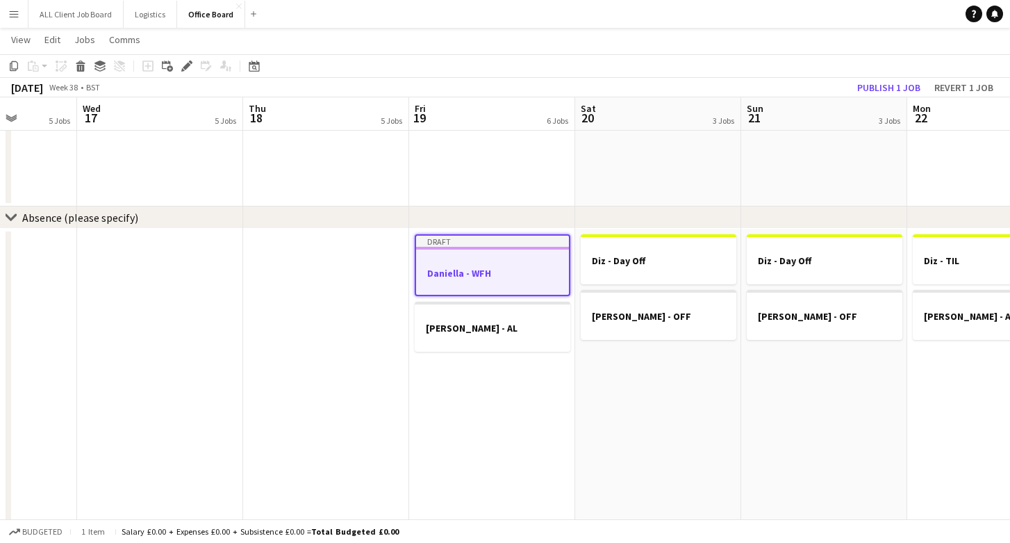
click at [476, 265] on div at bounding box center [492, 260] width 153 height 10
click at [476, 267] on h3 "Daniella - WFH" at bounding box center [492, 273] width 153 height 13
click at [476, 265] on div at bounding box center [492, 260] width 153 height 10
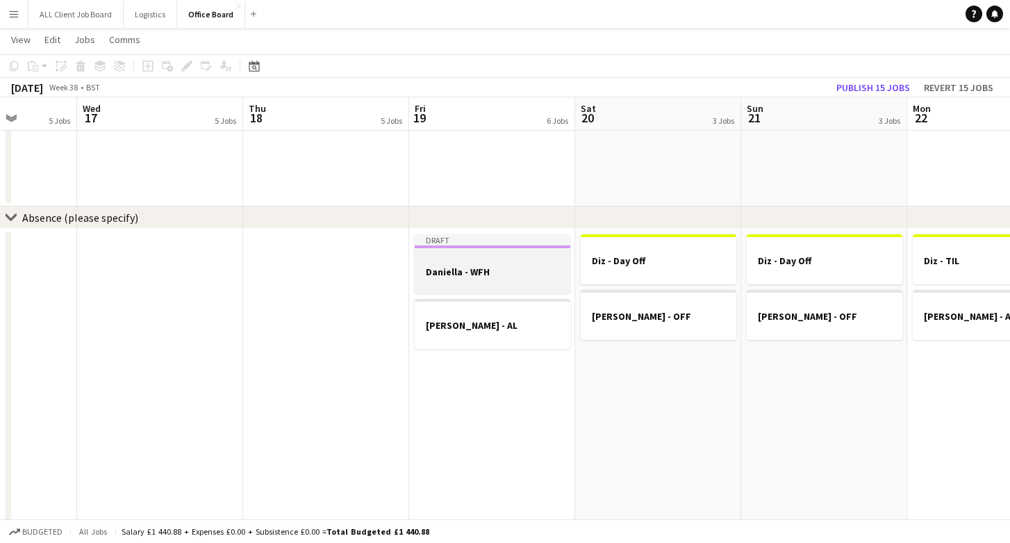
click at [476, 265] on h3 "Daniella - WFH" at bounding box center [493, 271] width 156 height 13
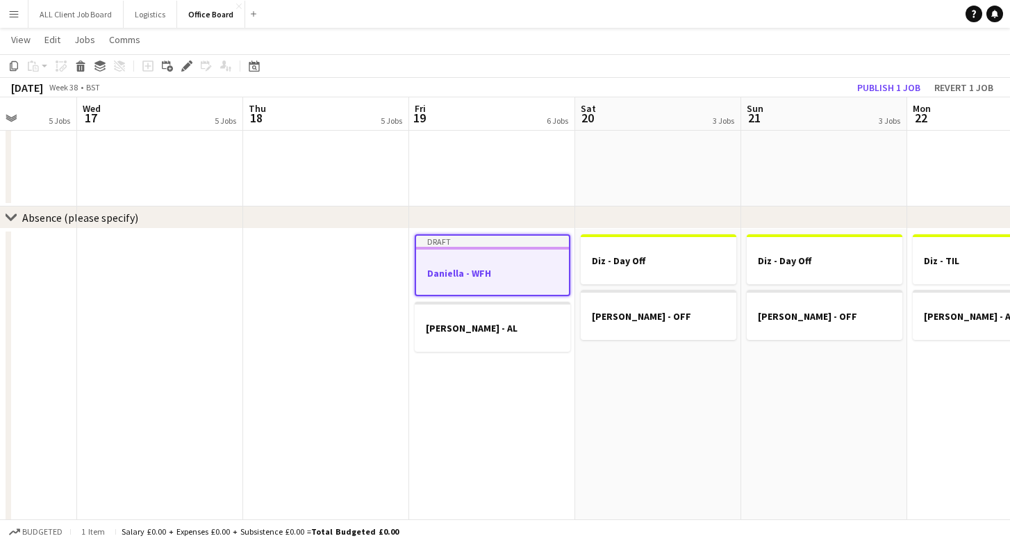
click at [516, 456] on app-date-cell "Draft Daniella - WFH Nicky Lewis - AL" at bounding box center [492, 437] width 166 height 417
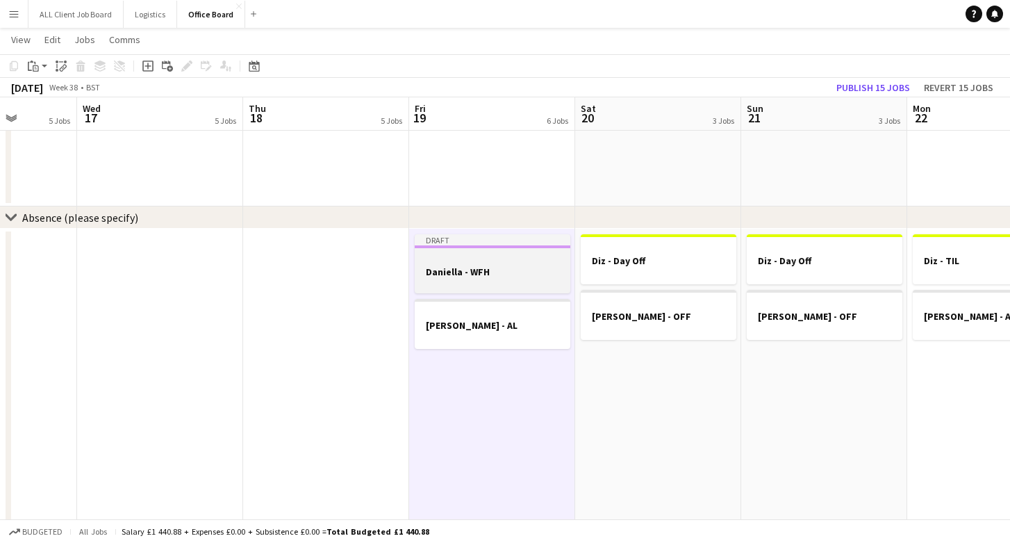
click at [475, 274] on h3 "Daniella - WFH" at bounding box center [493, 271] width 156 height 13
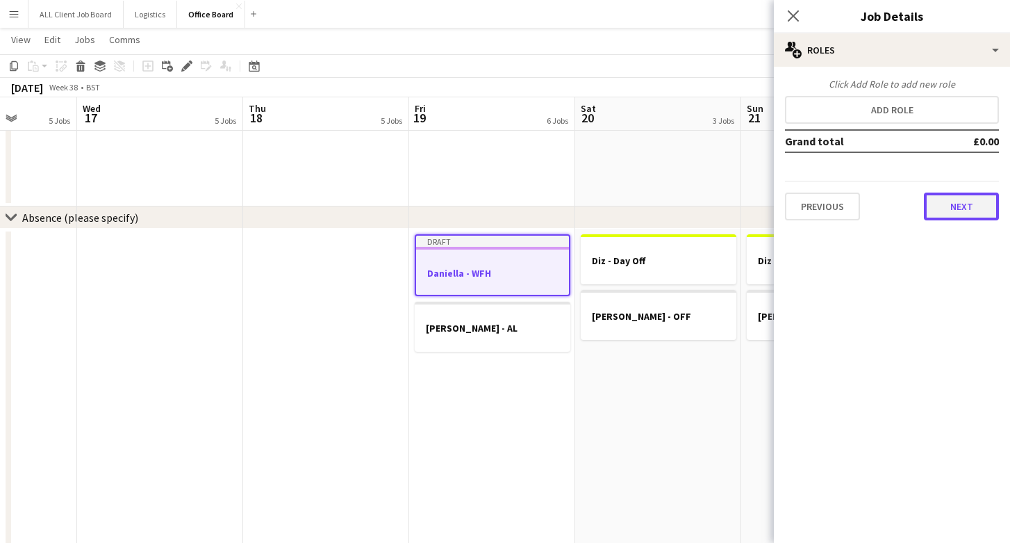
click at [948, 204] on button "Next" at bounding box center [961, 206] width 75 height 28
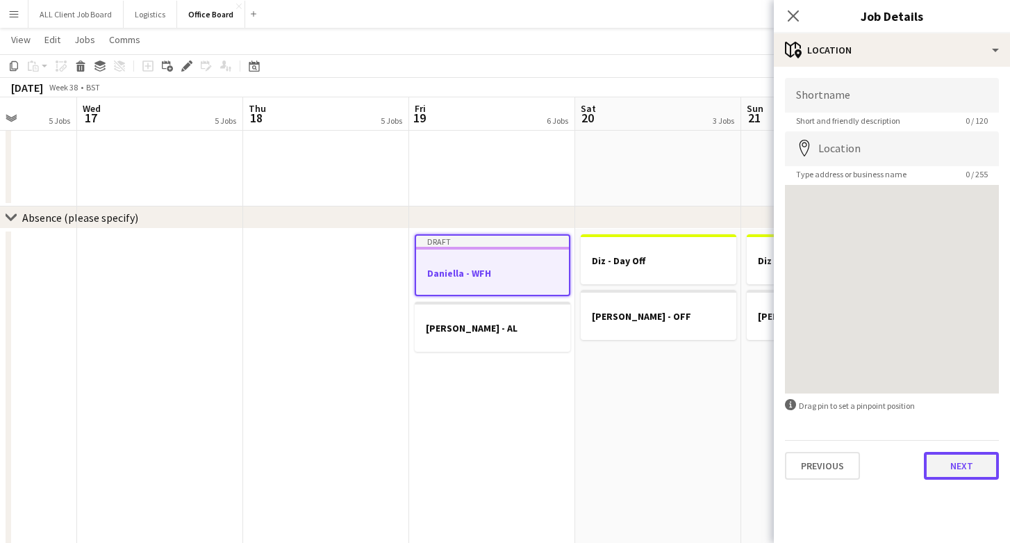
click at [964, 460] on button "Next" at bounding box center [961, 466] width 75 height 28
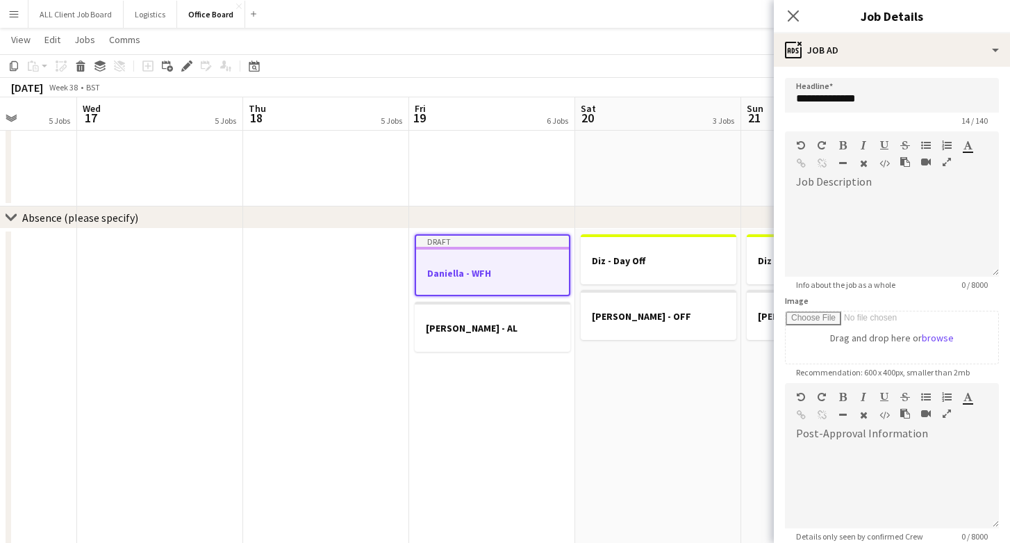
scroll to position [144, 0]
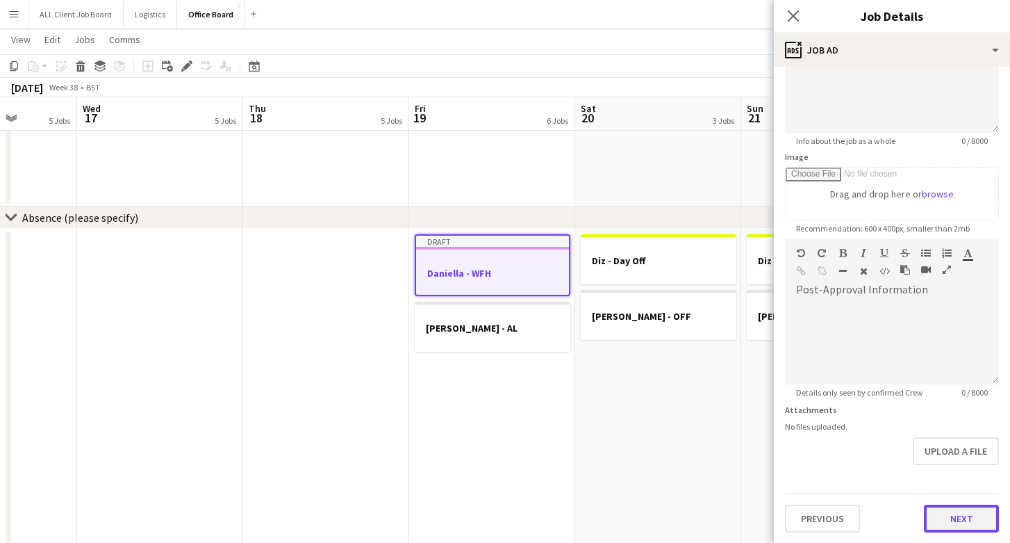
click at [971, 516] on button "Next" at bounding box center [961, 518] width 75 height 28
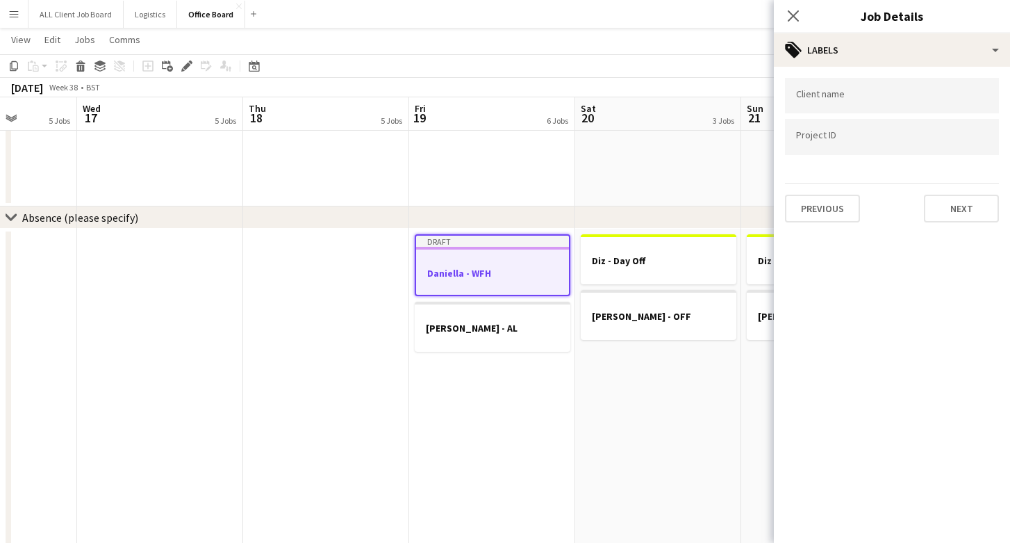
scroll to position [0, 0]
click at [960, 220] on button "Next" at bounding box center [961, 209] width 75 height 28
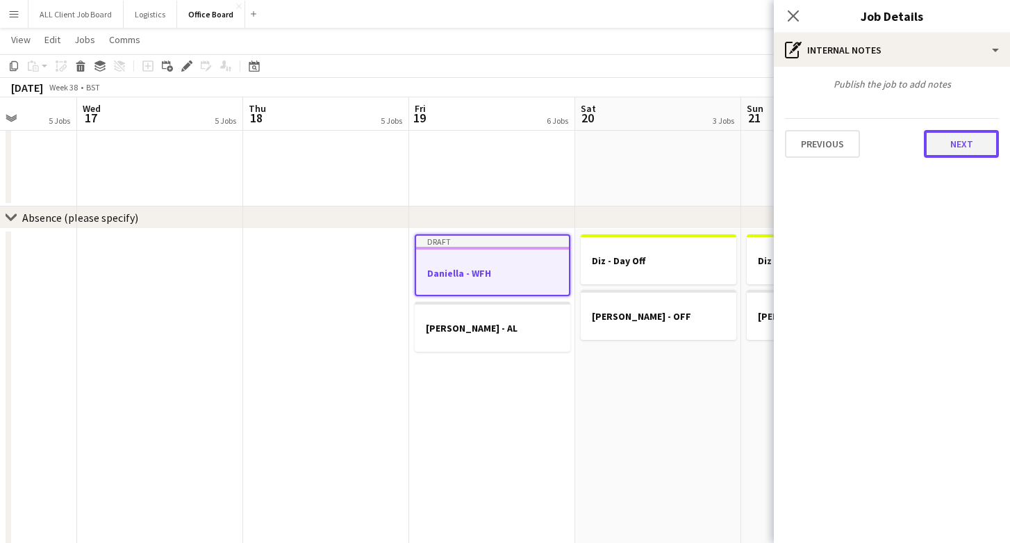
click at [969, 132] on button "Next" at bounding box center [961, 144] width 75 height 28
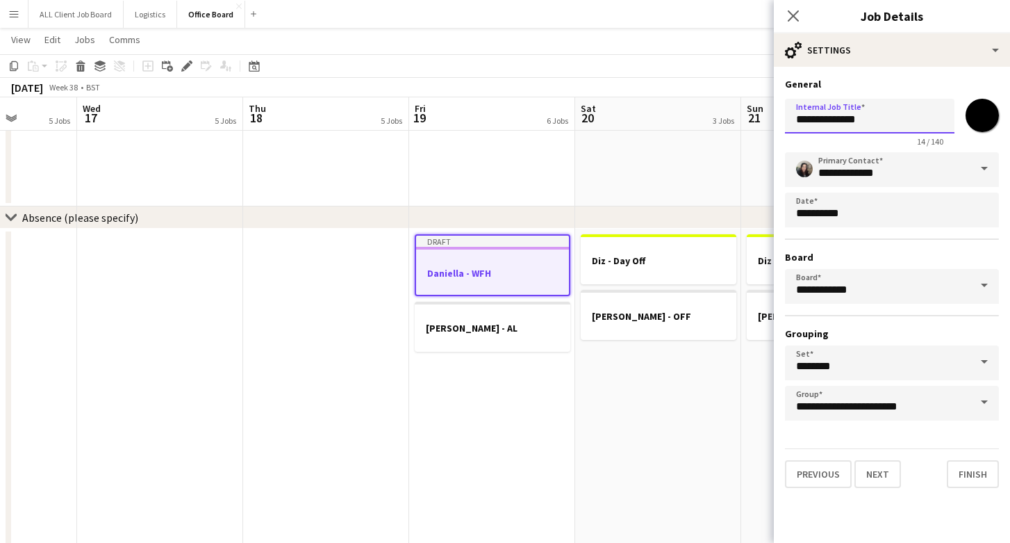
drag, startPoint x: 878, startPoint y: 117, endPoint x: 841, endPoint y: 114, distance: 36.9
click at [841, 114] on input "**********" at bounding box center [870, 116] width 170 height 35
type input "**********"
click at [966, 477] on button "Finish" at bounding box center [973, 474] width 52 height 28
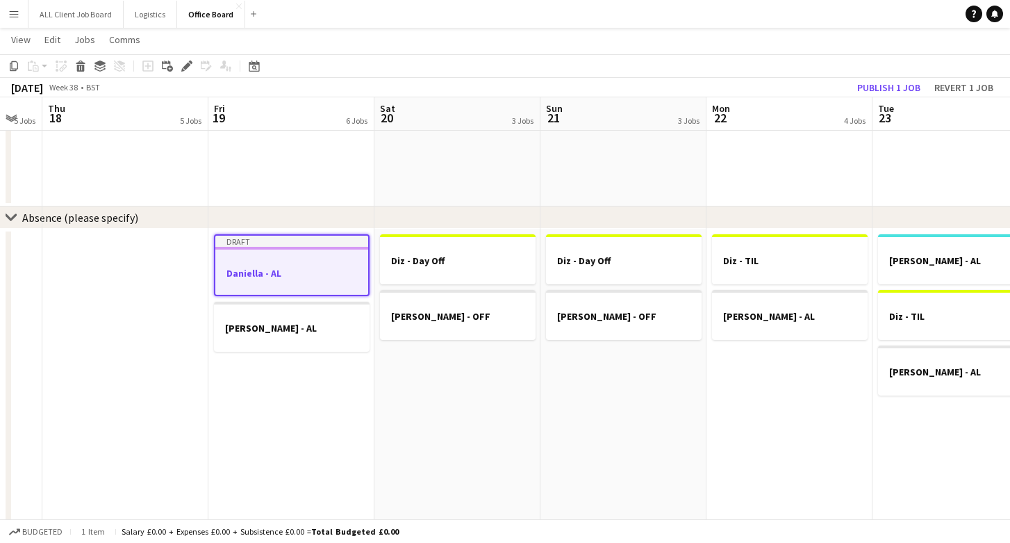
scroll to position [0, 489]
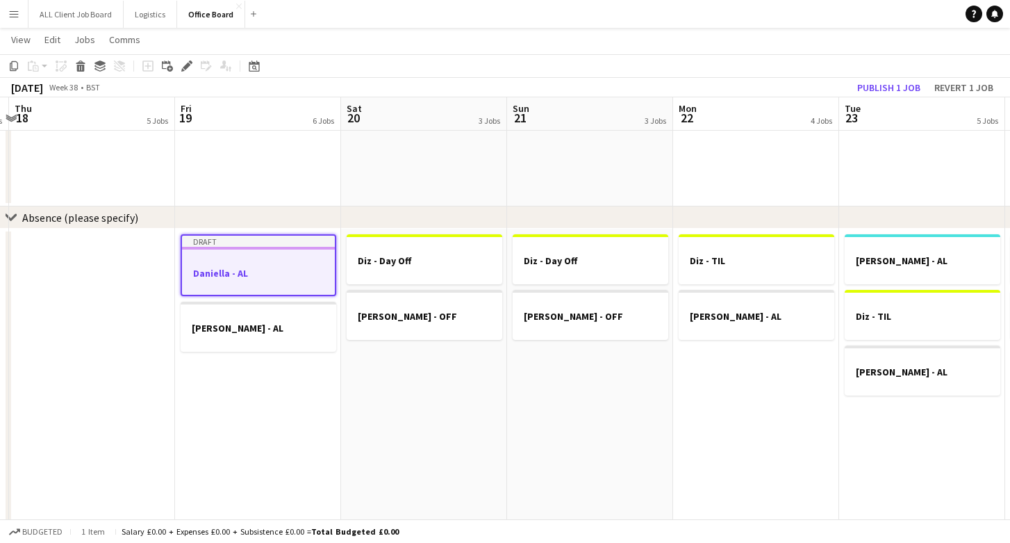
click at [708, 442] on app-date-cell "Diz - TIL Nicky Lewis - AL" at bounding box center [756, 437] width 166 height 417
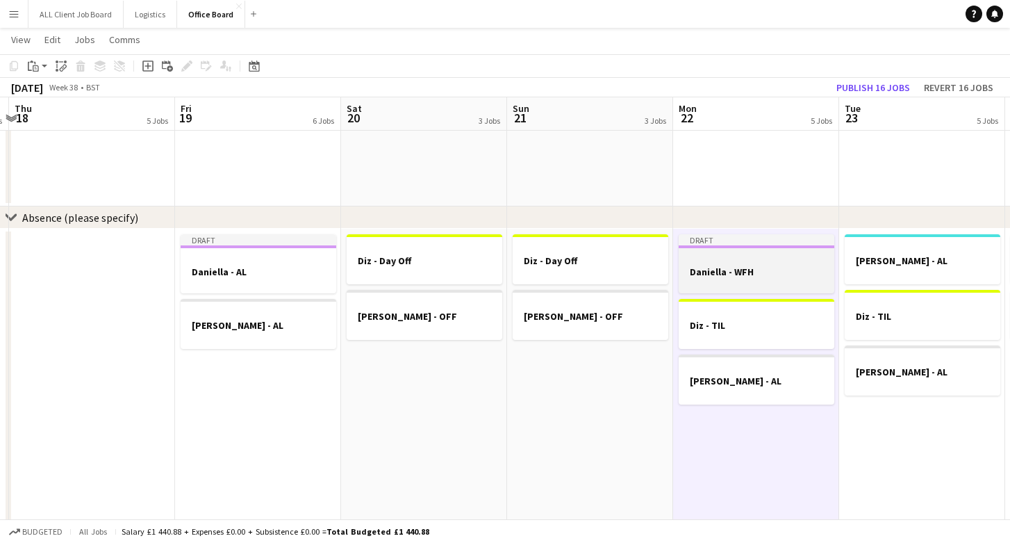
click at [746, 276] on h3 "Daniella - WFH" at bounding box center [757, 271] width 156 height 13
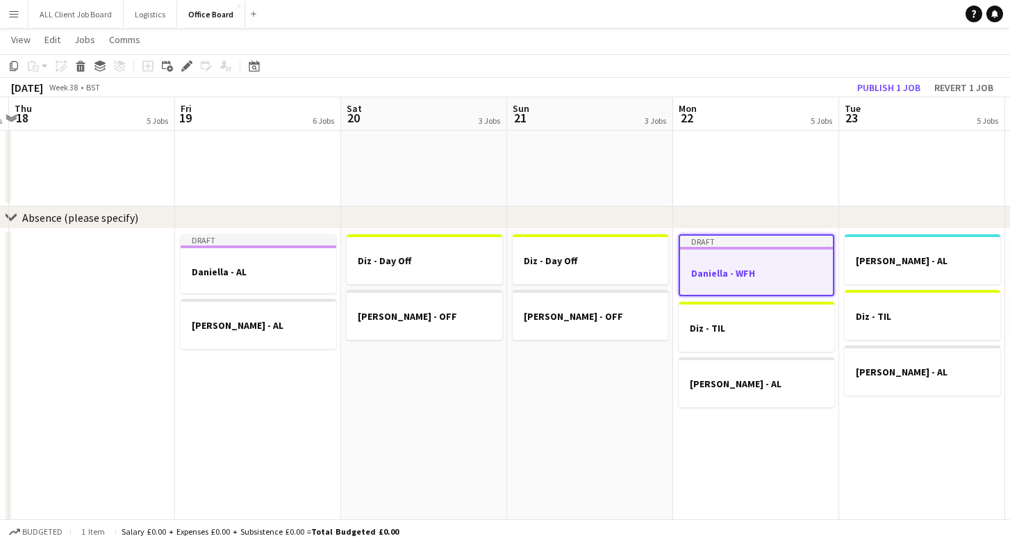
click at [746, 276] on h3 "Daniella - WFH" at bounding box center [756, 273] width 153 height 13
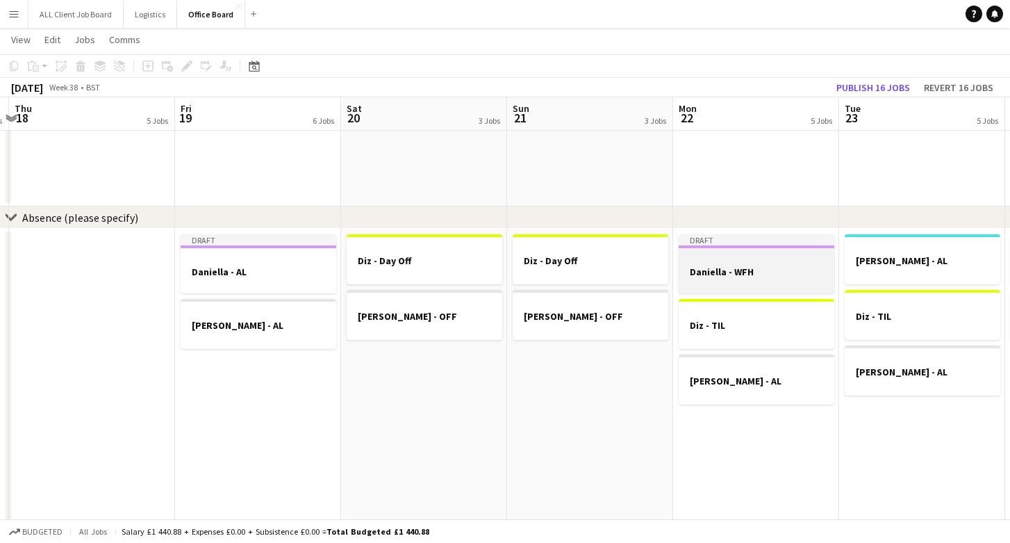
click at [746, 276] on h3 "Daniella - WFH" at bounding box center [757, 271] width 156 height 13
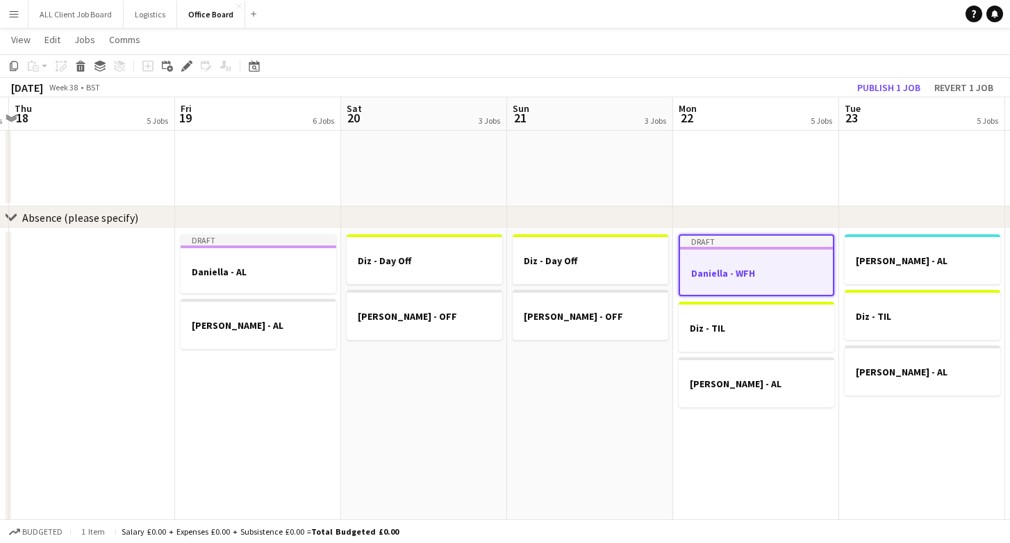
click at [750, 166] on app-date-cell at bounding box center [756, 37] width 166 height 340
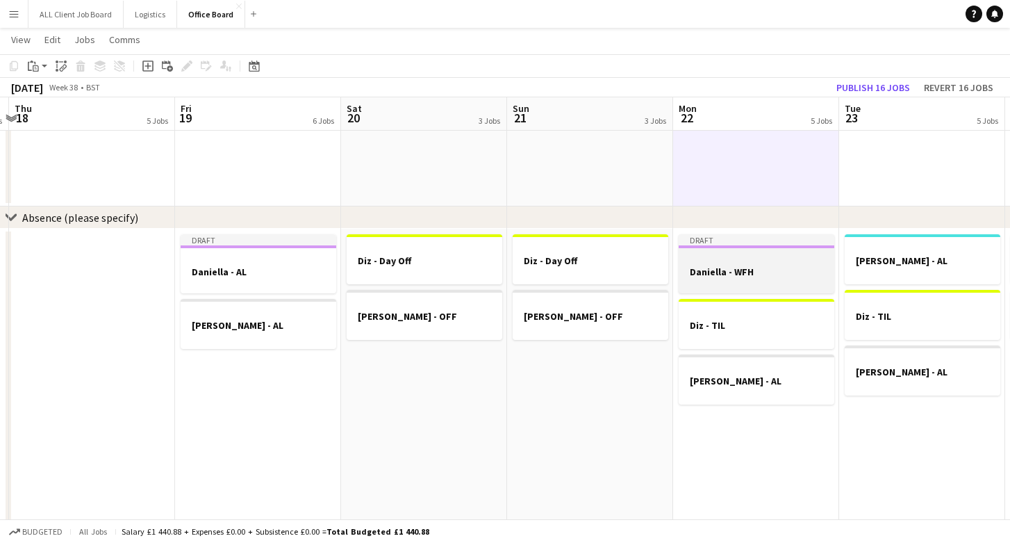
click at [756, 243] on div "Draft" at bounding box center [757, 239] width 156 height 11
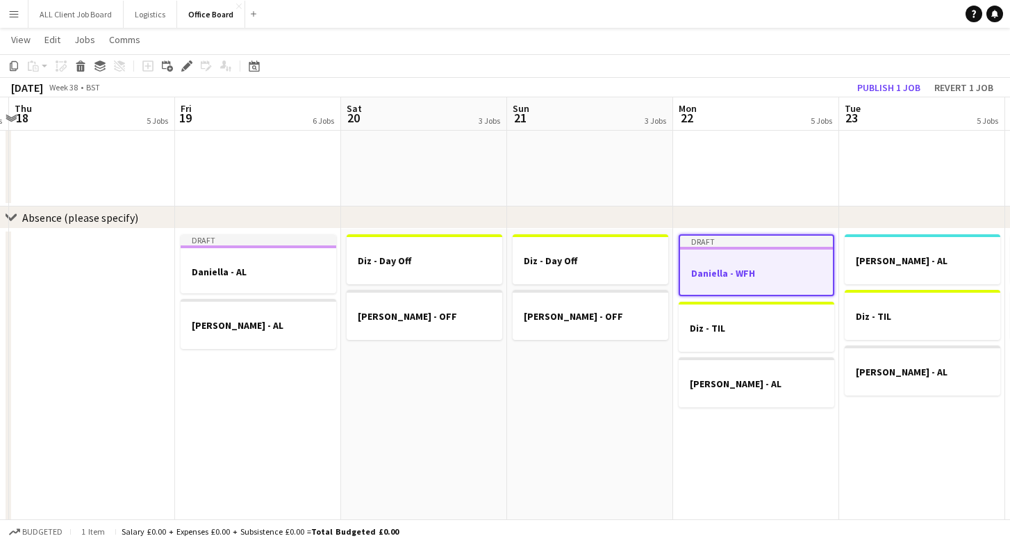
click at [756, 243] on div "Draft" at bounding box center [756, 241] width 153 height 11
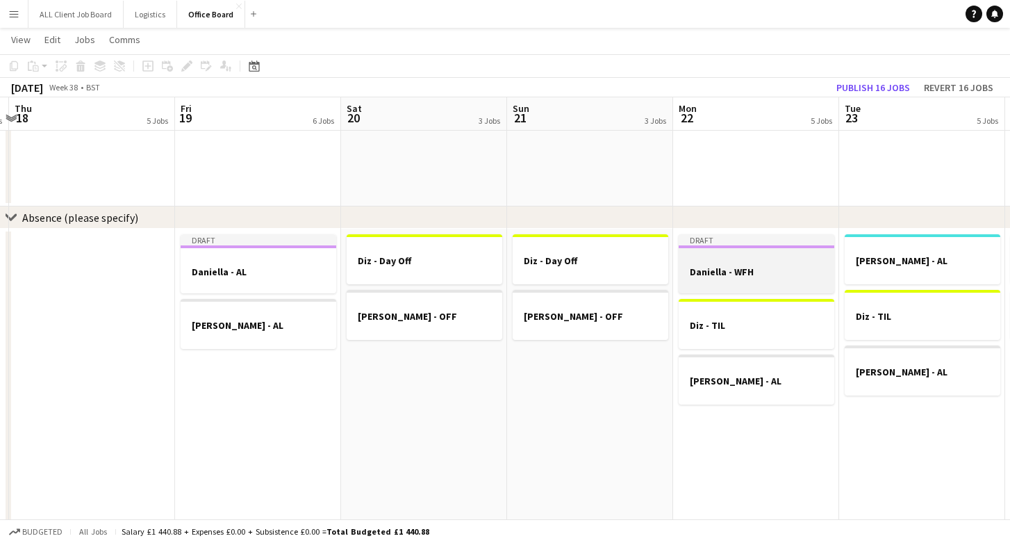
click at [756, 243] on div "Draft" at bounding box center [757, 239] width 156 height 11
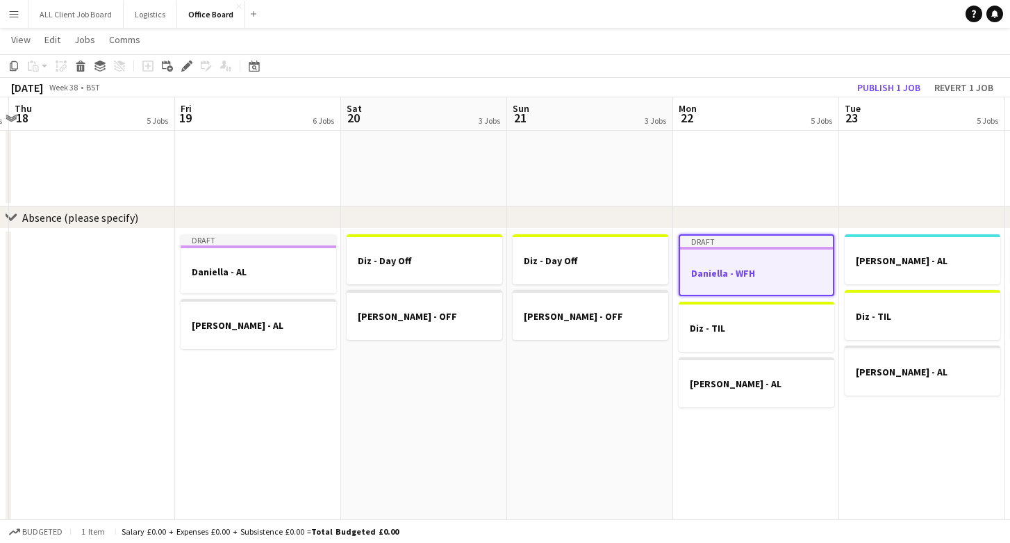
click at [745, 279] on div at bounding box center [756, 284] width 153 height 11
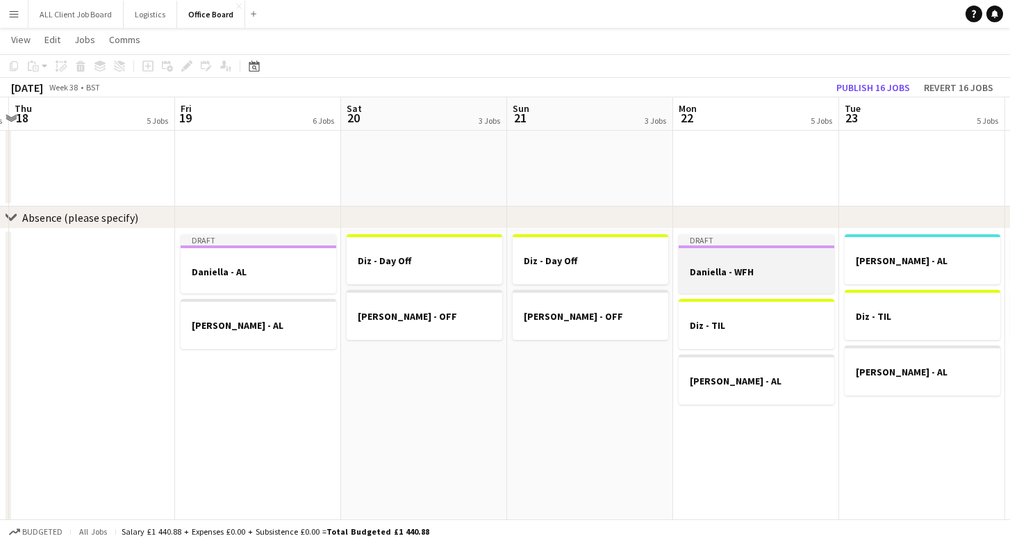
click at [745, 279] on div at bounding box center [757, 283] width 156 height 11
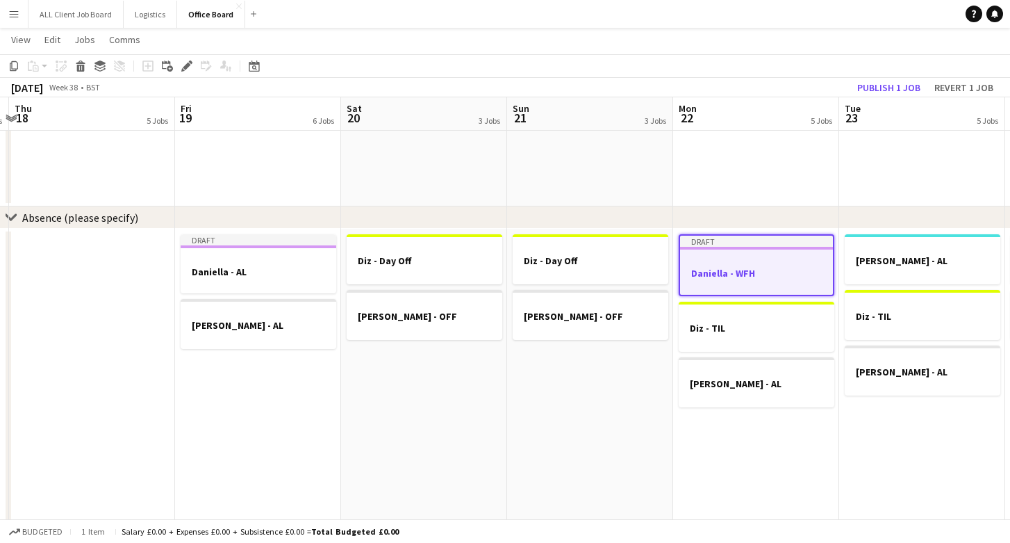
click at [745, 279] on div at bounding box center [756, 284] width 153 height 11
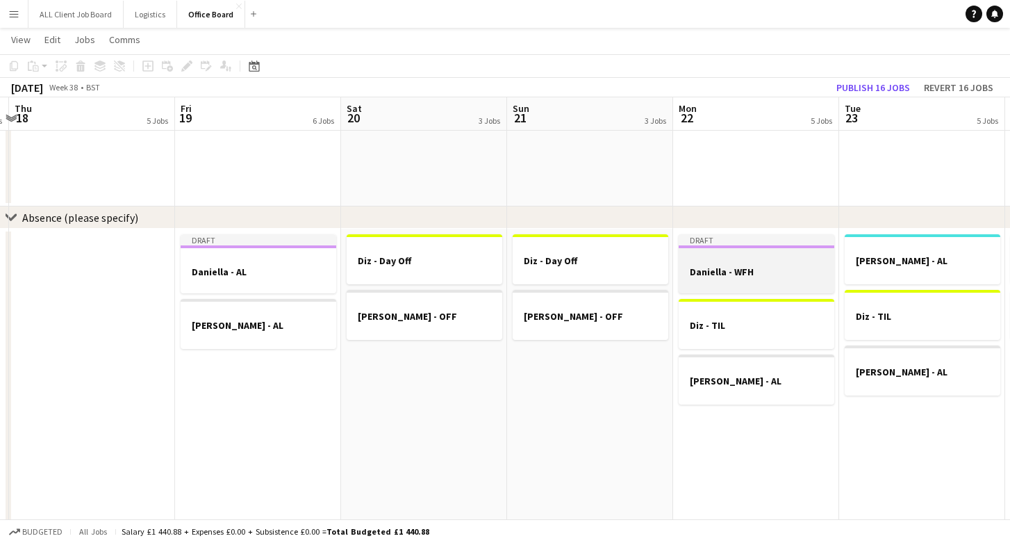
scroll to position [0, 677]
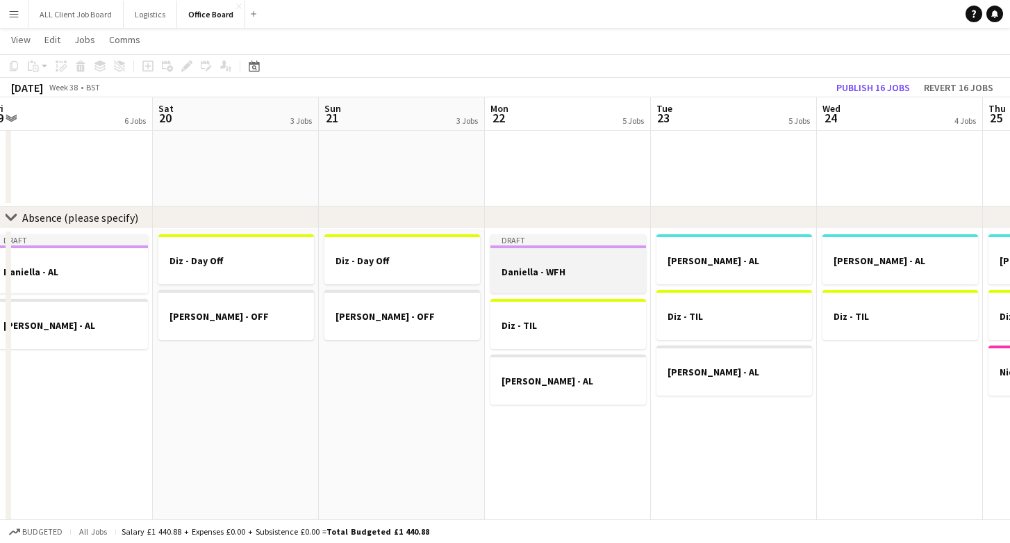
click at [569, 291] on app-job-card "Draft Daniella - WFH" at bounding box center [569, 263] width 156 height 59
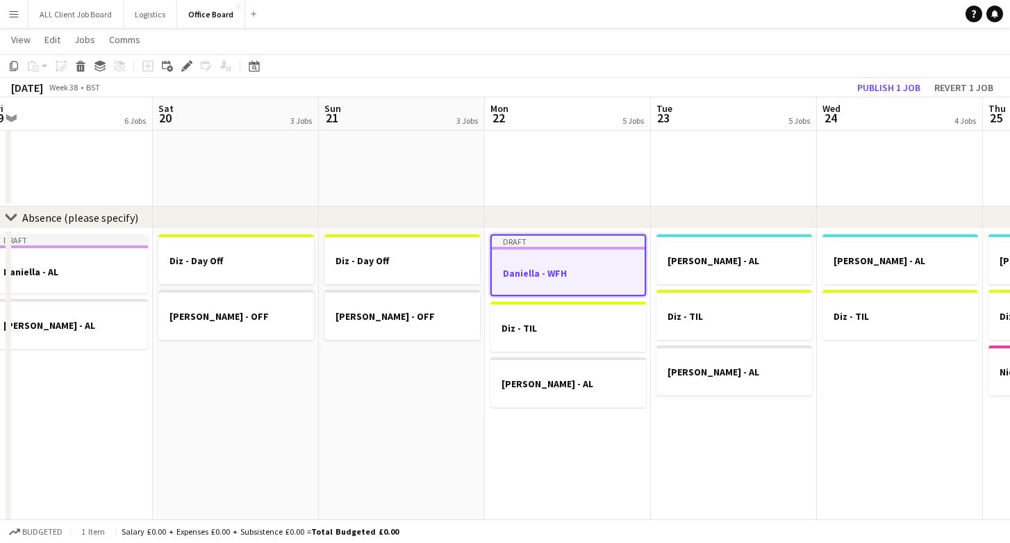
click at [569, 291] on app-job-card "Draft Daniella - WFH" at bounding box center [569, 265] width 156 height 62
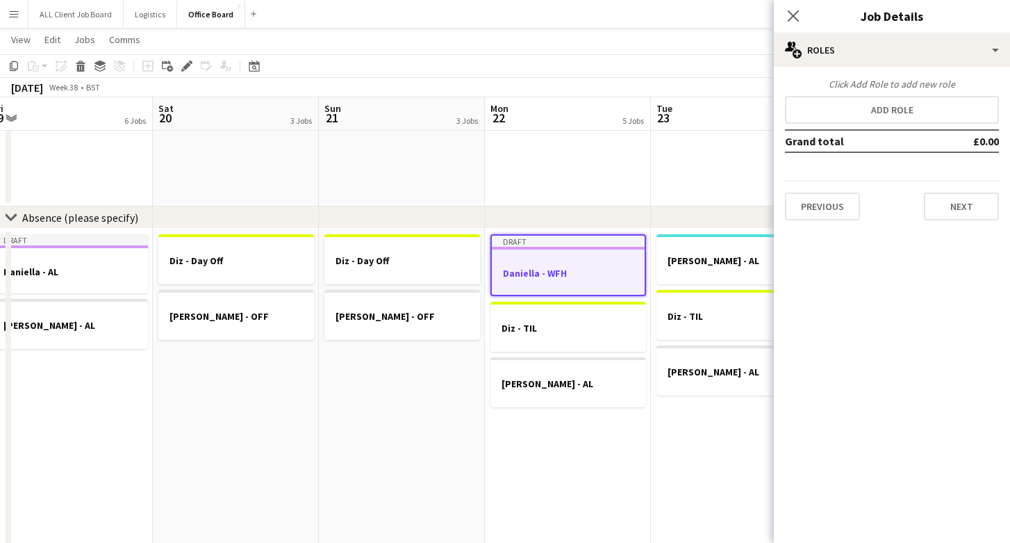
click at [569, 291] on app-job-card "Draft Daniella - WFH" at bounding box center [569, 265] width 156 height 62
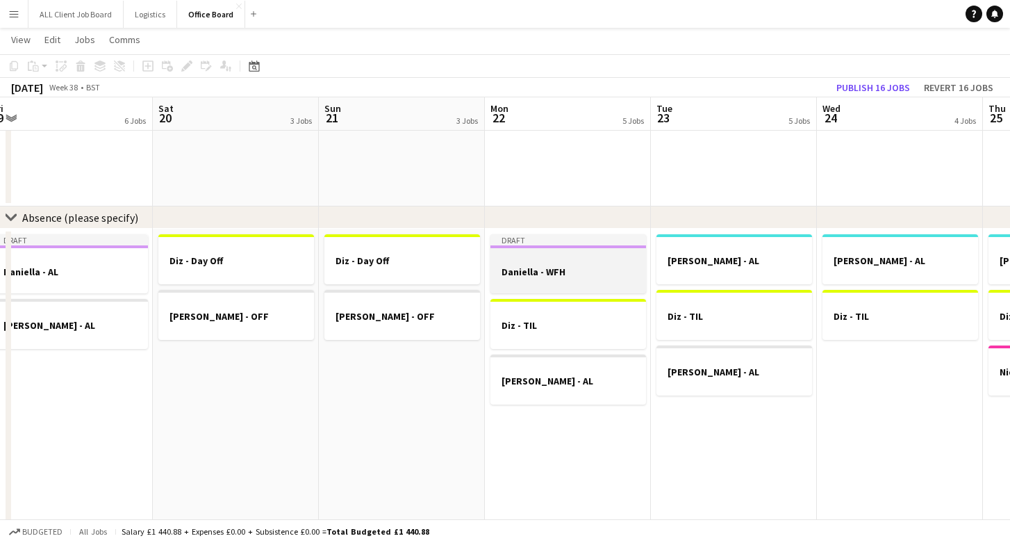
click at [569, 291] on app-job-card "Draft Daniella - WFH" at bounding box center [569, 263] width 156 height 59
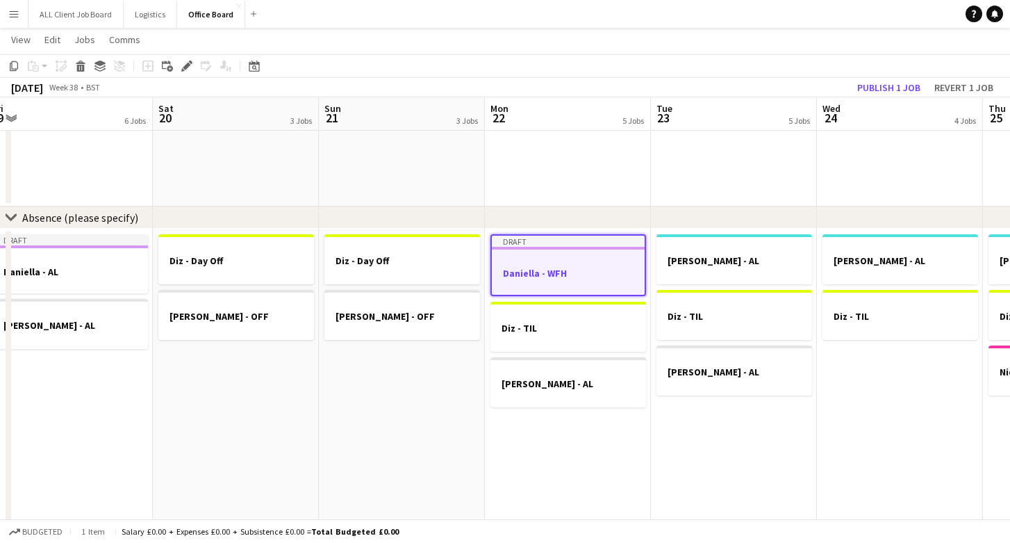
click at [575, 261] on div at bounding box center [568, 260] width 153 height 10
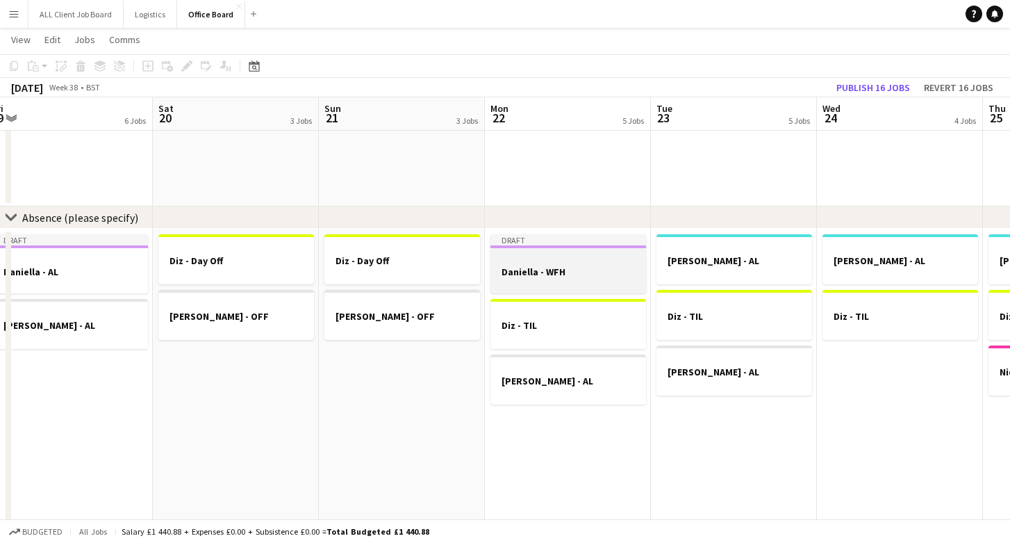
click at [575, 261] on div at bounding box center [569, 259] width 156 height 10
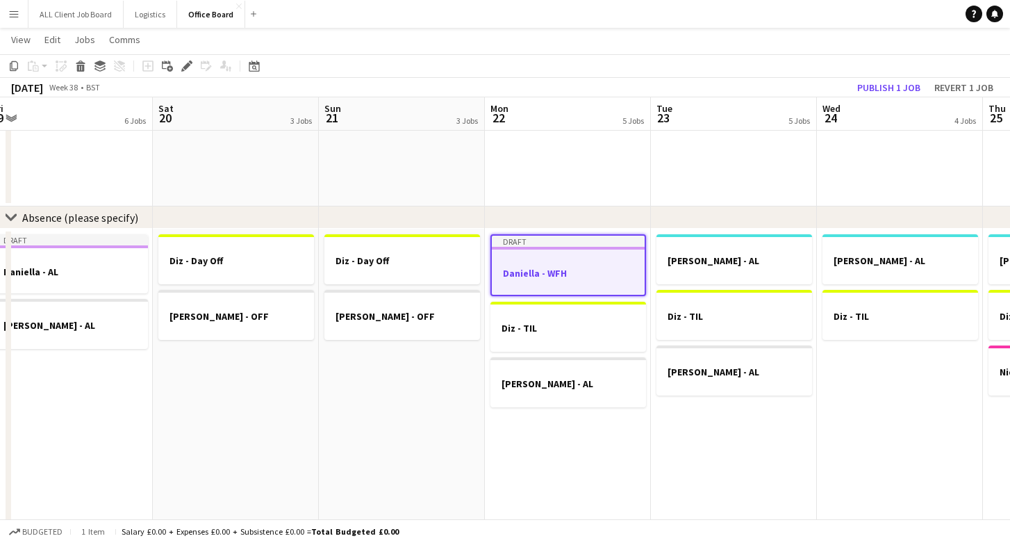
click at [575, 261] on div at bounding box center [568, 260] width 153 height 10
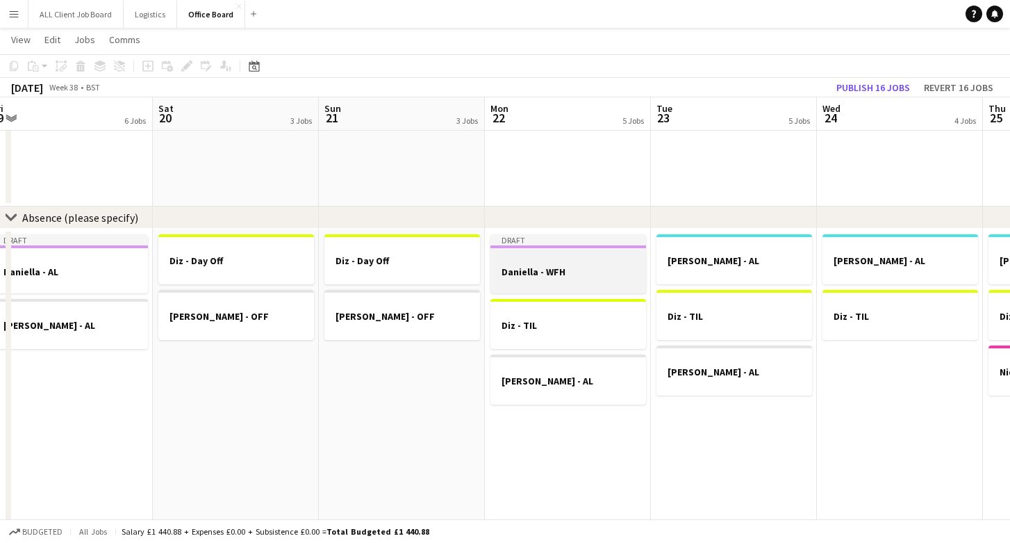
click at [575, 261] on div at bounding box center [569, 259] width 156 height 10
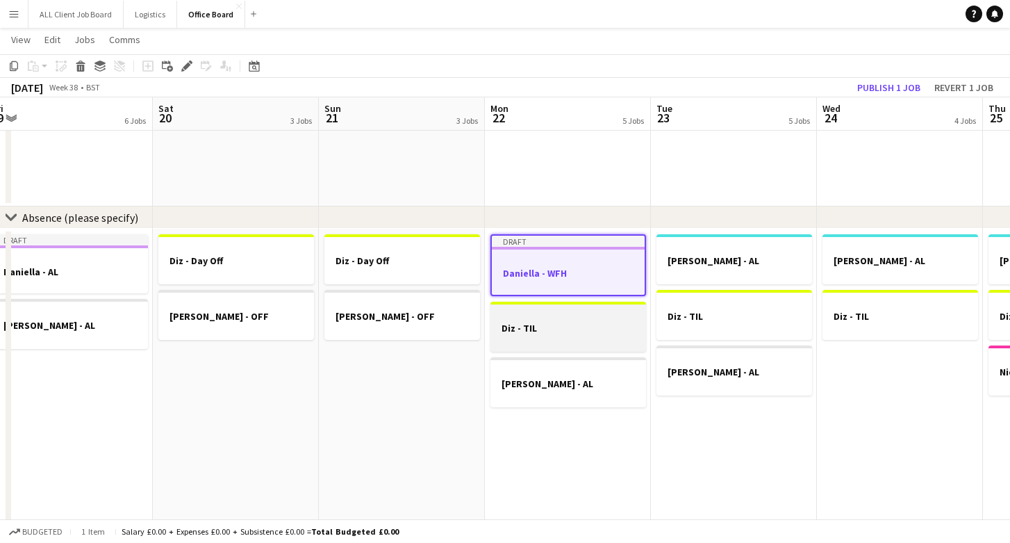
click at [573, 341] on div at bounding box center [569, 339] width 156 height 11
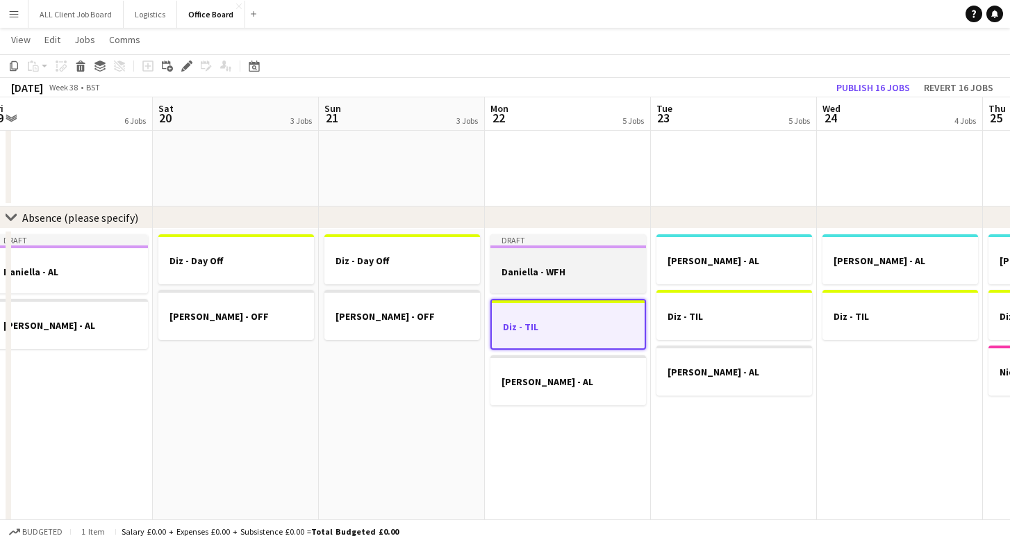
click at [564, 260] on div at bounding box center [569, 259] width 156 height 10
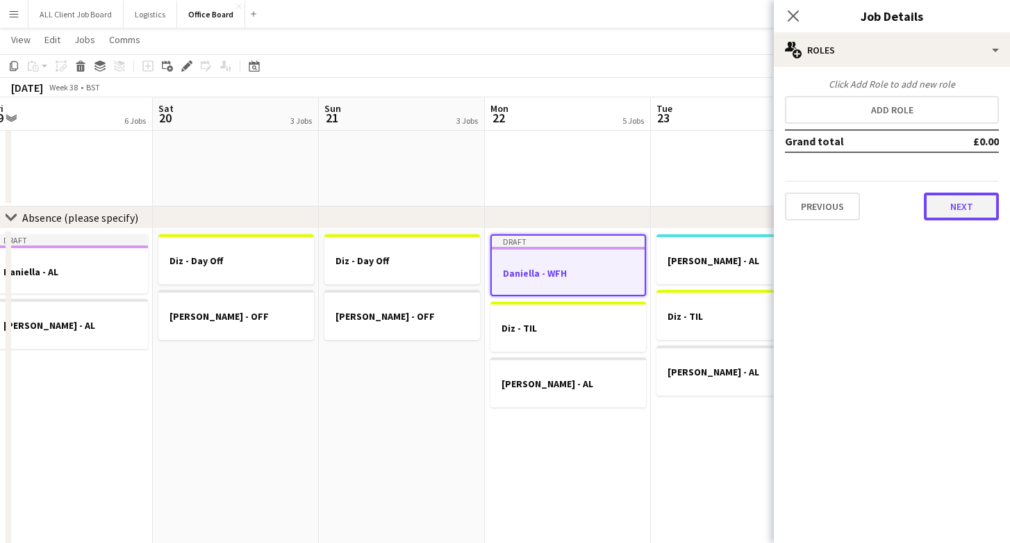
click at [967, 206] on button "Next" at bounding box center [961, 206] width 75 height 28
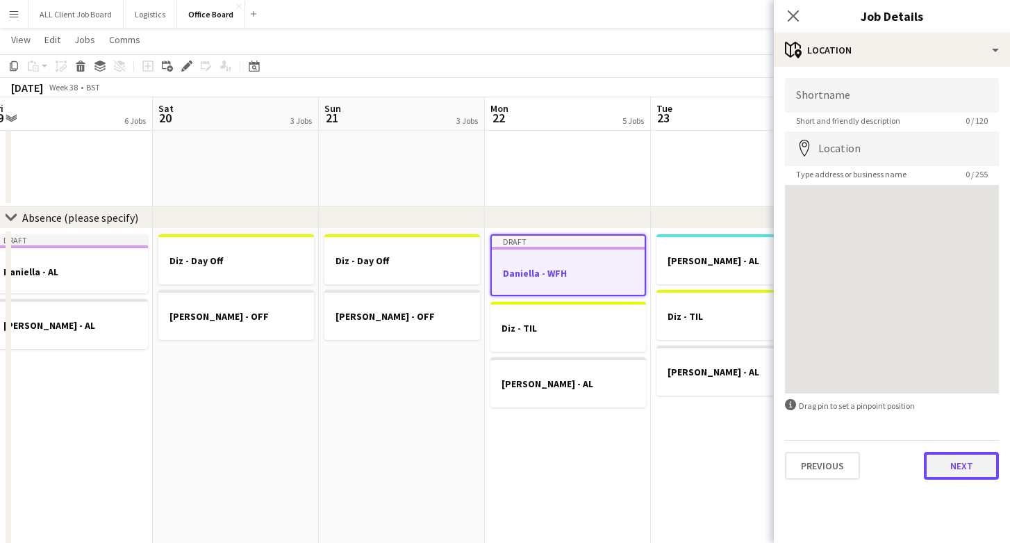
click at [960, 468] on button "Next" at bounding box center [961, 466] width 75 height 28
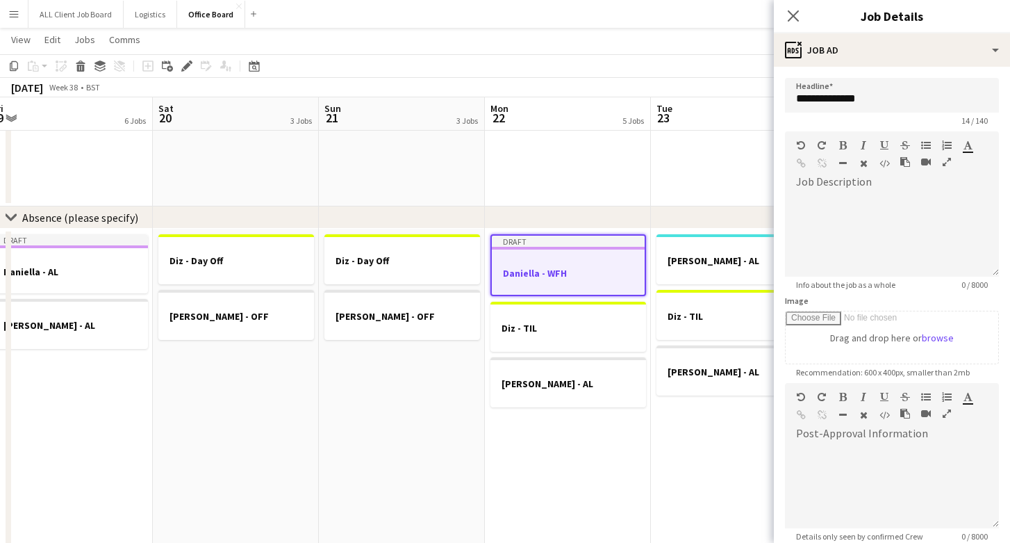
scroll to position [144, 0]
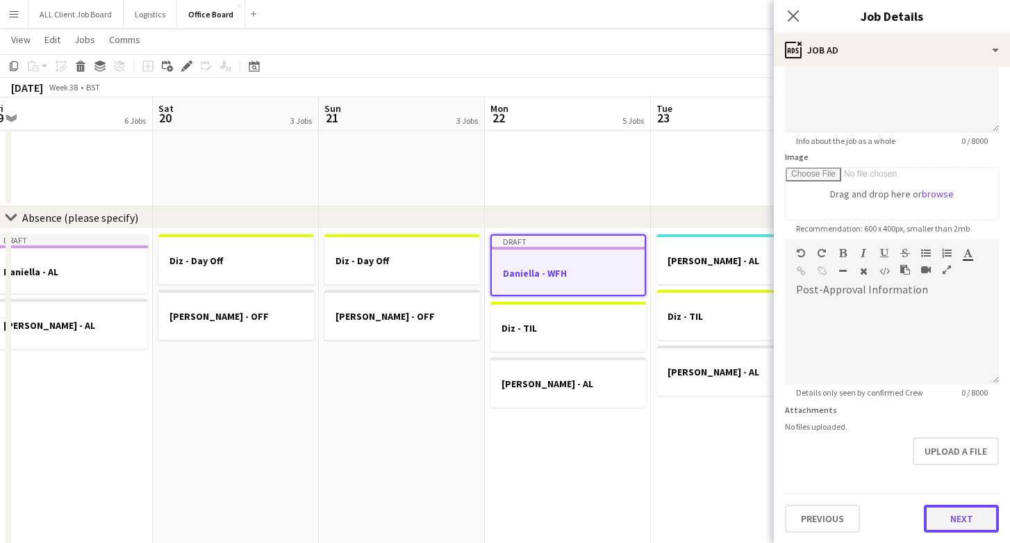
click at [958, 527] on button "Next" at bounding box center [961, 518] width 75 height 28
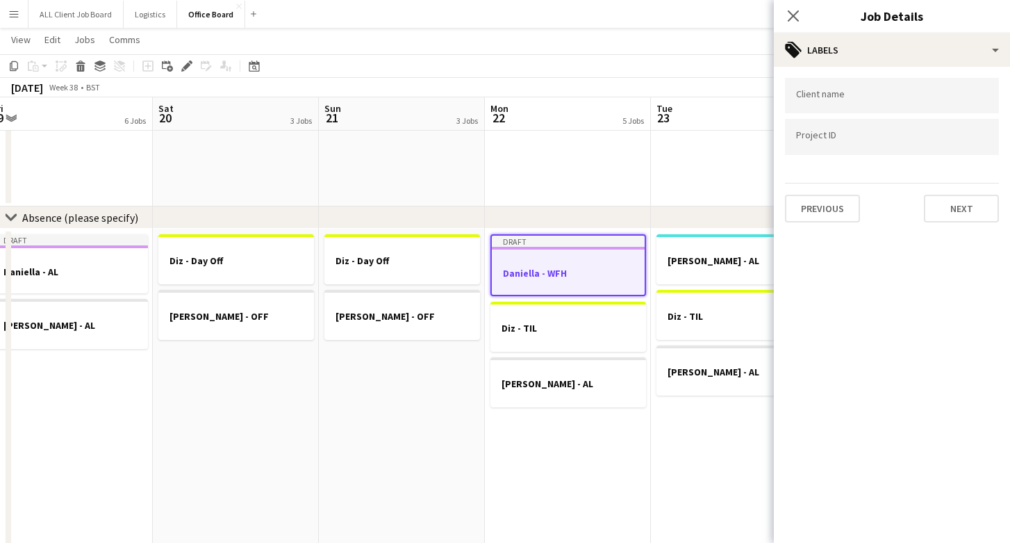
scroll to position [0, 0]
click at [958, 202] on button "Next" at bounding box center [961, 209] width 75 height 28
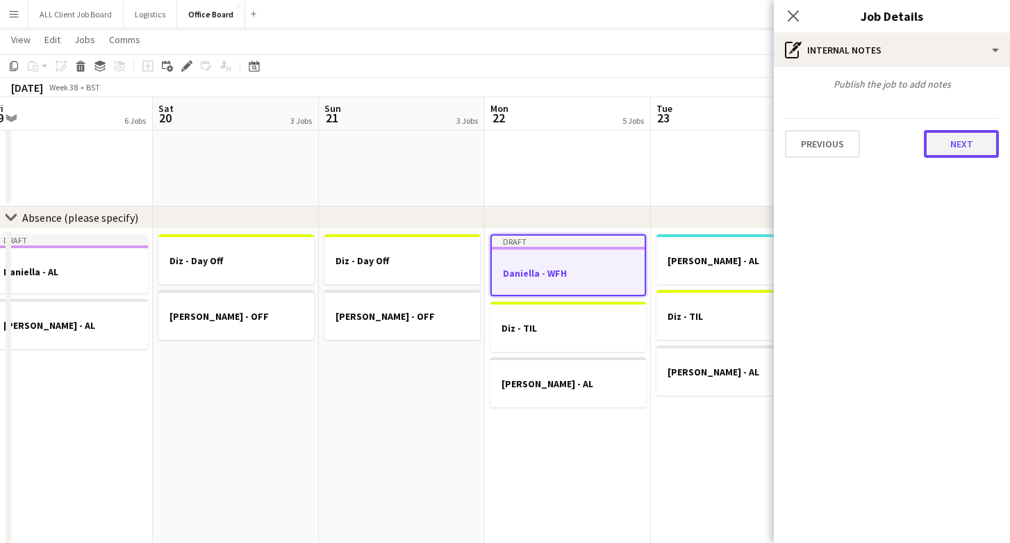
click at [960, 148] on button "Next" at bounding box center [961, 144] width 75 height 28
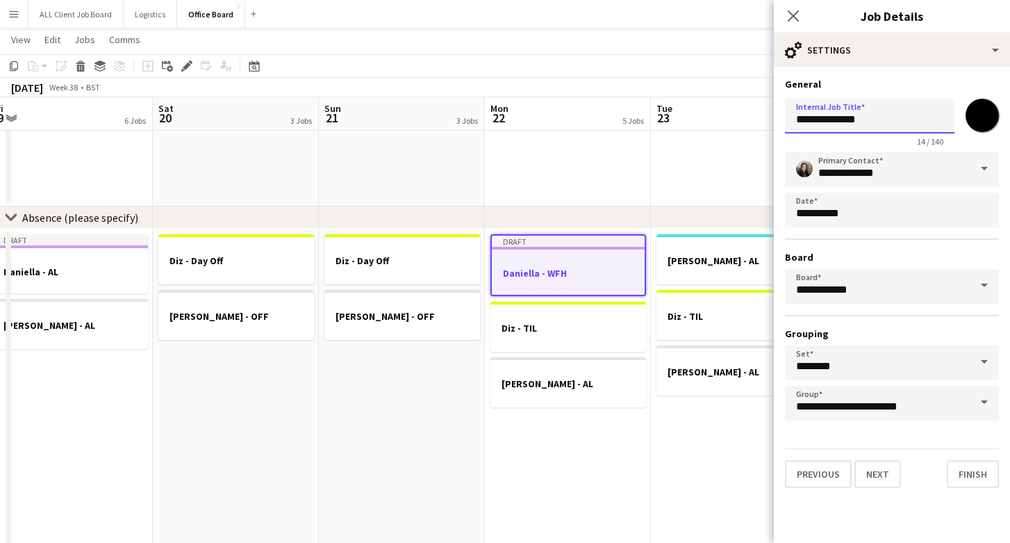
click at [892, 124] on input "**********" at bounding box center [870, 116] width 170 height 35
type input "**********"
click at [969, 470] on button "Finish" at bounding box center [973, 474] width 52 height 28
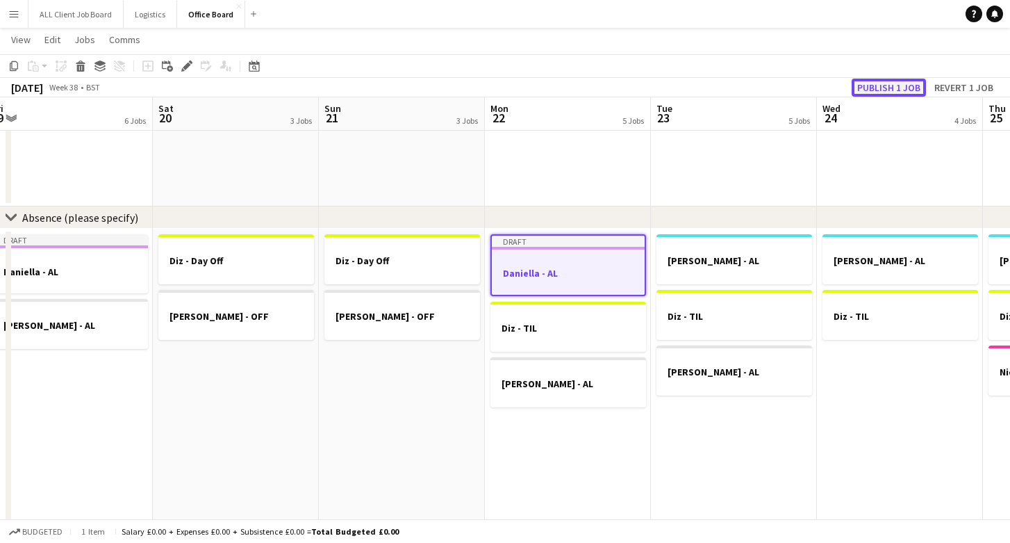
click at [894, 80] on button "Publish 1 job" at bounding box center [889, 88] width 74 height 18
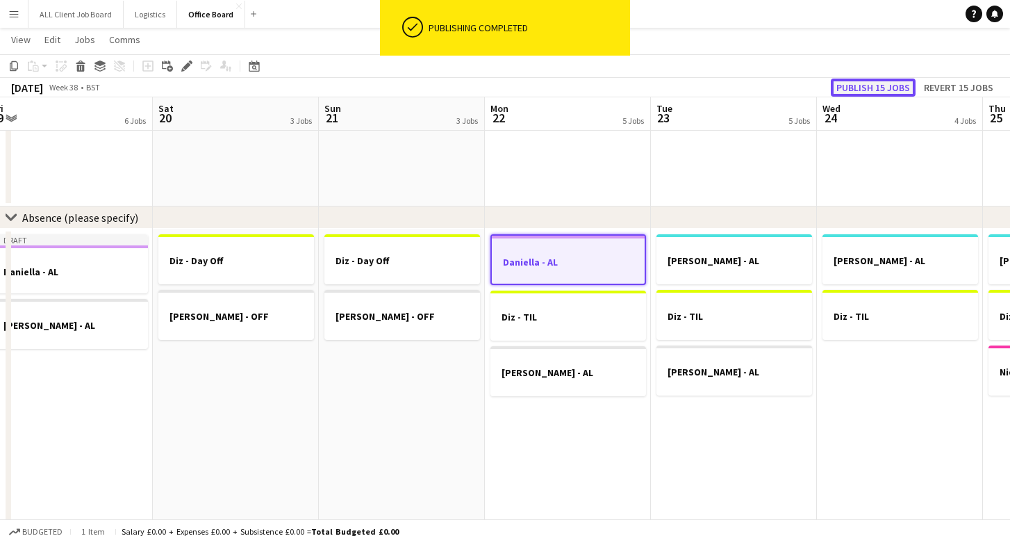
click at [889, 88] on button "Publish 15 jobs" at bounding box center [873, 88] width 85 height 18
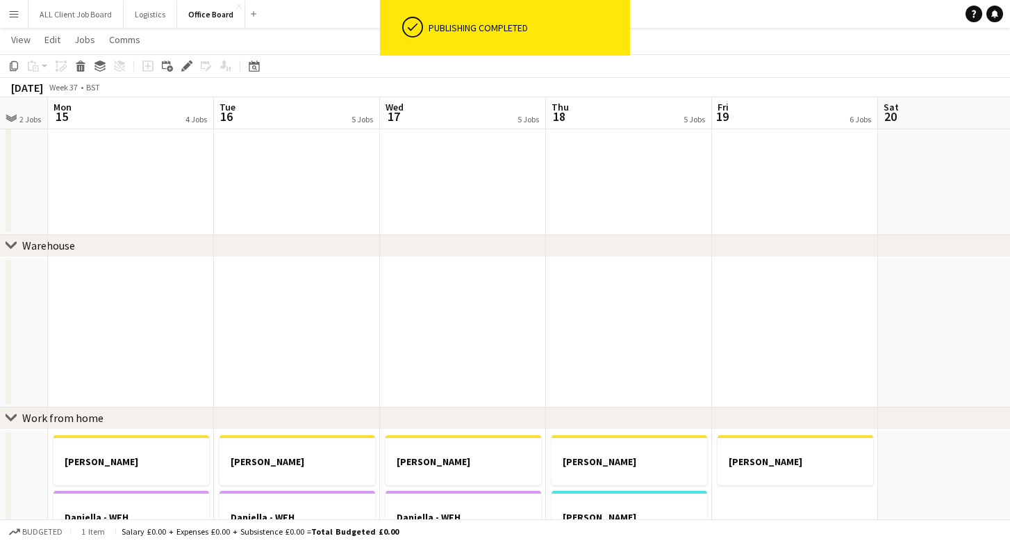
scroll to position [550, 0]
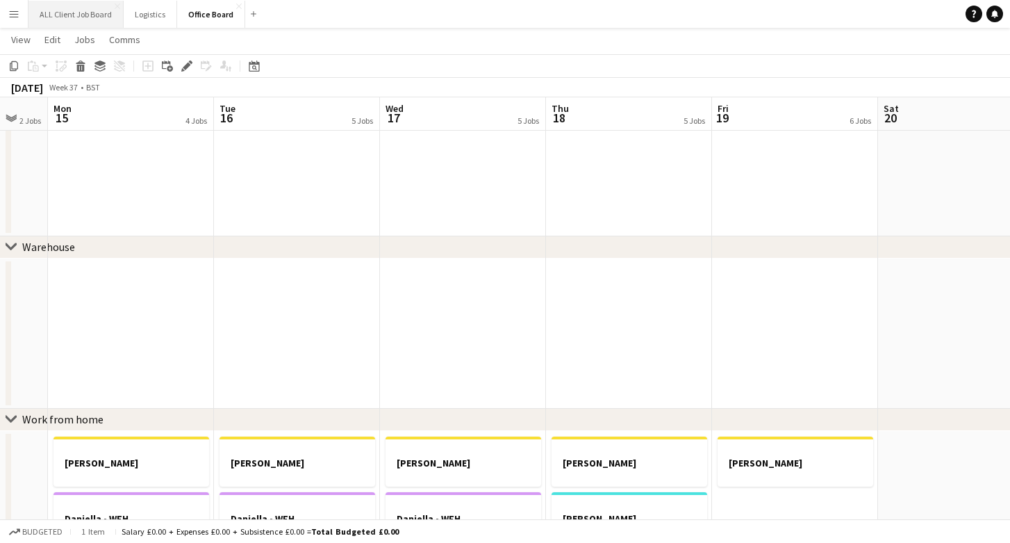
click at [77, 8] on button "ALL Client Job Board Close" at bounding box center [75, 14] width 95 height 27
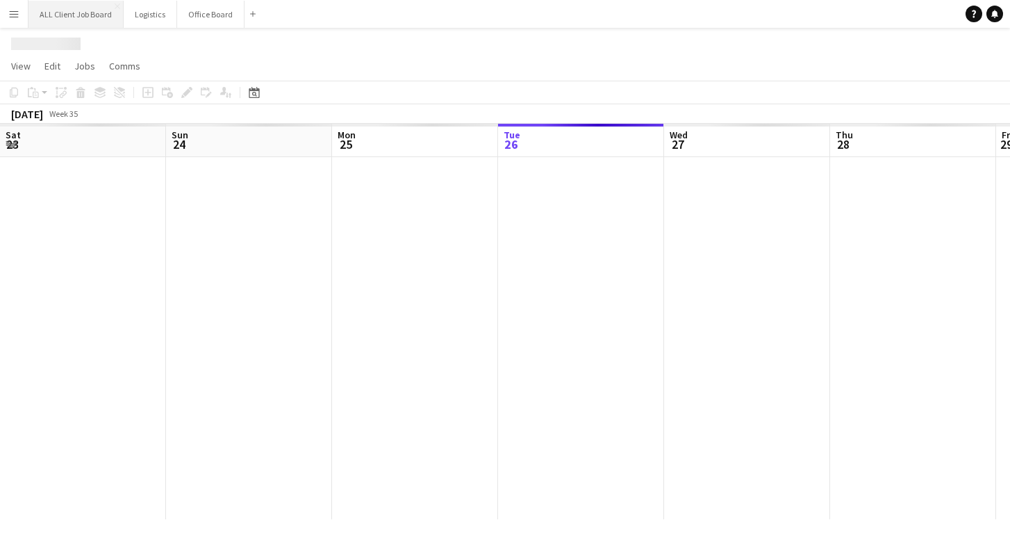
scroll to position [0, 332]
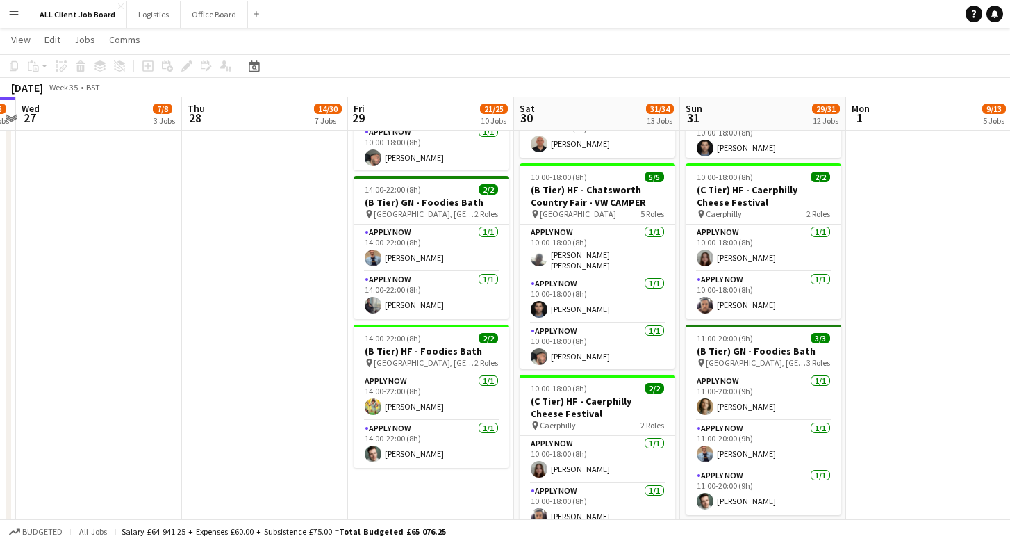
scroll to position [92, 0]
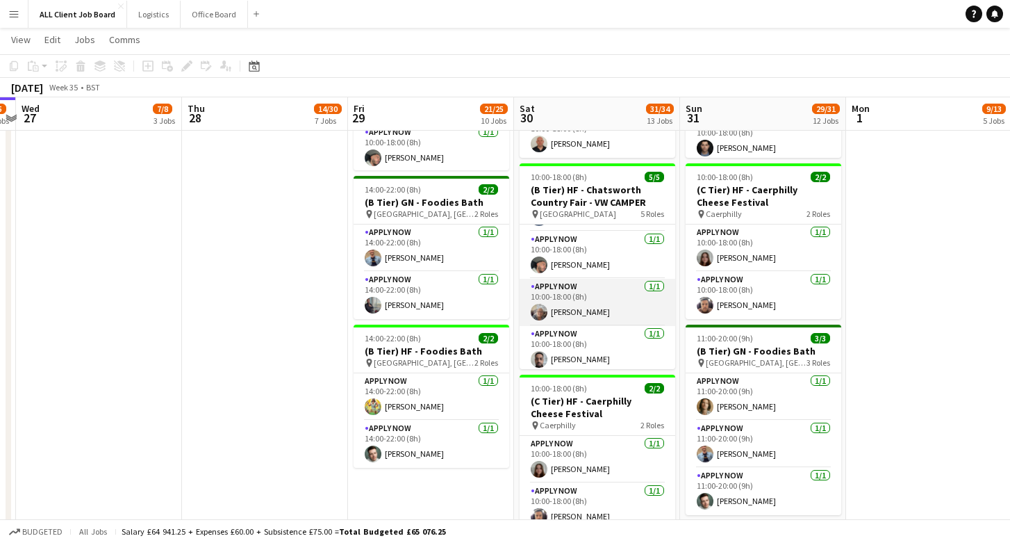
click at [584, 281] on app-card-role "APPLY NOW [DATE] 10:00-18:00 (8h) [PERSON_NAME]" at bounding box center [598, 302] width 156 height 47
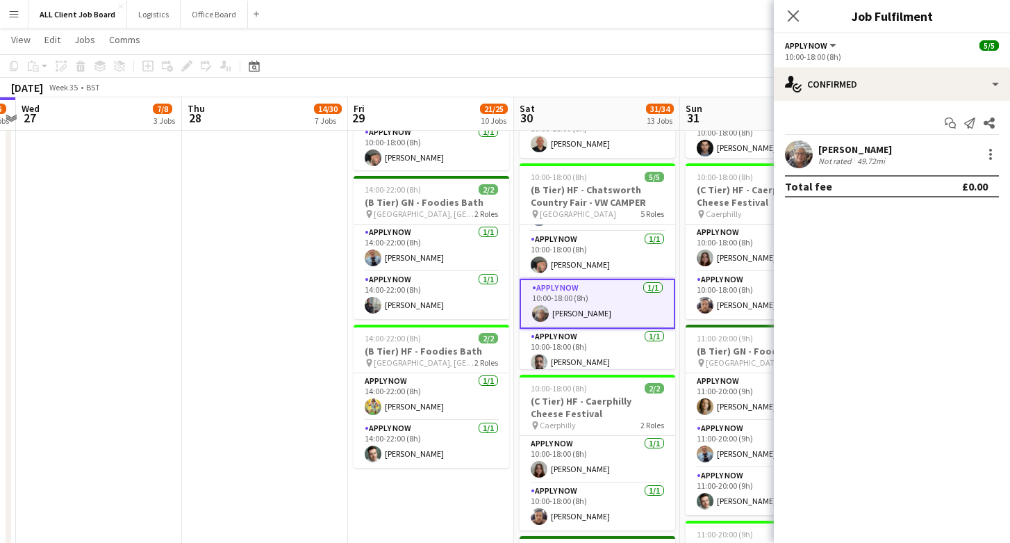
click at [803, 154] on app-user-avatar at bounding box center [799, 154] width 28 height 28
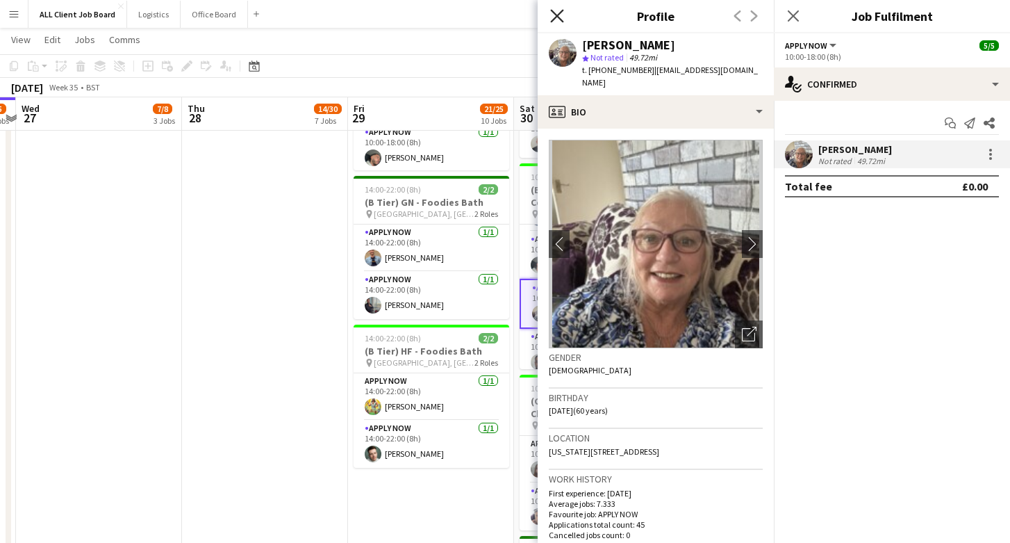
click at [561, 14] on icon "Close pop-in" at bounding box center [556, 15] width 13 height 13
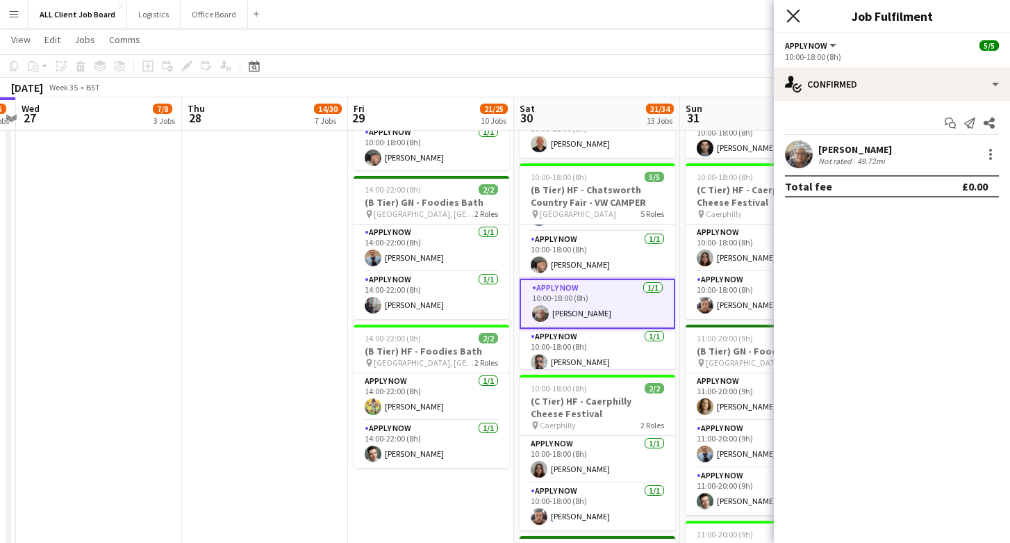
click at [791, 12] on icon "Close pop-in" at bounding box center [793, 15] width 13 height 13
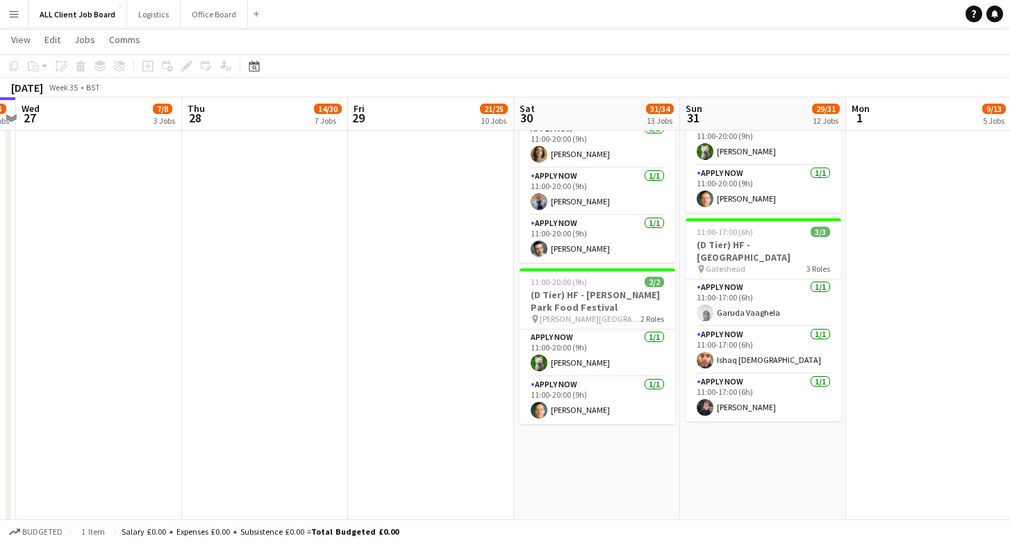
scroll to position [1406, 0]
